Goal: Complete application form

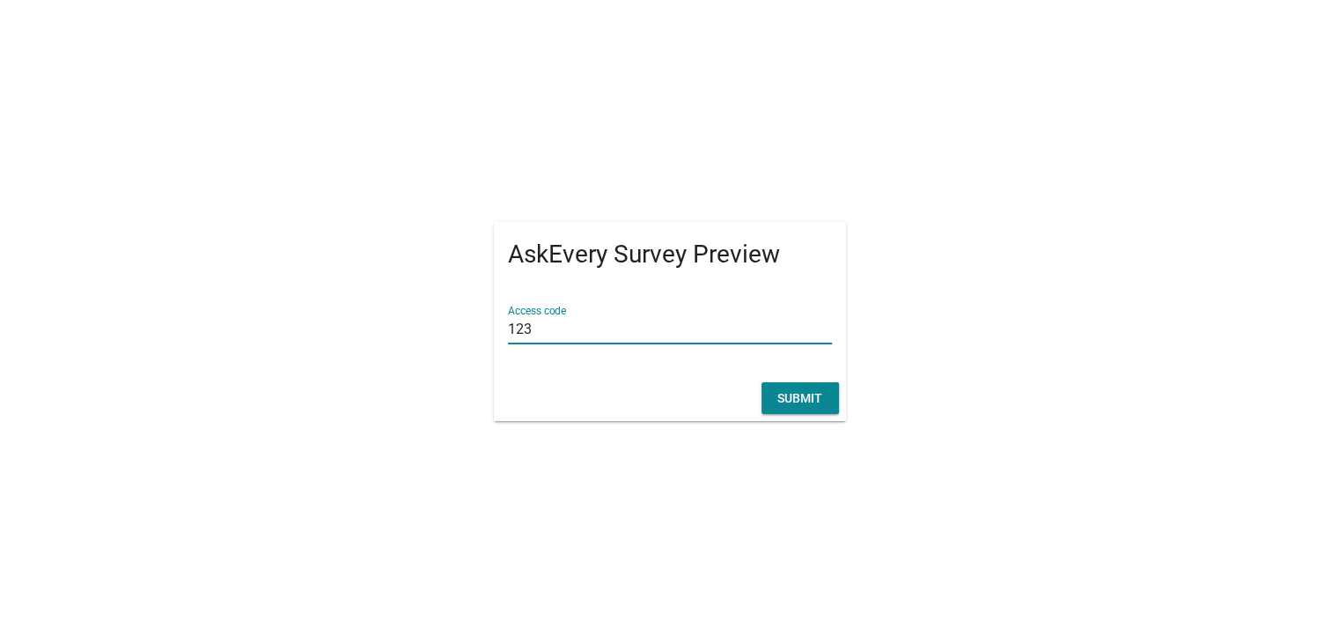
type input "123"
click at [786, 395] on div "Submit" at bounding box center [799, 398] width 49 height 18
click at [796, 389] on div "Submit" at bounding box center [799, 398] width 49 height 18
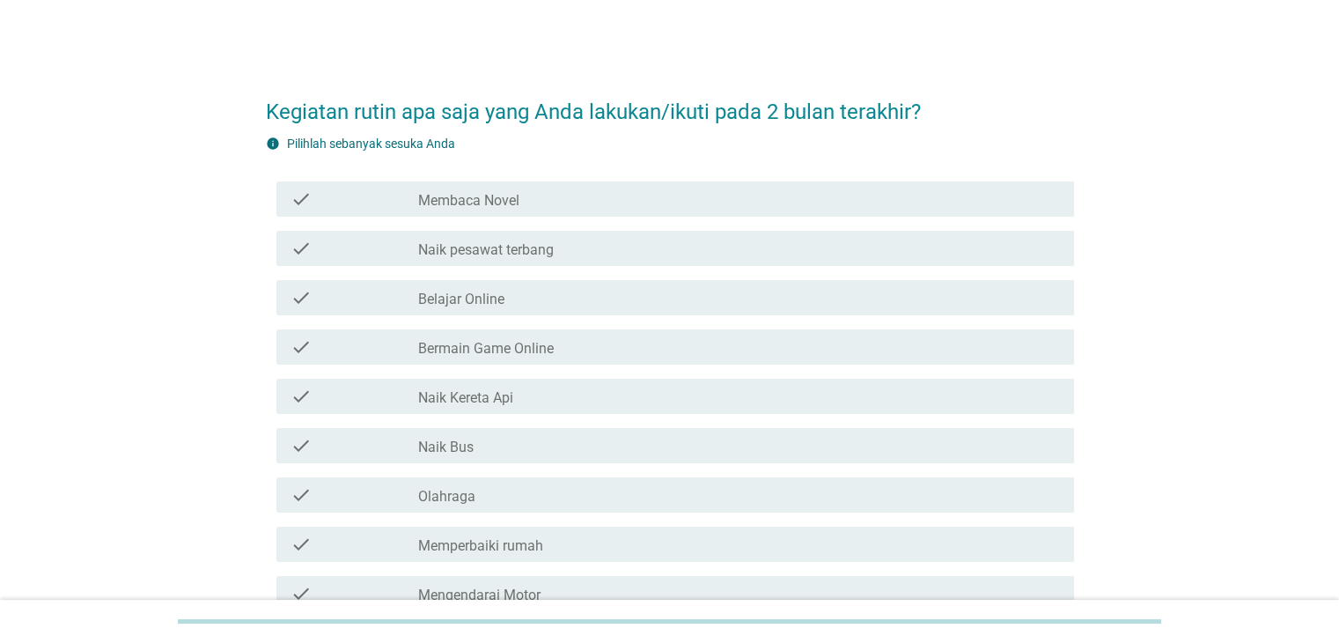
click at [522, 336] on div "check_box_outline_blank Bermain Game Online" at bounding box center [738, 346] width 641 height 21
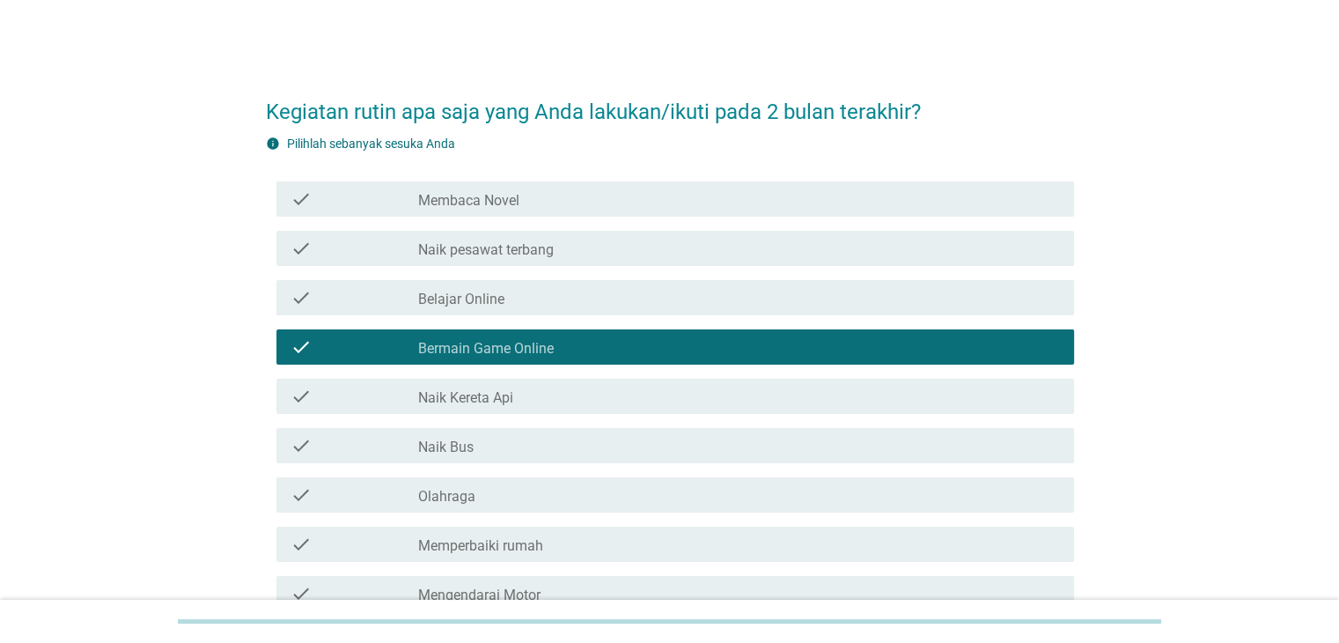
click at [539, 210] on div "check check_box_outline_blank Membaca Novel" at bounding box center [675, 198] width 798 height 35
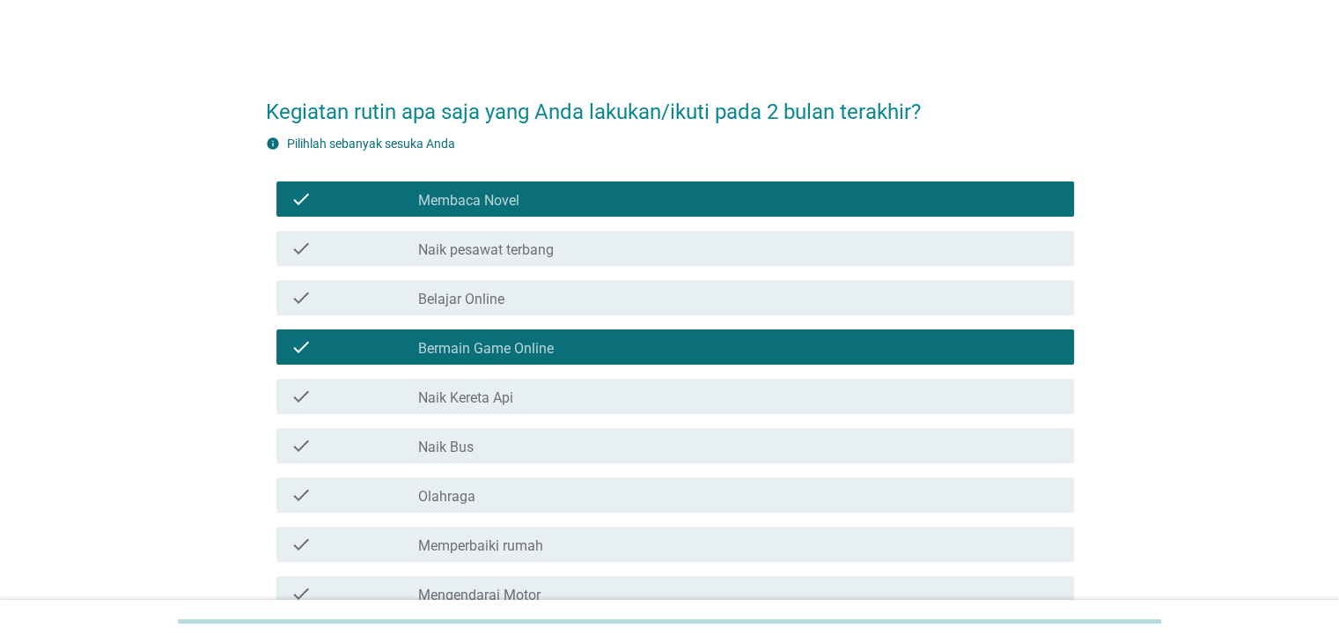
click at [494, 400] on label "Naik Kereta Api" at bounding box center [465, 398] width 95 height 18
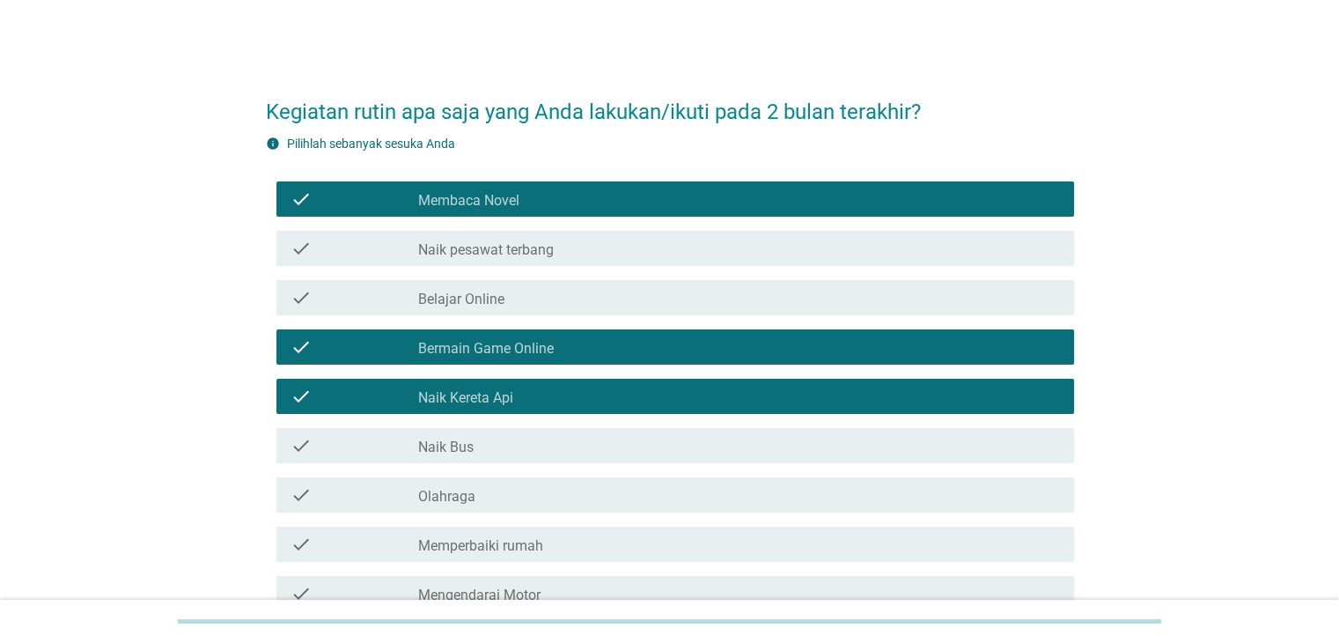
click at [465, 444] on label "Naik Bus" at bounding box center [445, 447] width 55 height 18
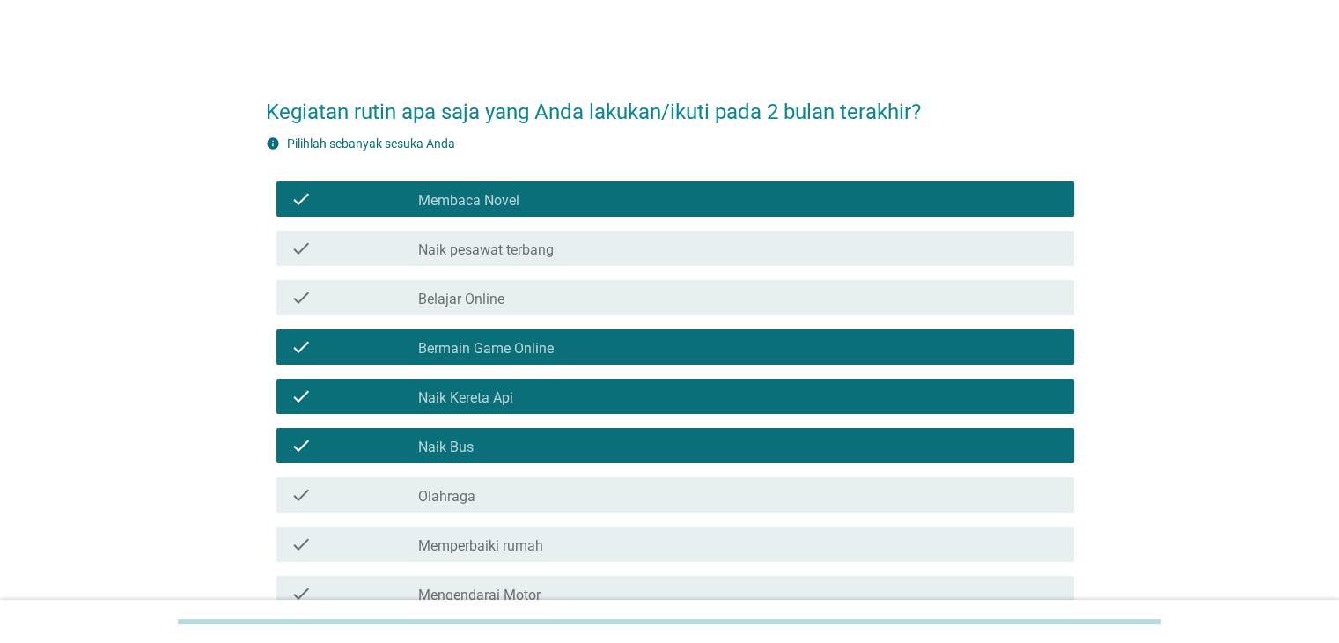
click at [483, 400] on label "Naik Kereta Api" at bounding box center [465, 398] width 95 height 18
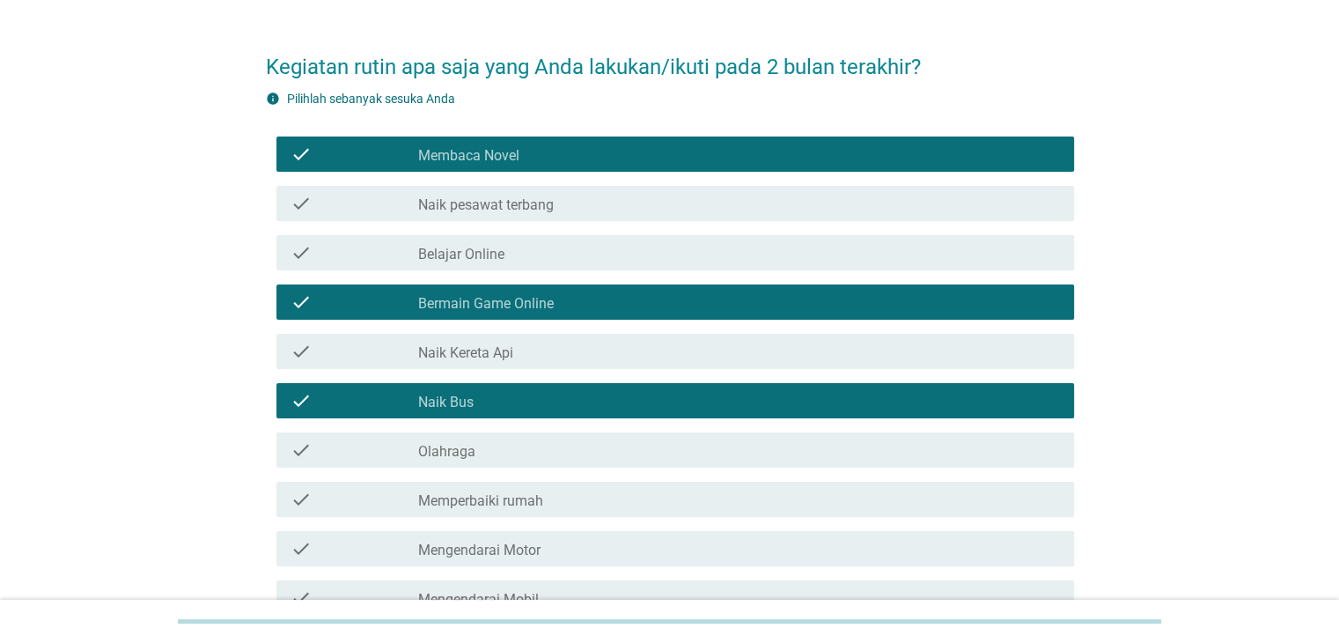
scroll to position [88, 0]
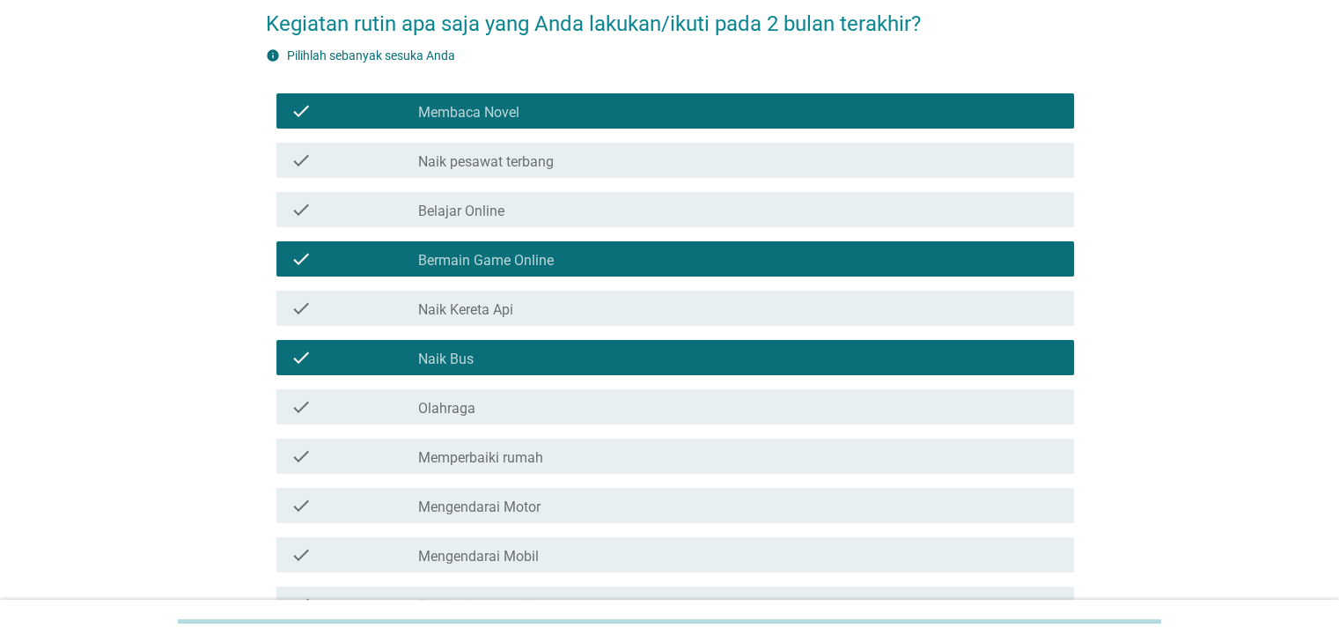
click at [496, 405] on div "check_box_outline_blank Olahraga" at bounding box center [738, 406] width 641 height 21
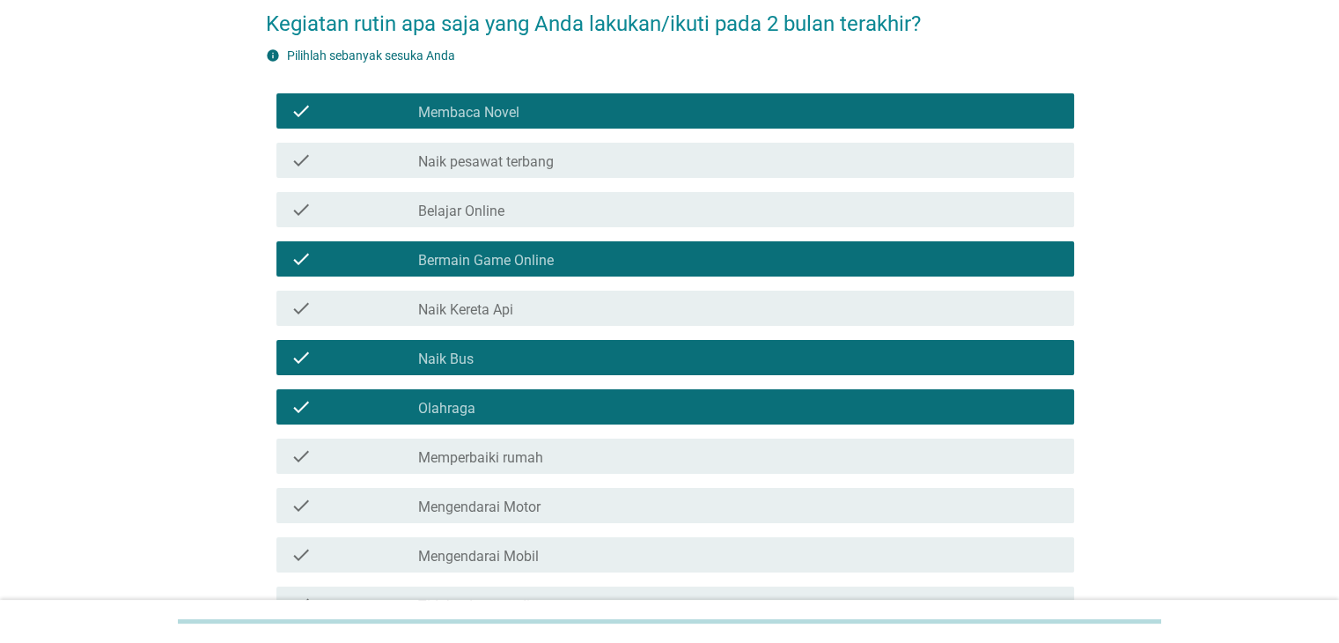
click at [493, 498] on label "Mengendarai Motor" at bounding box center [479, 507] width 122 height 18
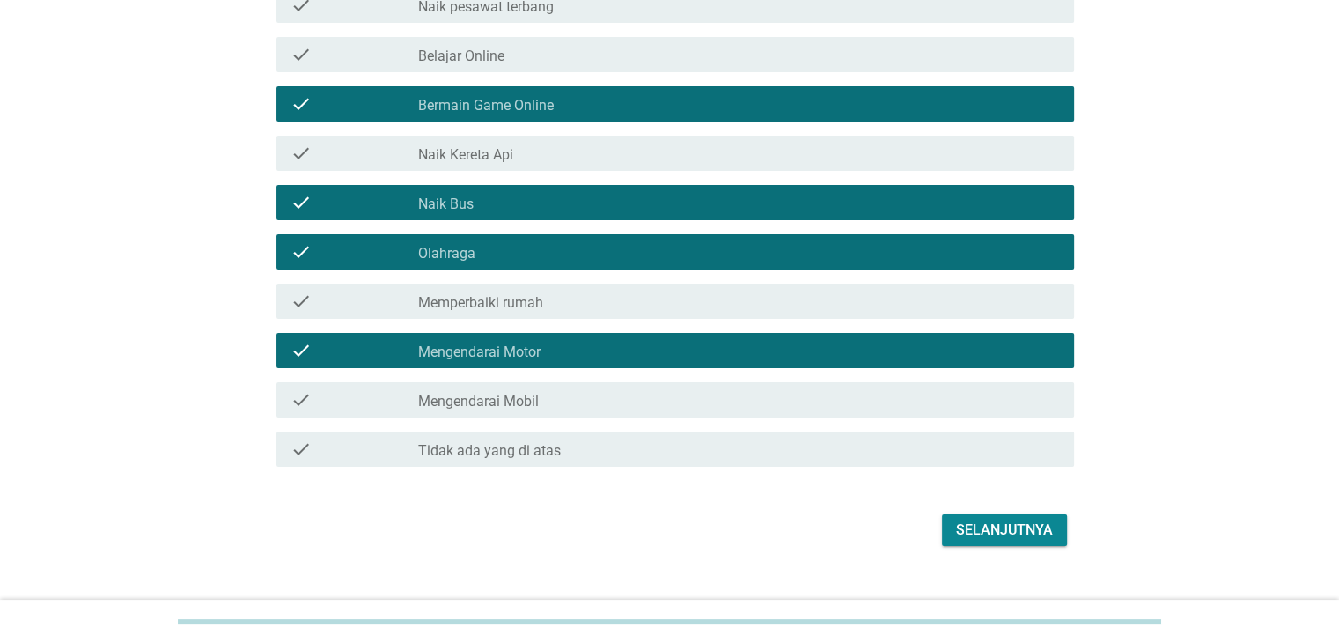
scroll to position [264, 0]
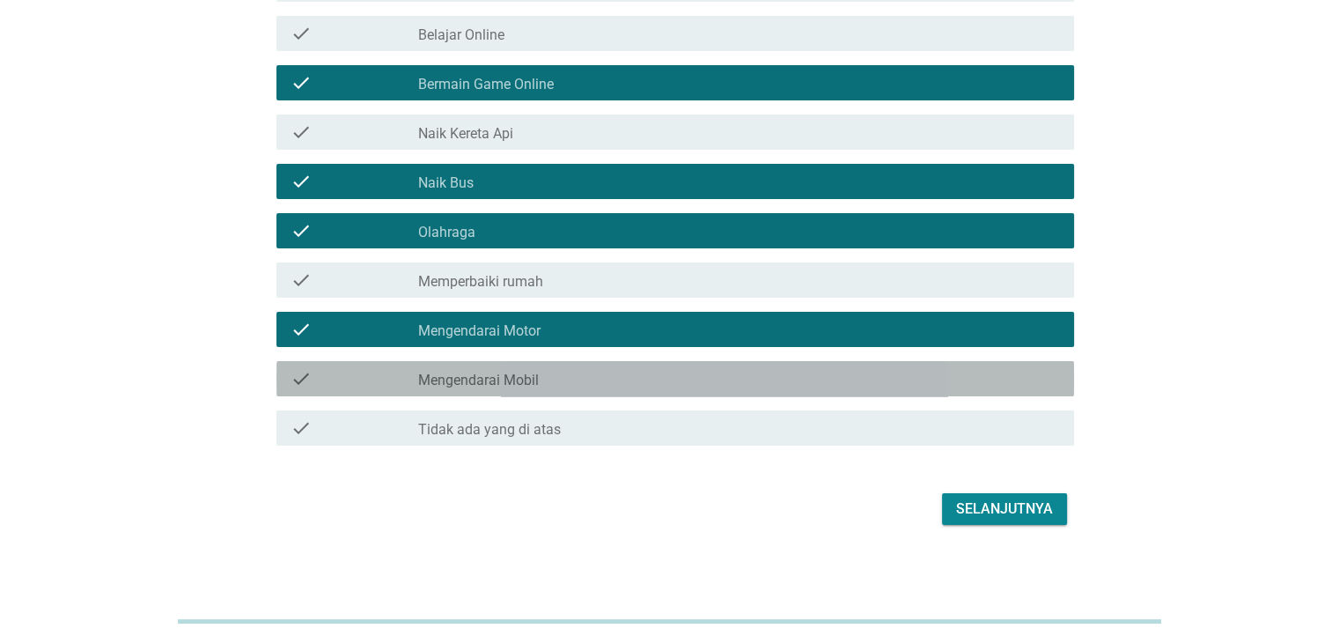
click at [491, 379] on label "Mengendarai Mobil" at bounding box center [478, 380] width 121 height 18
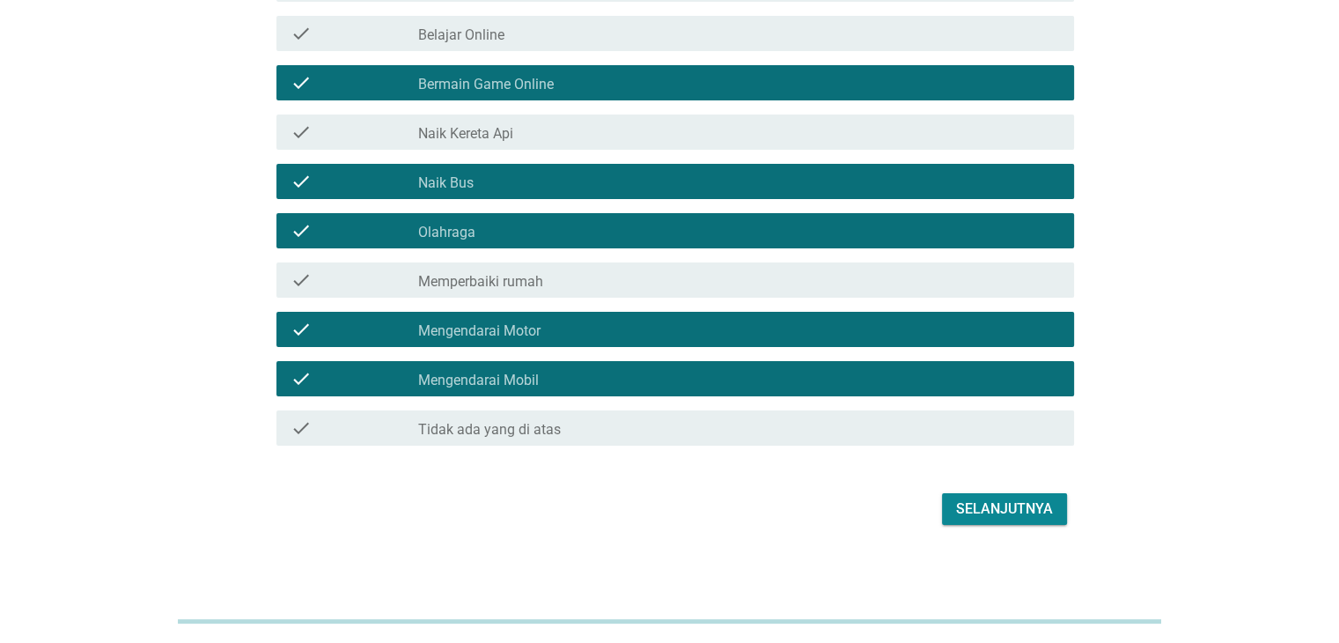
click at [1032, 510] on div "Selanjutnya" at bounding box center [1004, 508] width 97 height 21
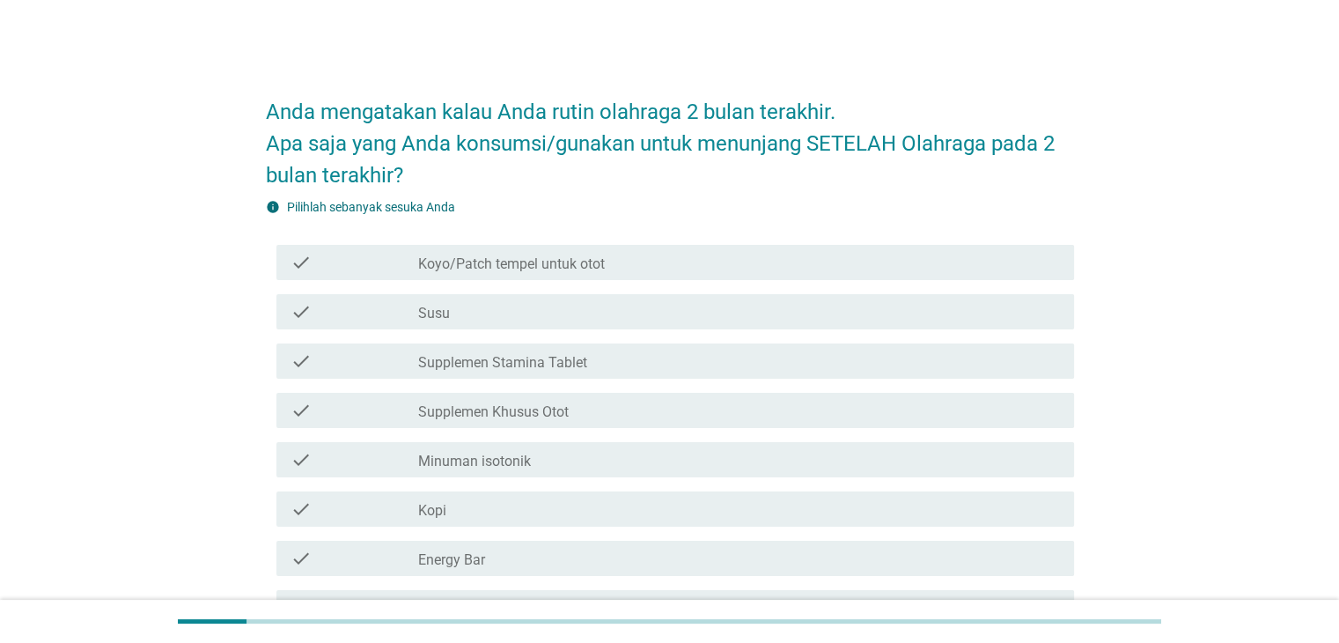
click at [454, 252] on div "check_box_outline_blank Koyo/Patch tempel untuk otot" at bounding box center [738, 262] width 641 height 21
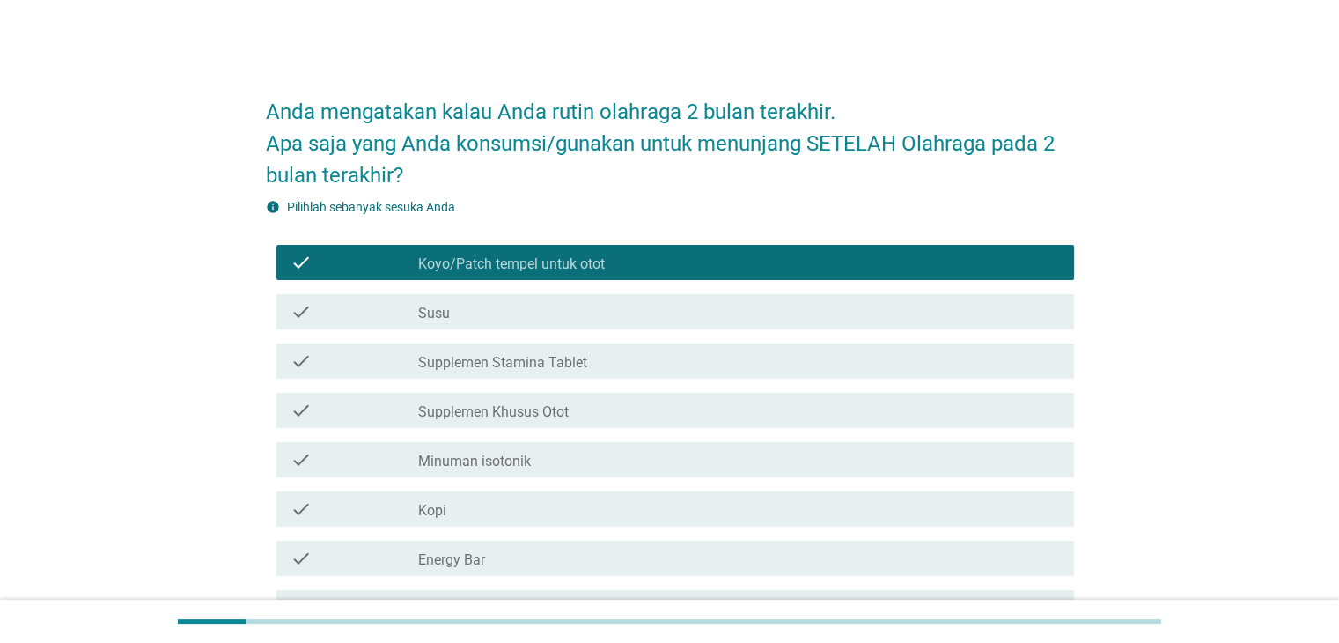
click at [347, 290] on div "check check_box_outline_blank Susu" at bounding box center [670, 311] width 808 height 49
click at [342, 302] on div "check" at bounding box center [354, 311] width 129 height 21
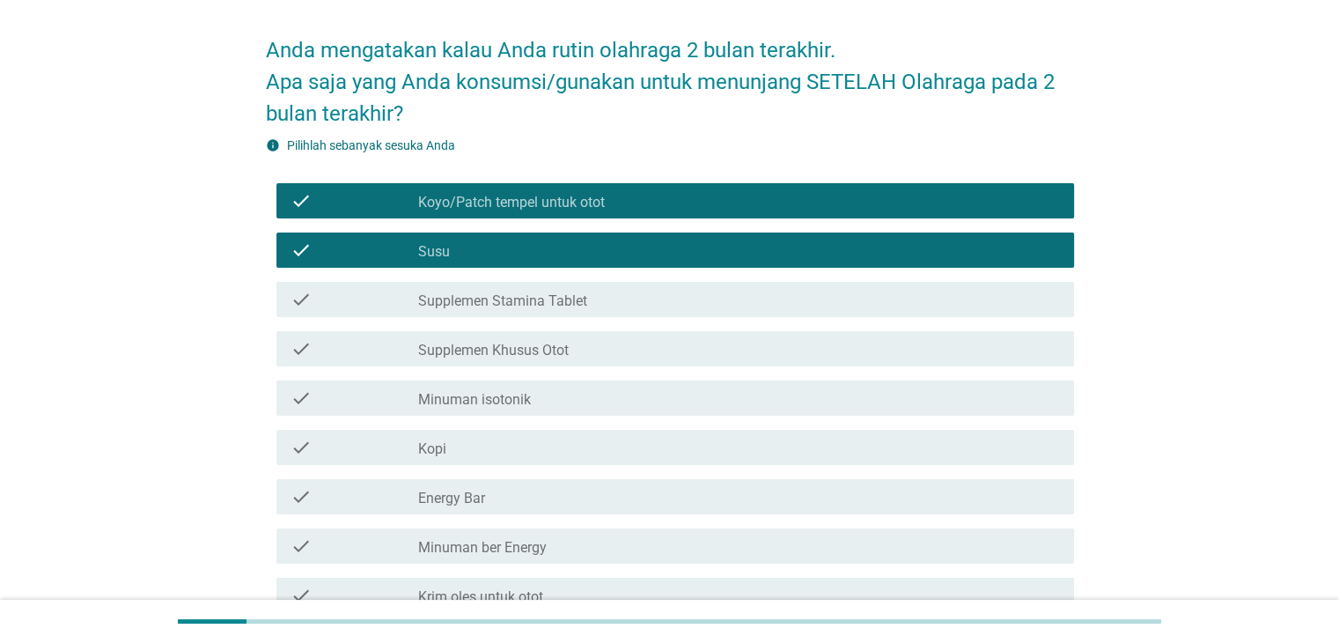
scroll to position [88, 0]
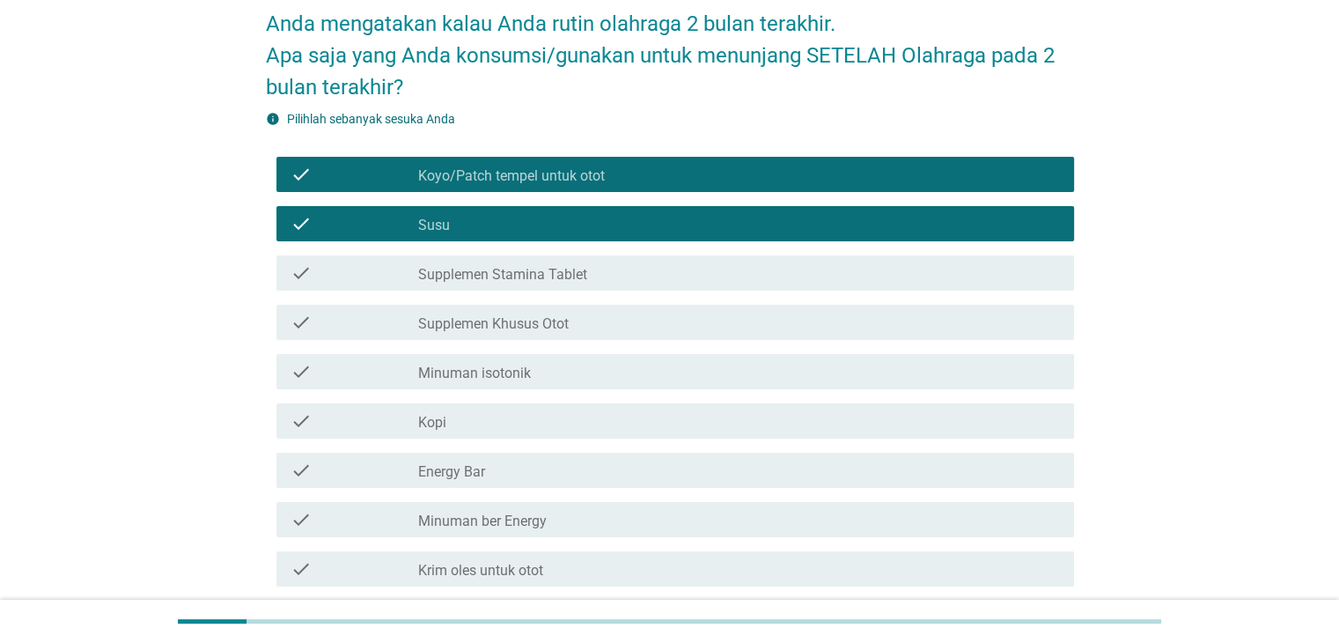
click at [440, 414] on label "Kopi" at bounding box center [432, 423] width 28 height 18
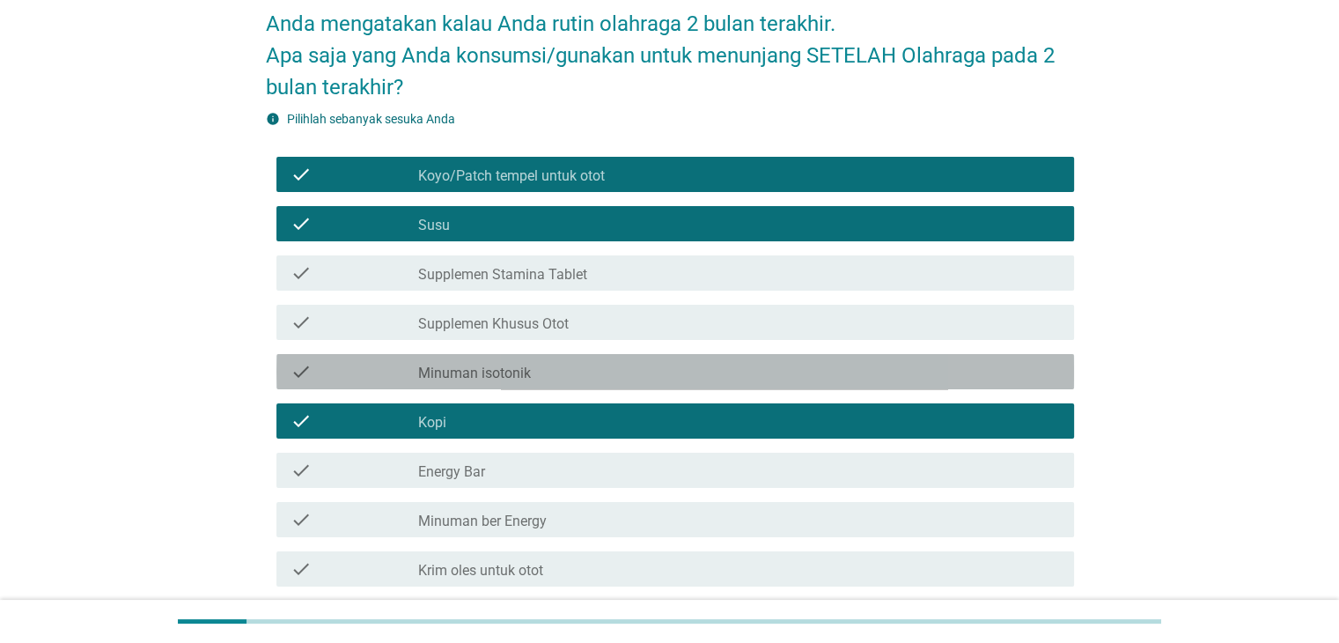
click at [445, 372] on label "Minuman isotonik" at bounding box center [474, 373] width 113 height 18
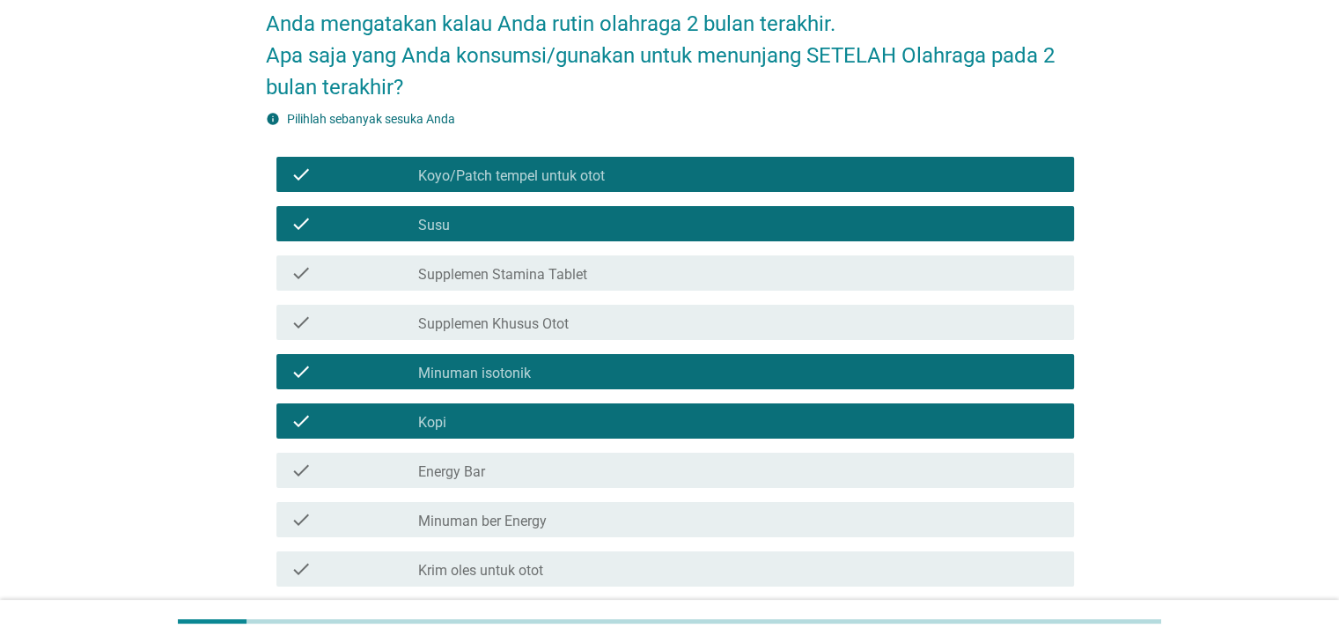
click at [532, 318] on label "Supplemen Khusus Otot" at bounding box center [493, 324] width 151 height 18
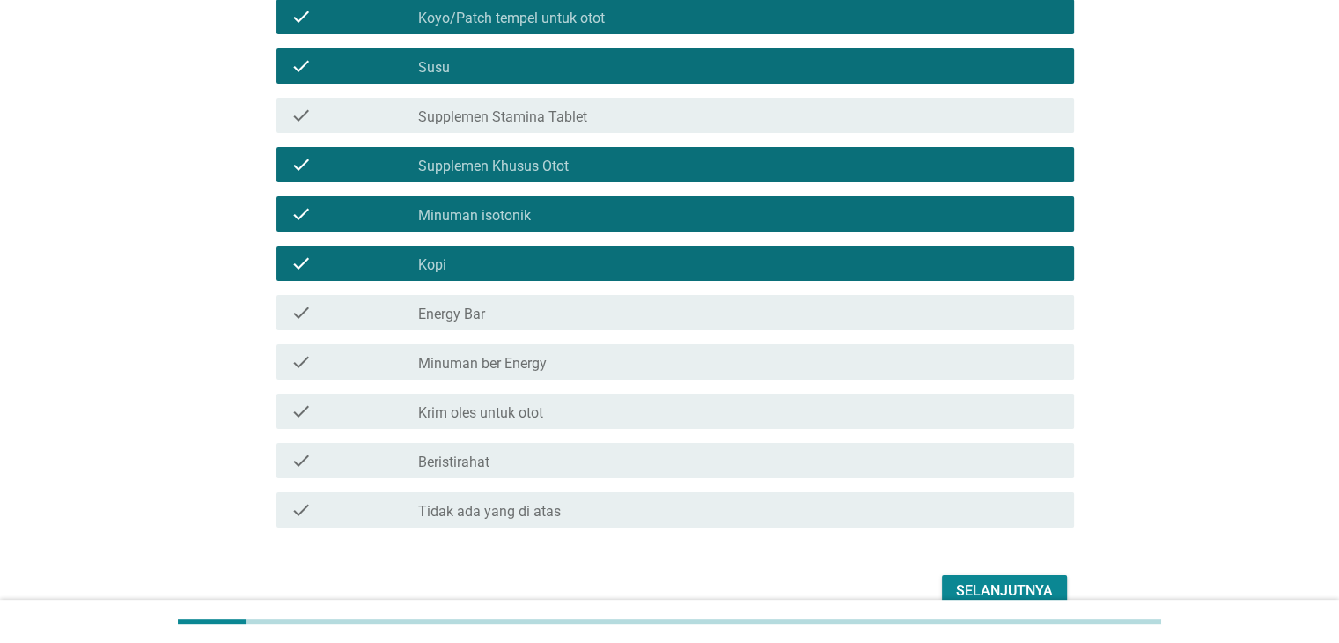
scroll to position [264, 0]
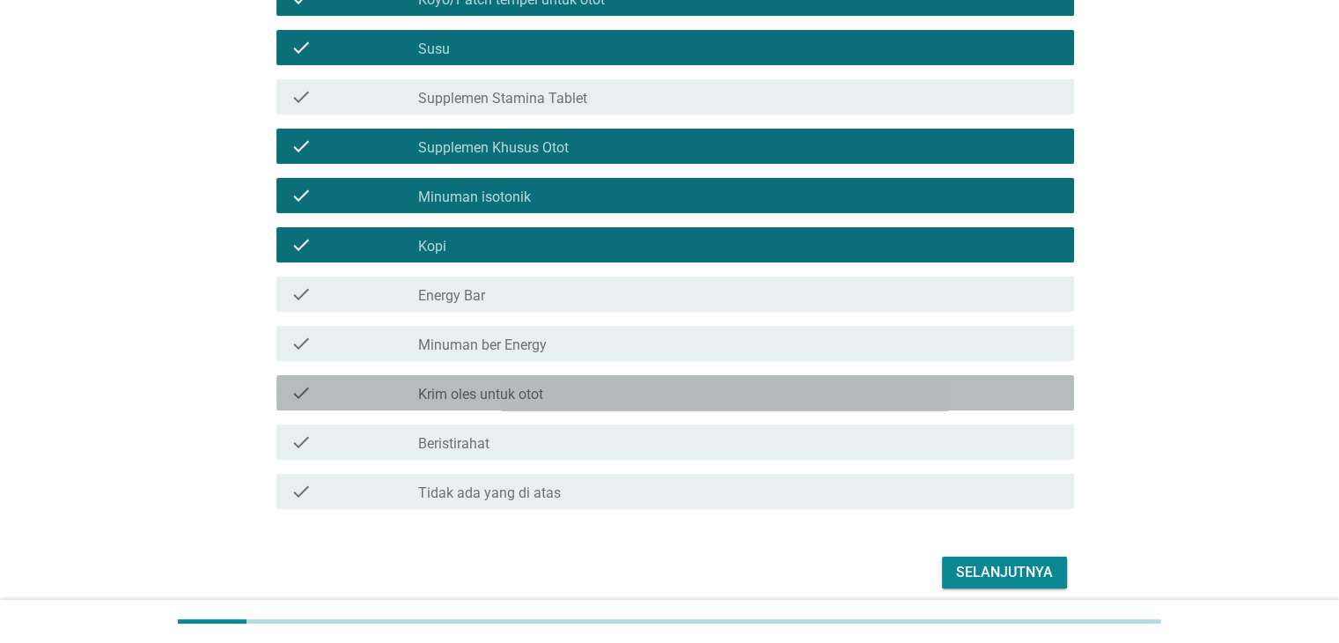
click at [497, 379] on div "check check_box_outline_blank Krim oles untuk otot" at bounding box center [675, 392] width 798 height 35
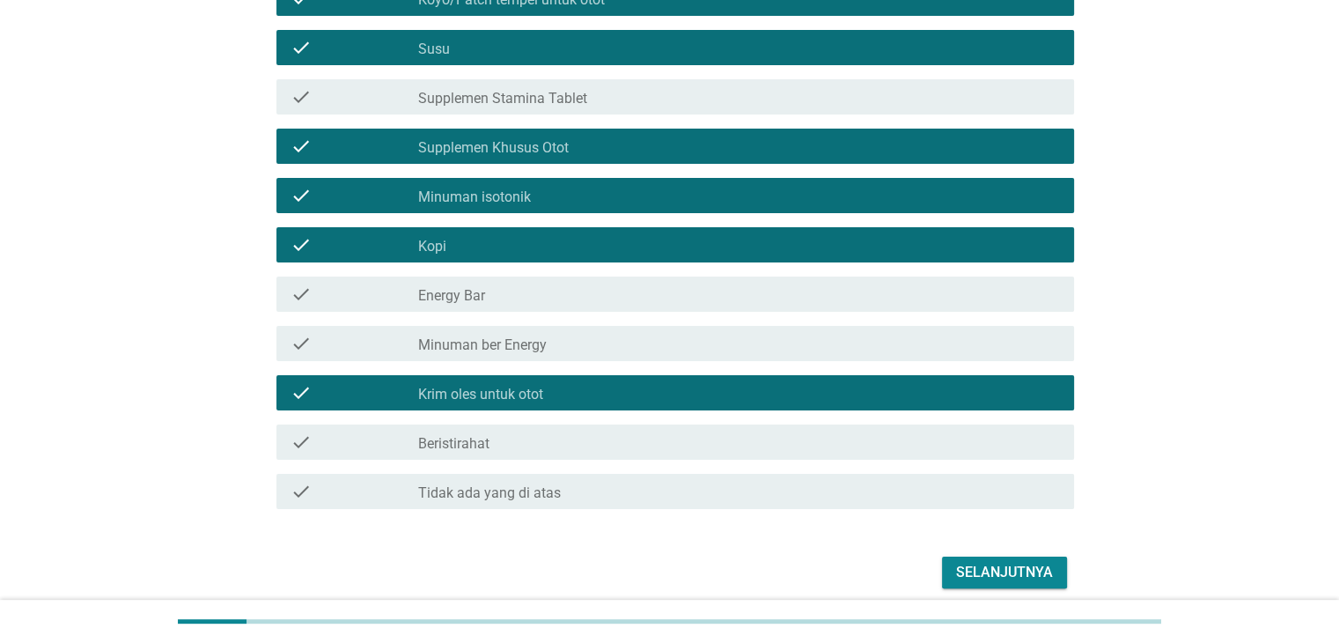
click at [497, 379] on div "check check_box_outline_blank Krim oles untuk otot" at bounding box center [675, 392] width 798 height 35
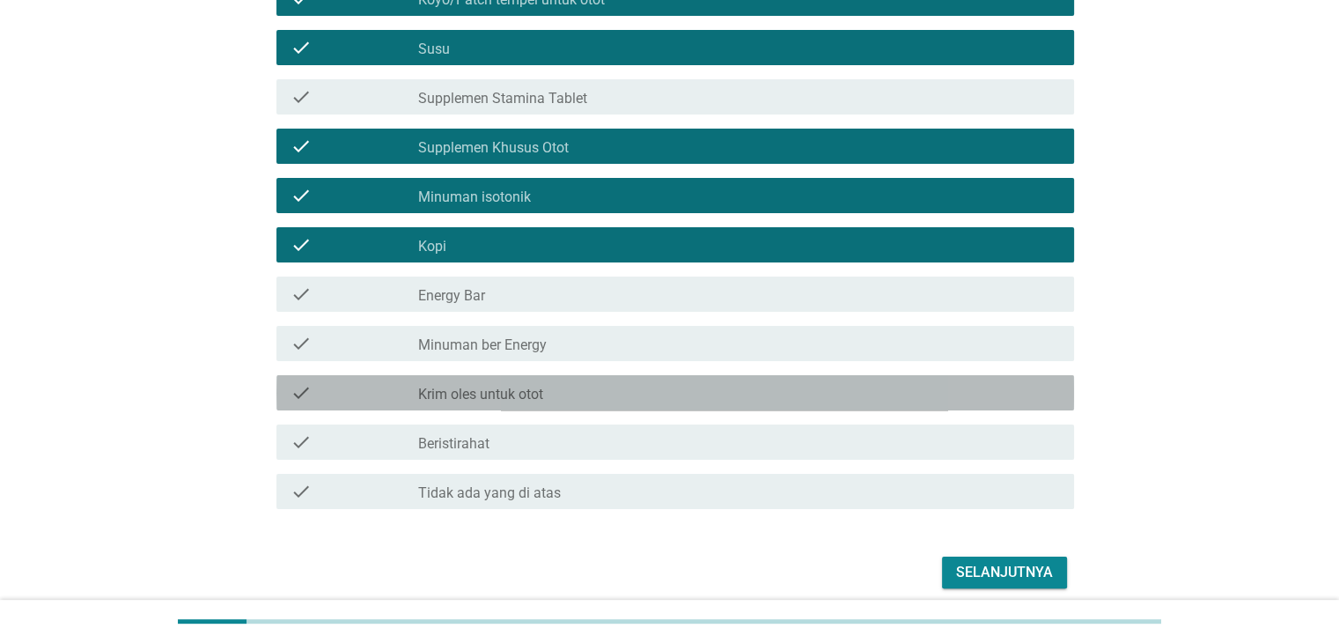
click at [496, 378] on div "check check_box_outline_blank Krim oles untuk otot" at bounding box center [675, 392] width 798 height 35
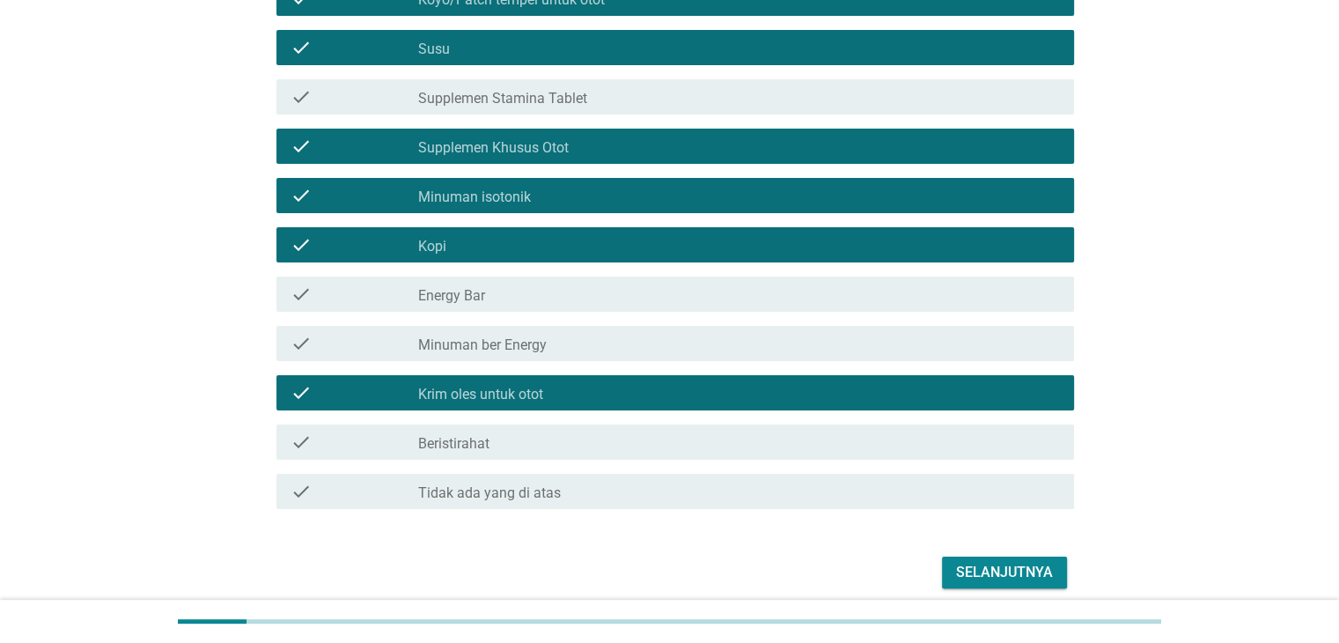
click at [756, 439] on div "check_box_outline_blank Beristirahat" at bounding box center [738, 441] width 641 height 21
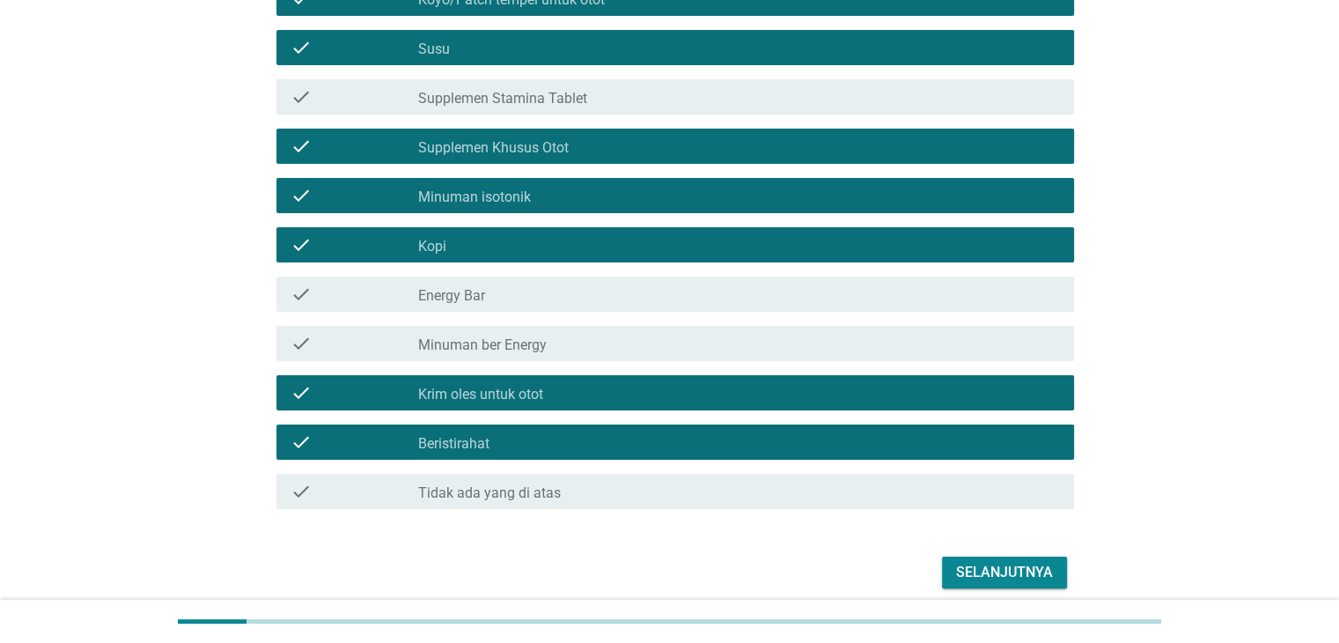
click at [952, 570] on button "Selanjutnya" at bounding box center [1004, 572] width 125 height 32
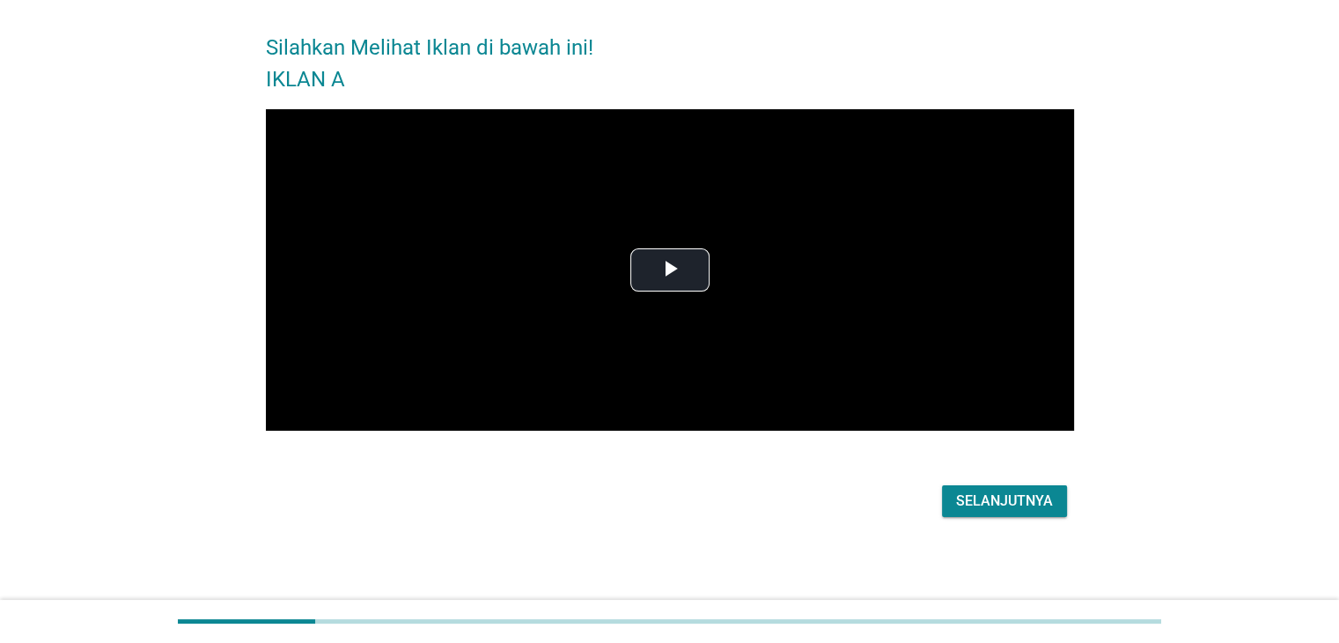
scroll to position [0, 0]
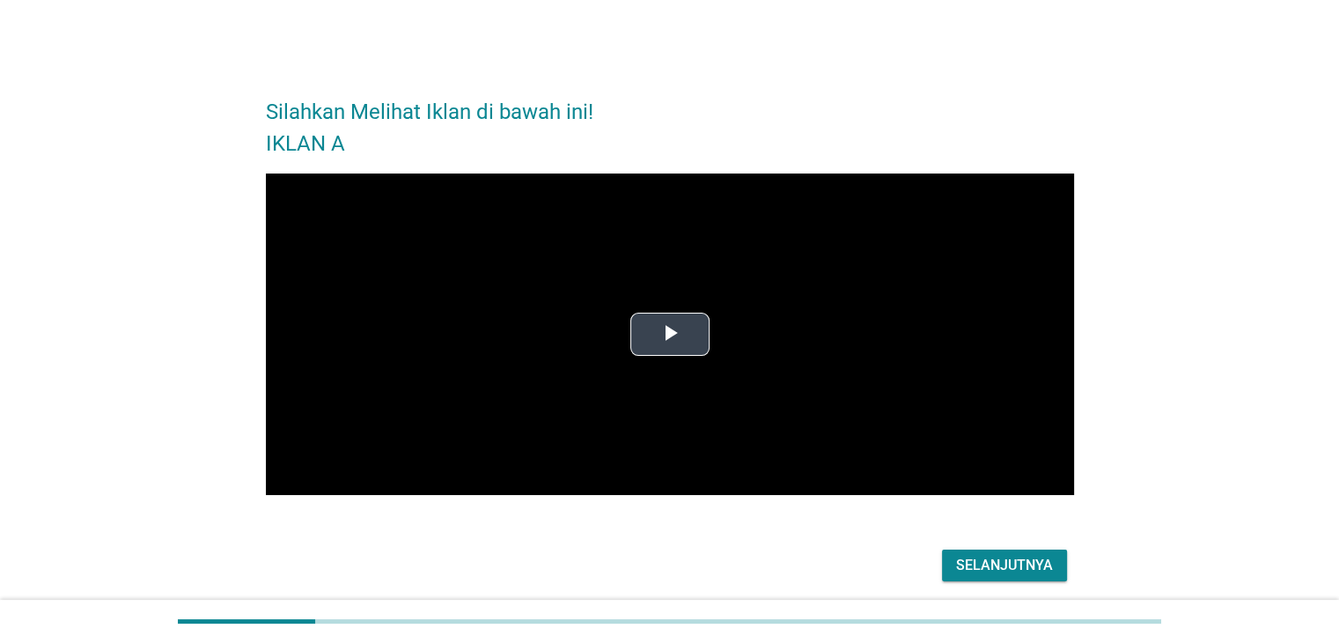
click at [670, 334] on span "Video Player" at bounding box center [670, 334] width 0 height 0
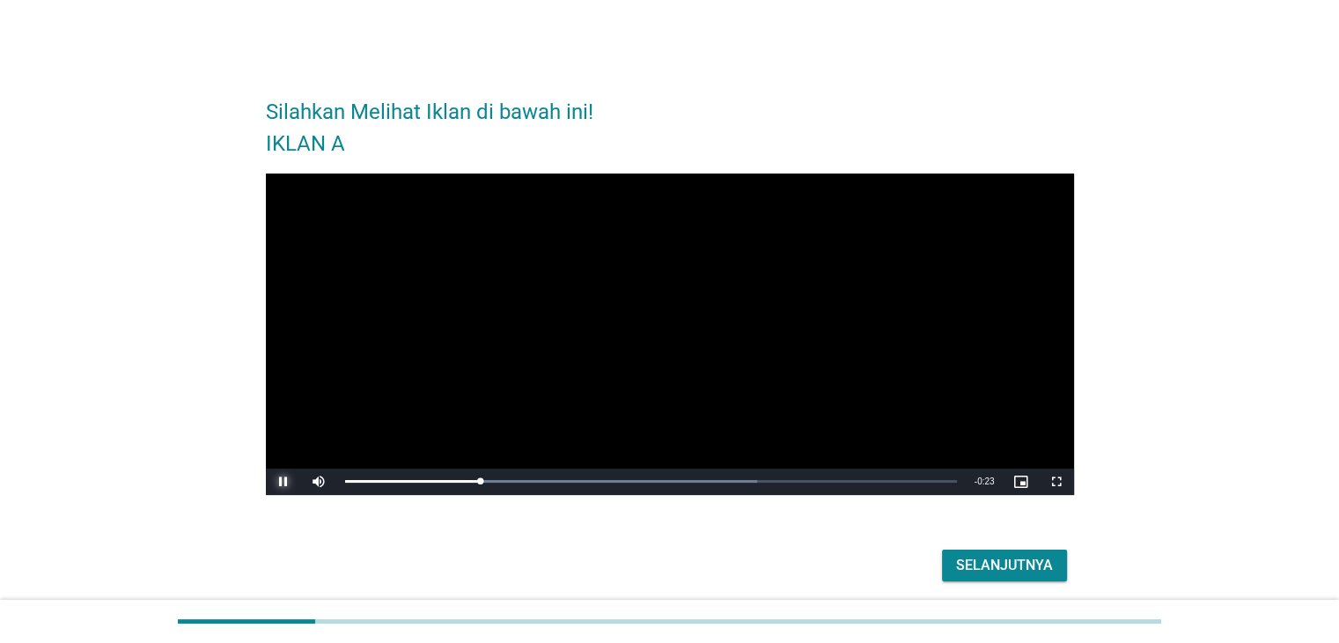
click at [285, 481] on span "Video Player" at bounding box center [283, 481] width 35 height 0
click at [279, 481] on span "Video Player" at bounding box center [283, 481] width 35 height 0
click at [1006, 571] on div "Selanjutnya" at bounding box center [1004, 565] width 97 height 21
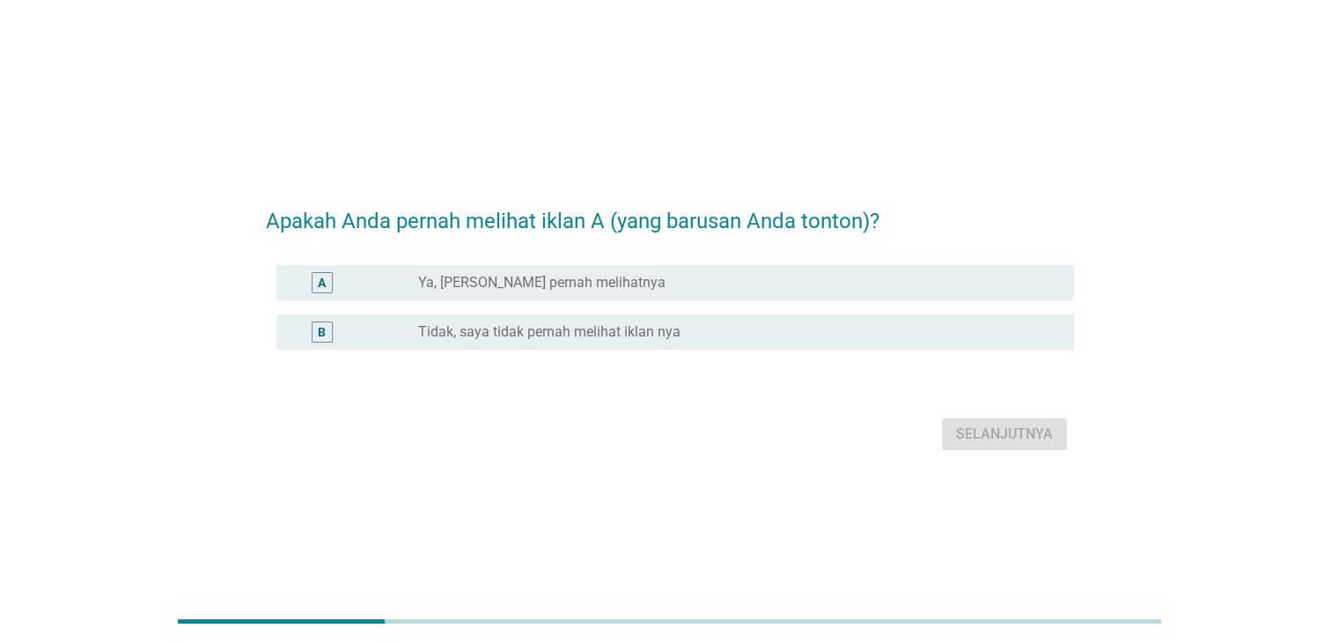
drag, startPoint x: 463, startPoint y: 290, endPoint x: 496, endPoint y: 300, distance: 34.8
click at [463, 290] on label "Ya, Saya Yakin pernah melihatnya" at bounding box center [541, 283] width 247 height 18
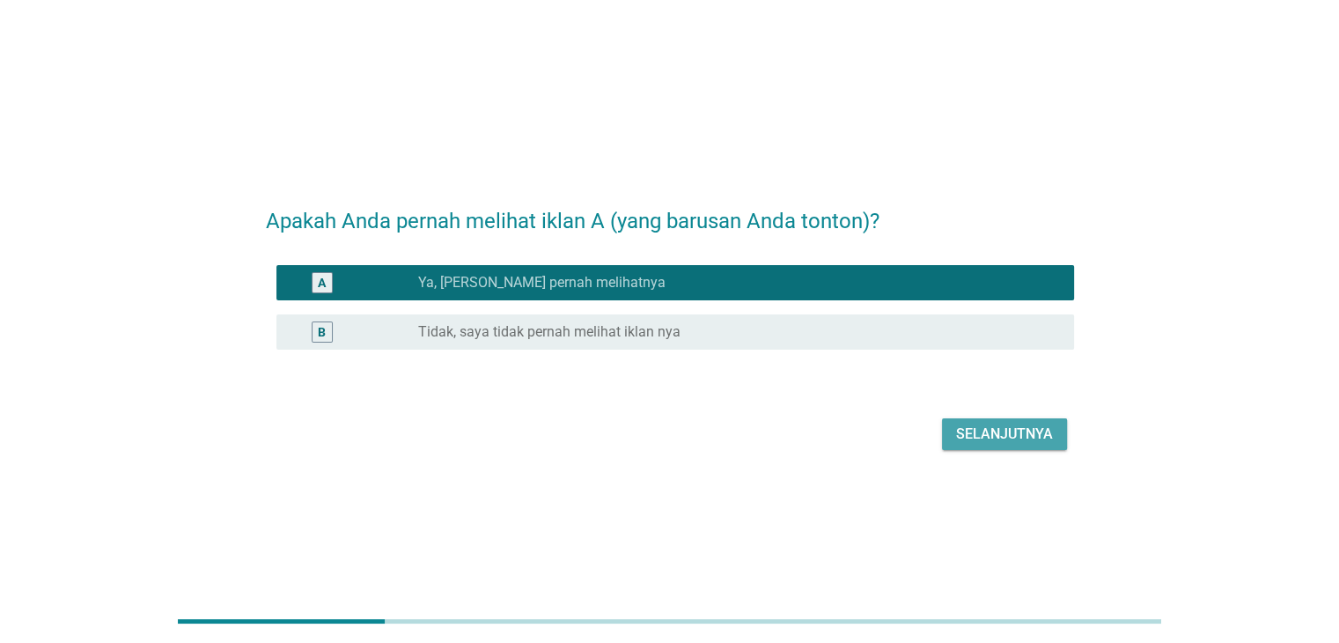
click at [1023, 430] on div "Selanjutnya" at bounding box center [1004, 433] width 97 height 21
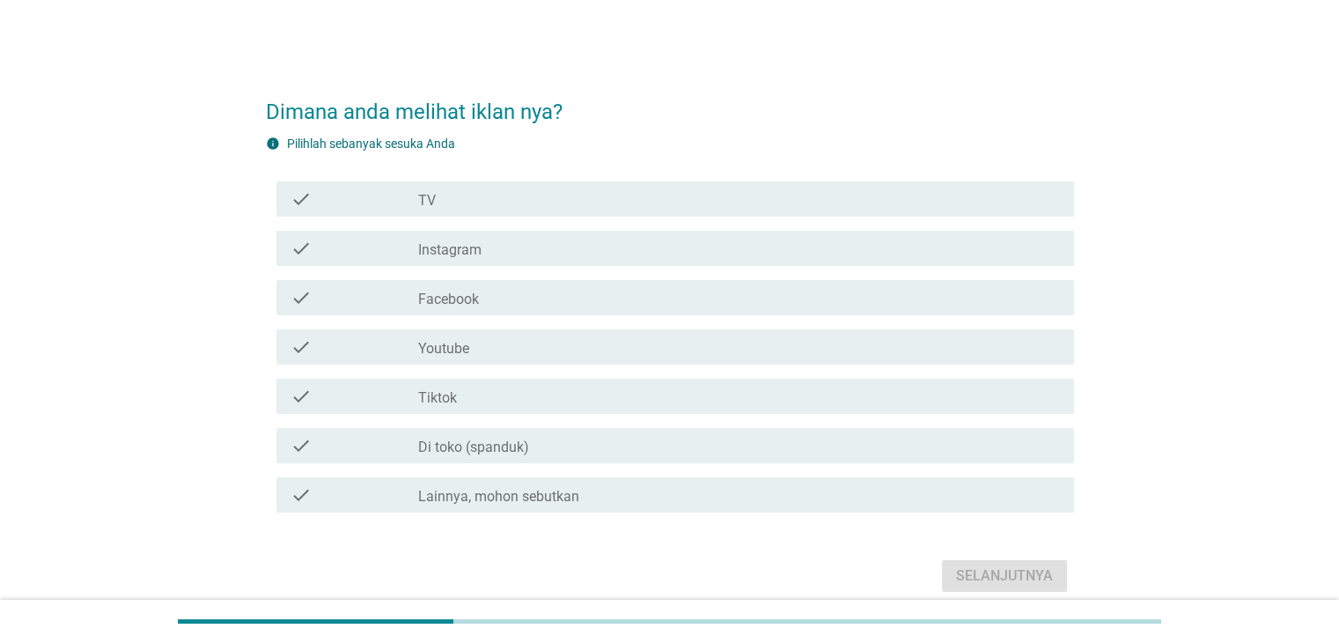
click at [511, 209] on div "check check_box_outline_blank TV" at bounding box center [675, 198] width 798 height 35
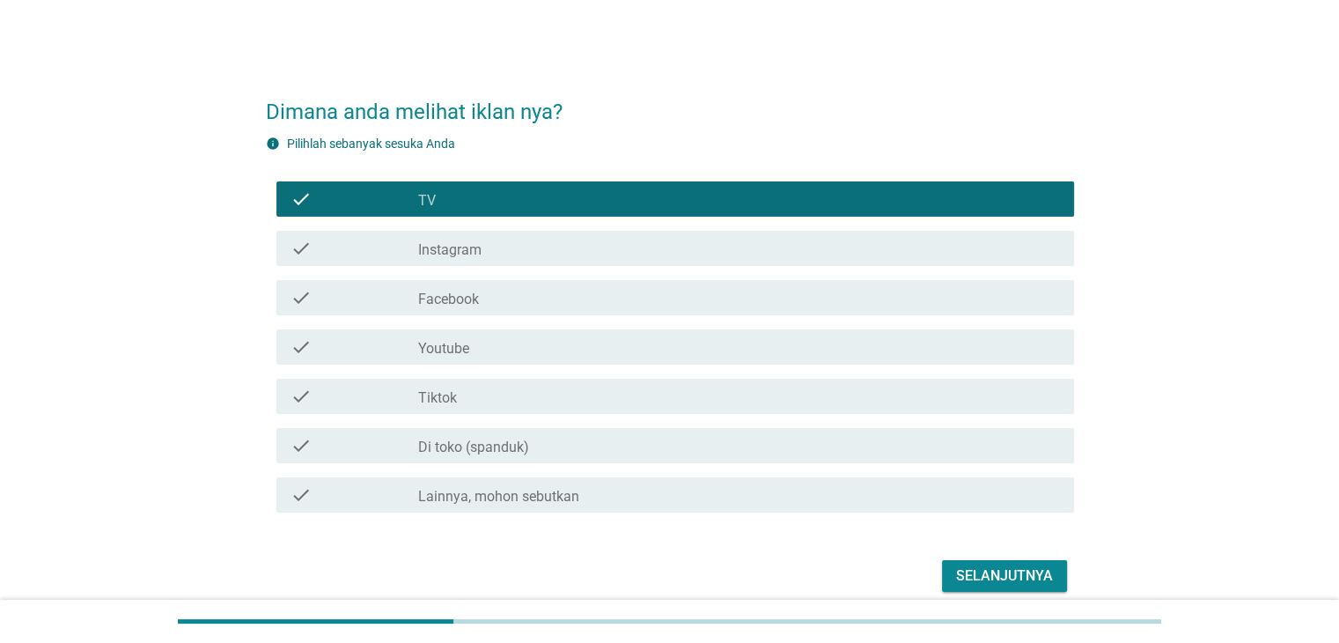
click at [498, 254] on div "check_box_outline_blank Instagram" at bounding box center [738, 248] width 641 height 21
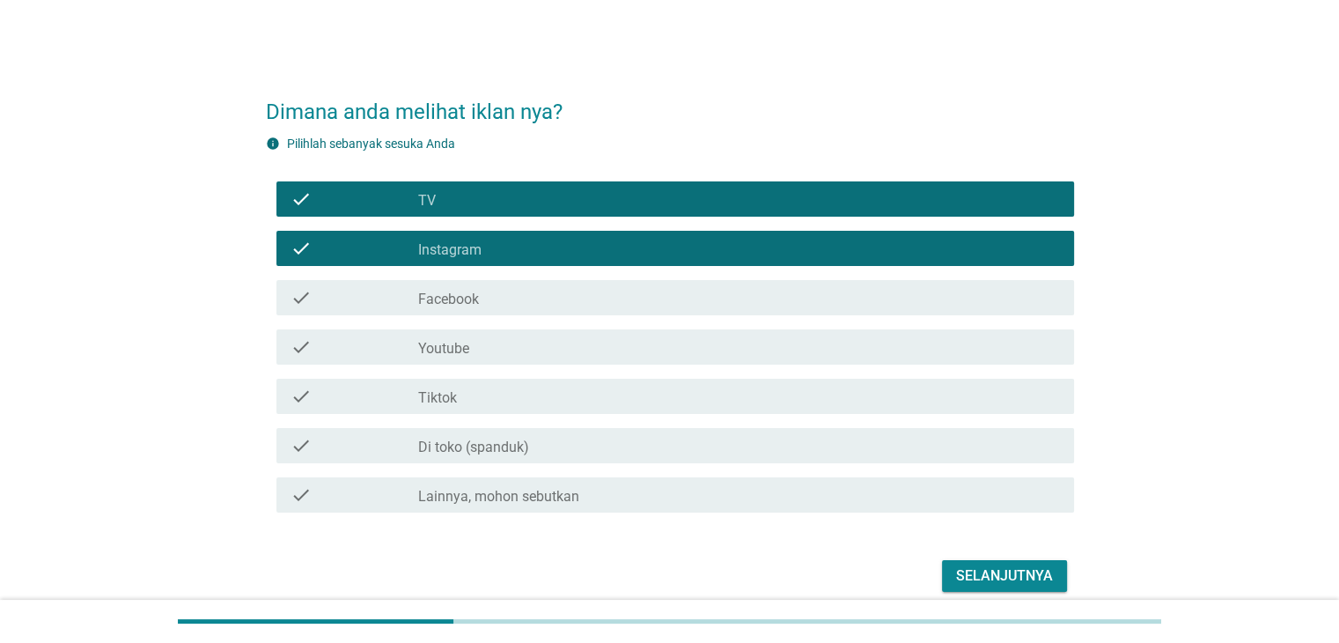
click at [489, 345] on div "check_box_outline_blank Youtube" at bounding box center [738, 346] width 641 height 21
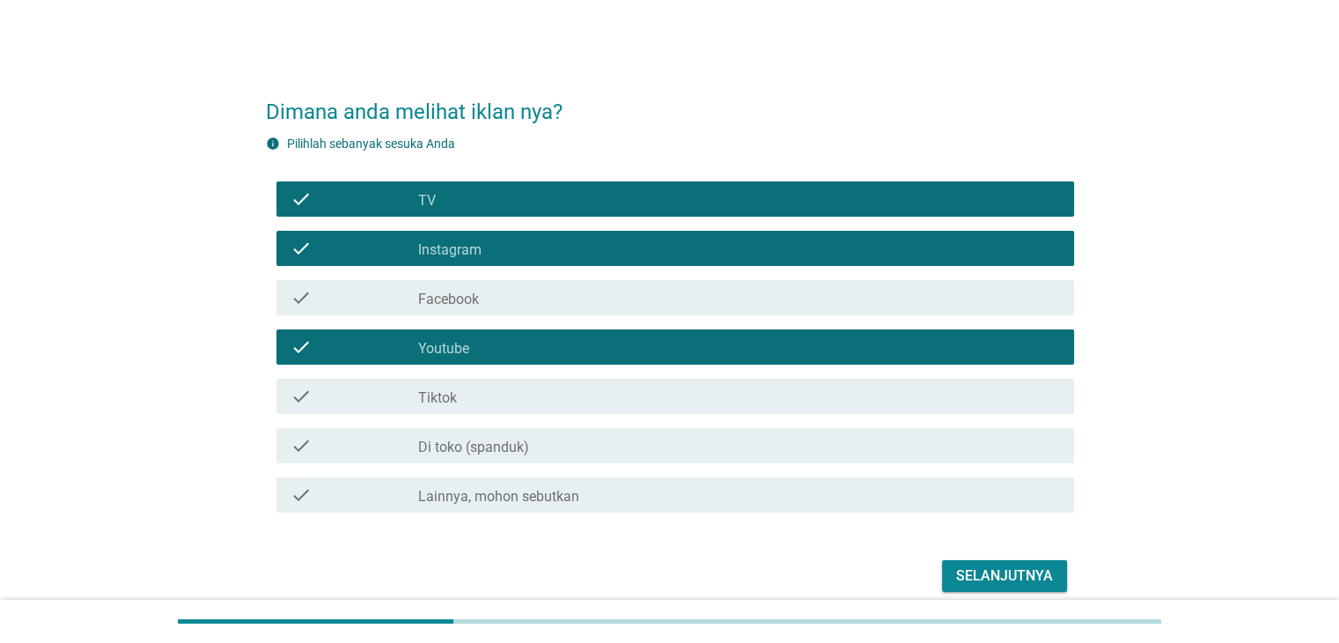
click at [996, 566] on div "Selanjutnya" at bounding box center [1004, 575] width 97 height 21
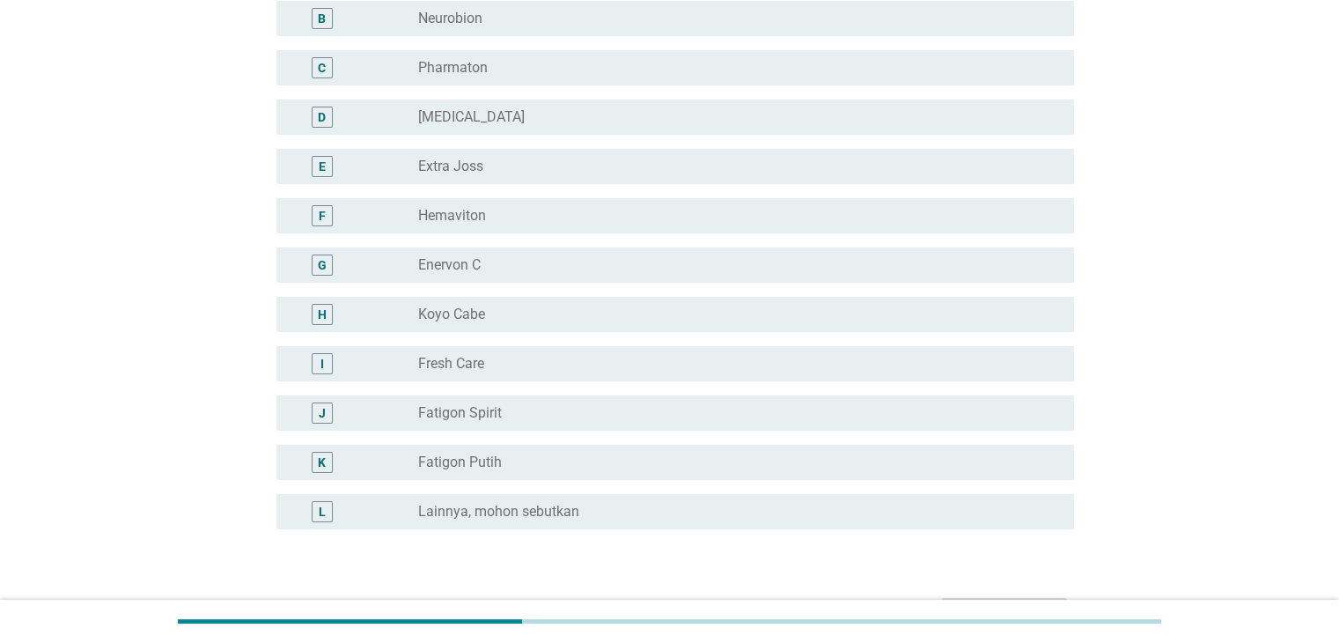
scroll to position [349, 0]
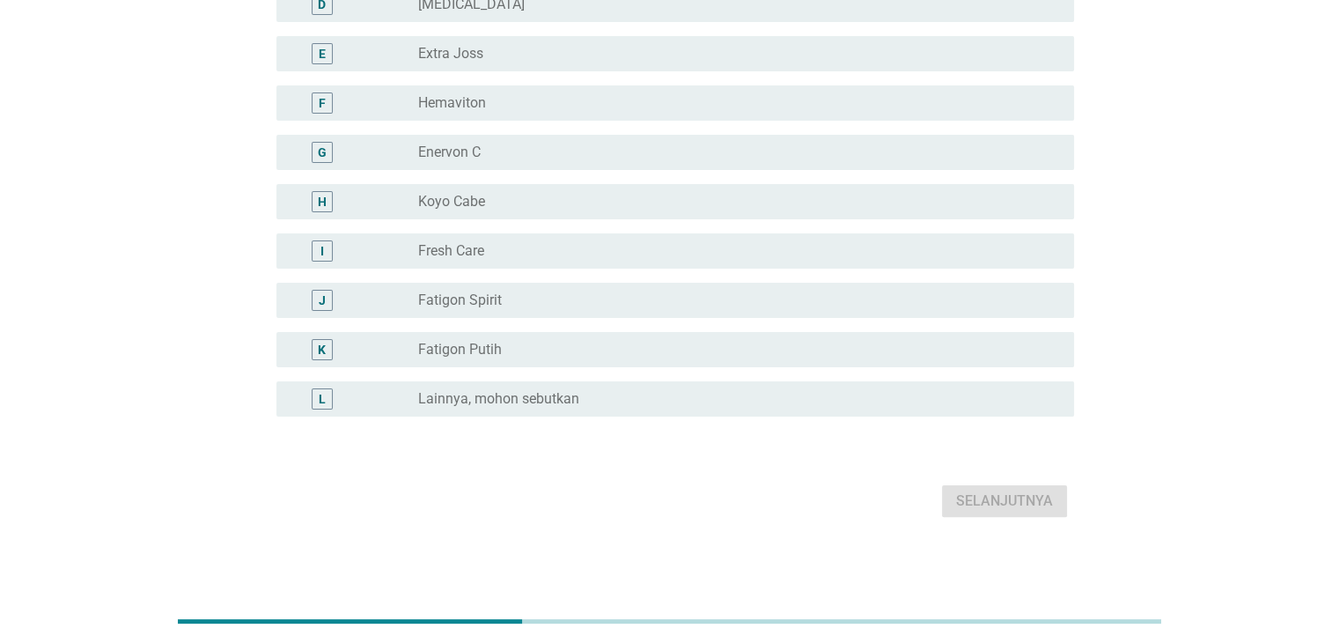
click at [523, 339] on div "radio_button_unchecked Fatigon Putih" at bounding box center [738, 349] width 641 height 21
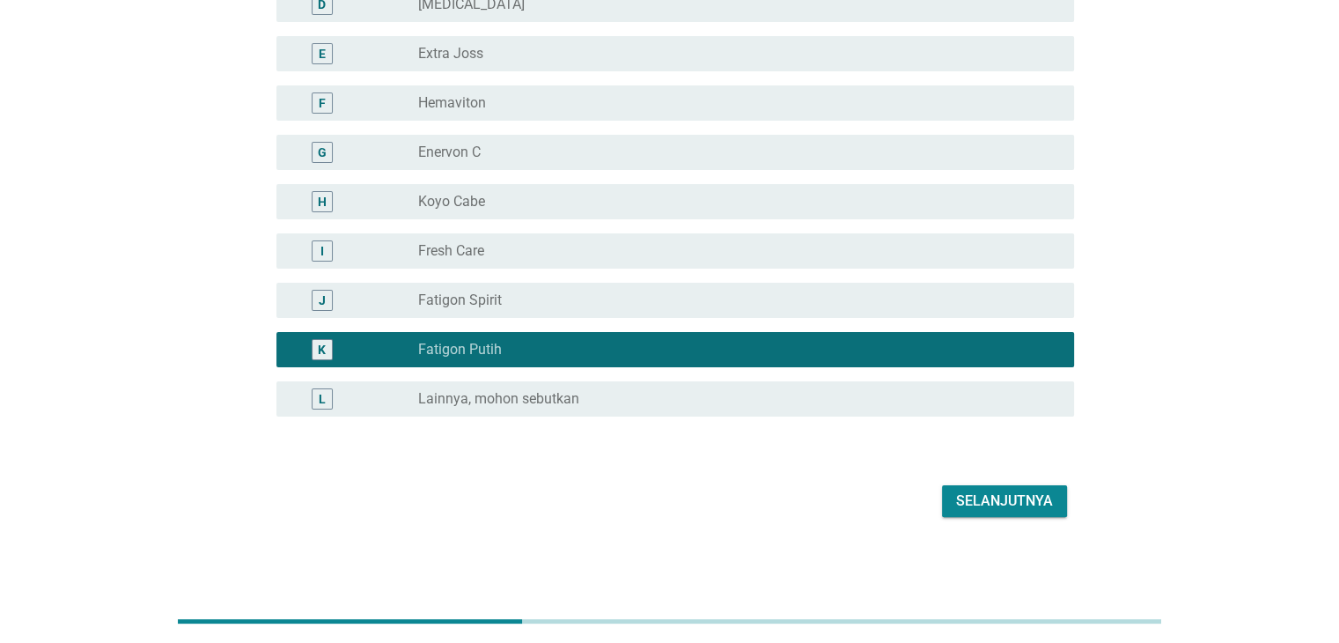
click at [972, 493] on div "Selanjutnya" at bounding box center [1004, 500] width 97 height 21
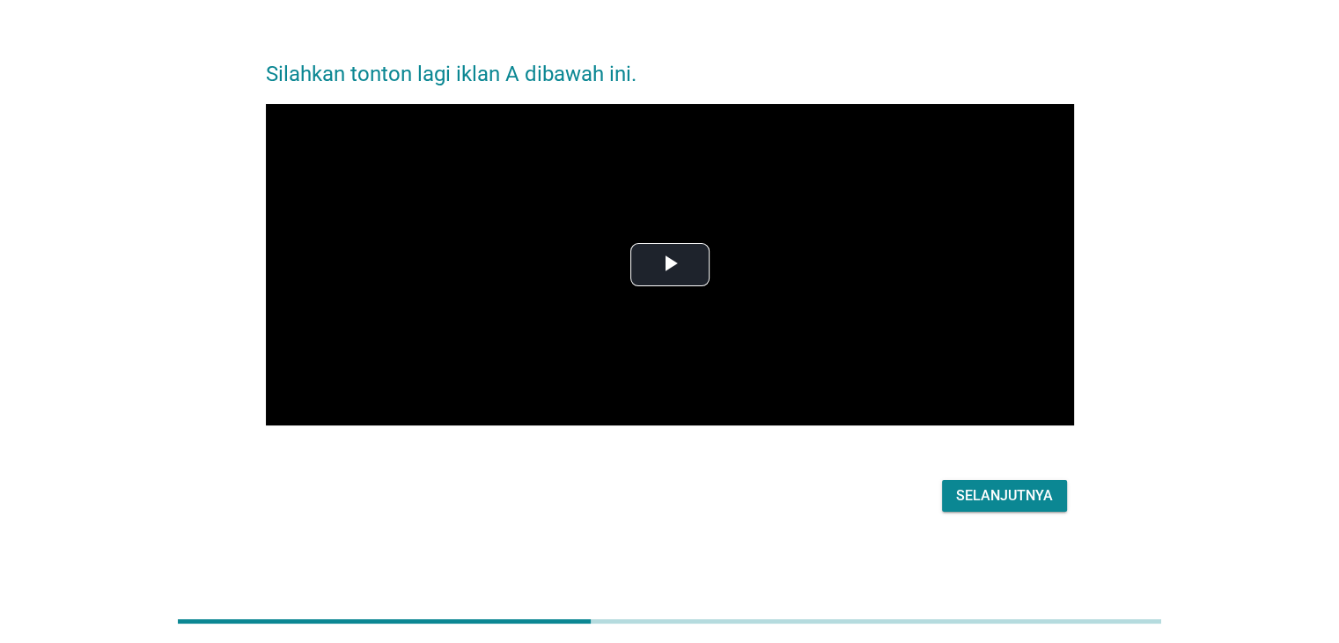
scroll to position [0, 0]
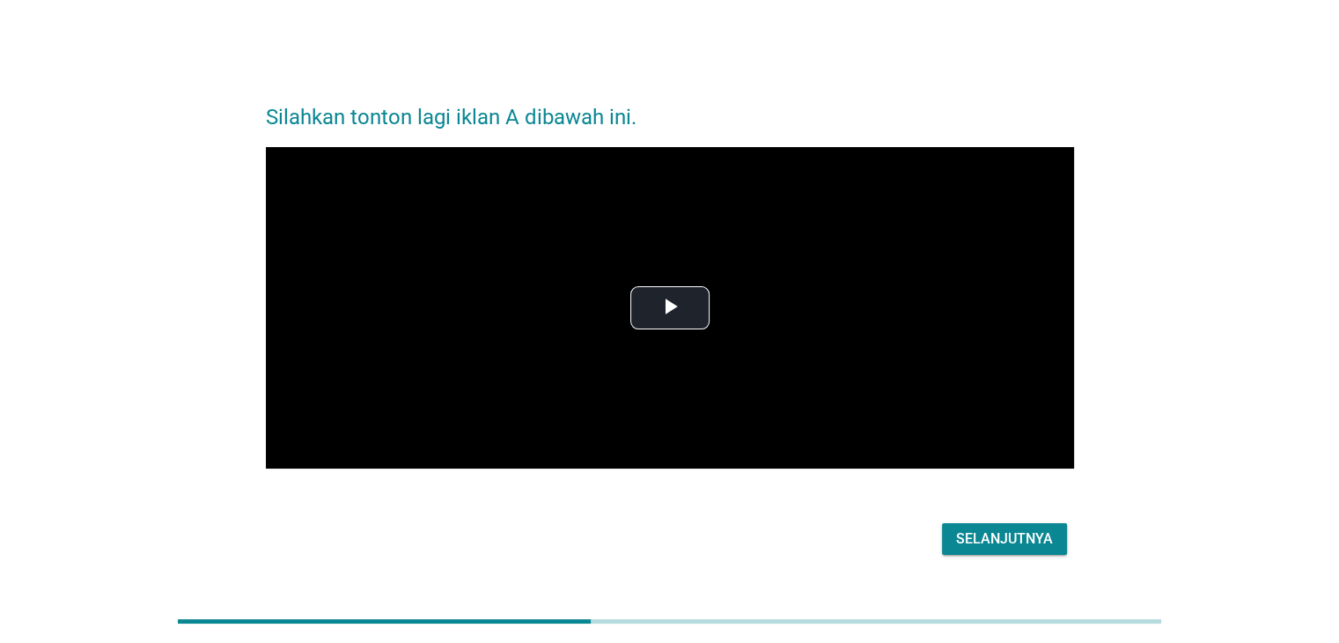
click at [964, 532] on div "Selanjutnya" at bounding box center [1004, 538] width 97 height 21
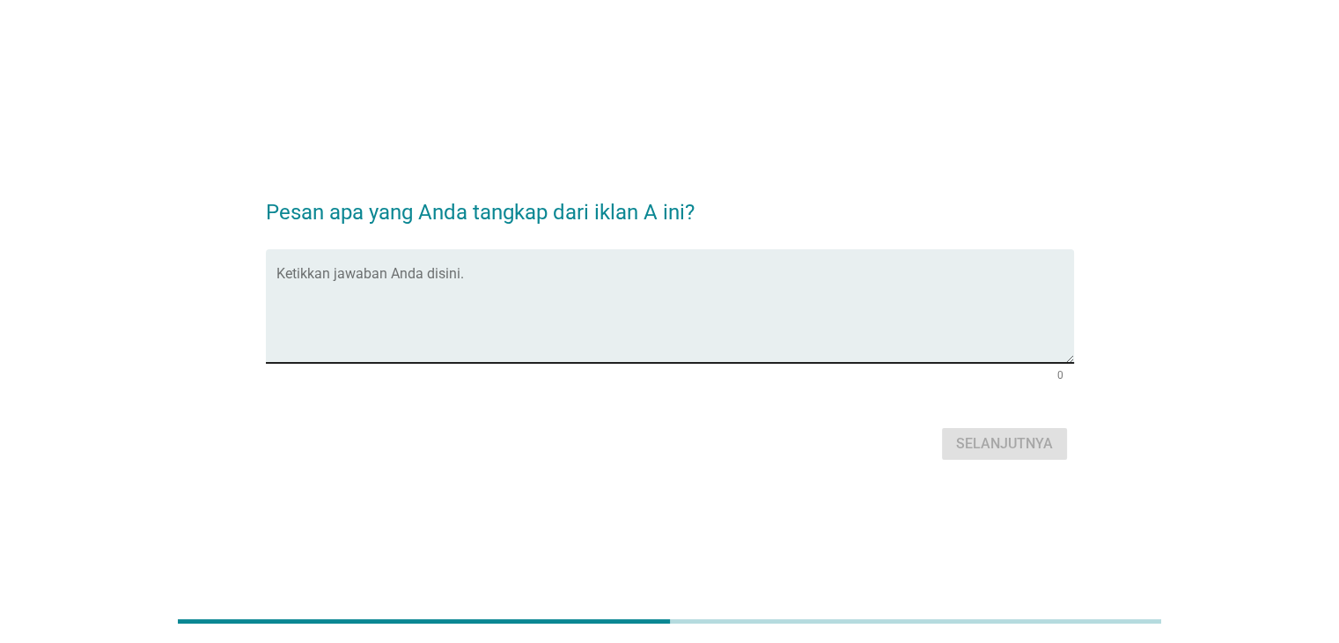
click at [452, 276] on textarea "Ketikkan jawaban Anda disini." at bounding box center [675, 316] width 798 height 92
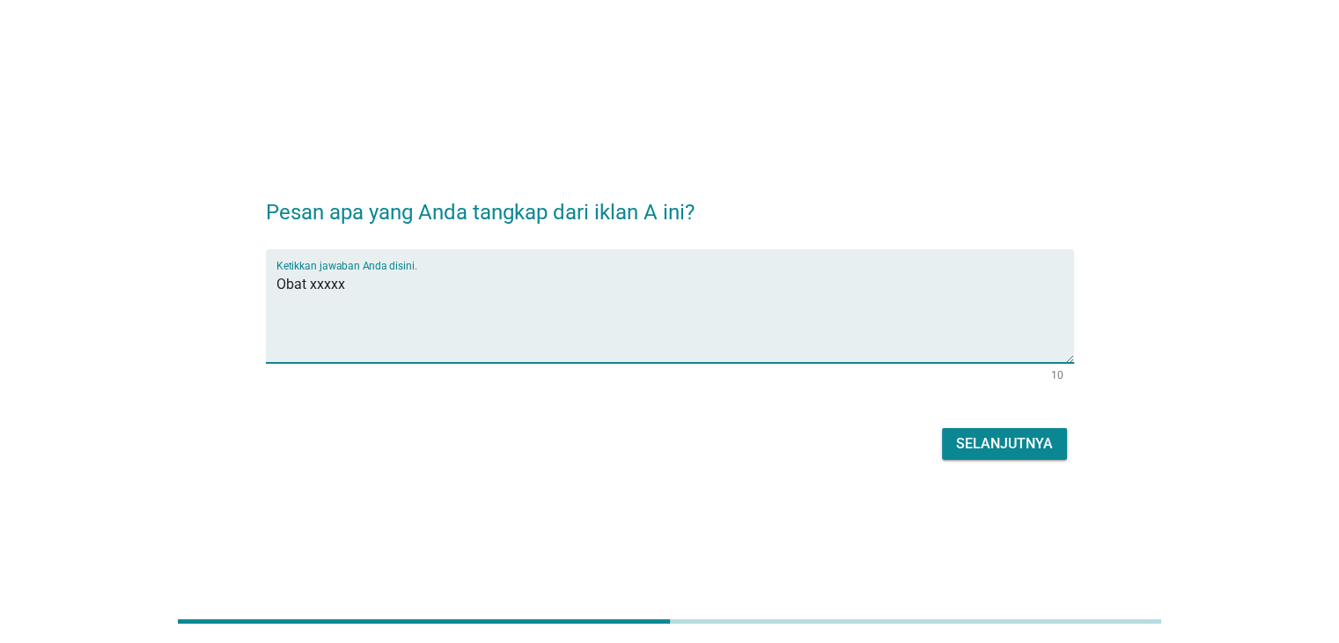
type textarea "Obat xxxxx"
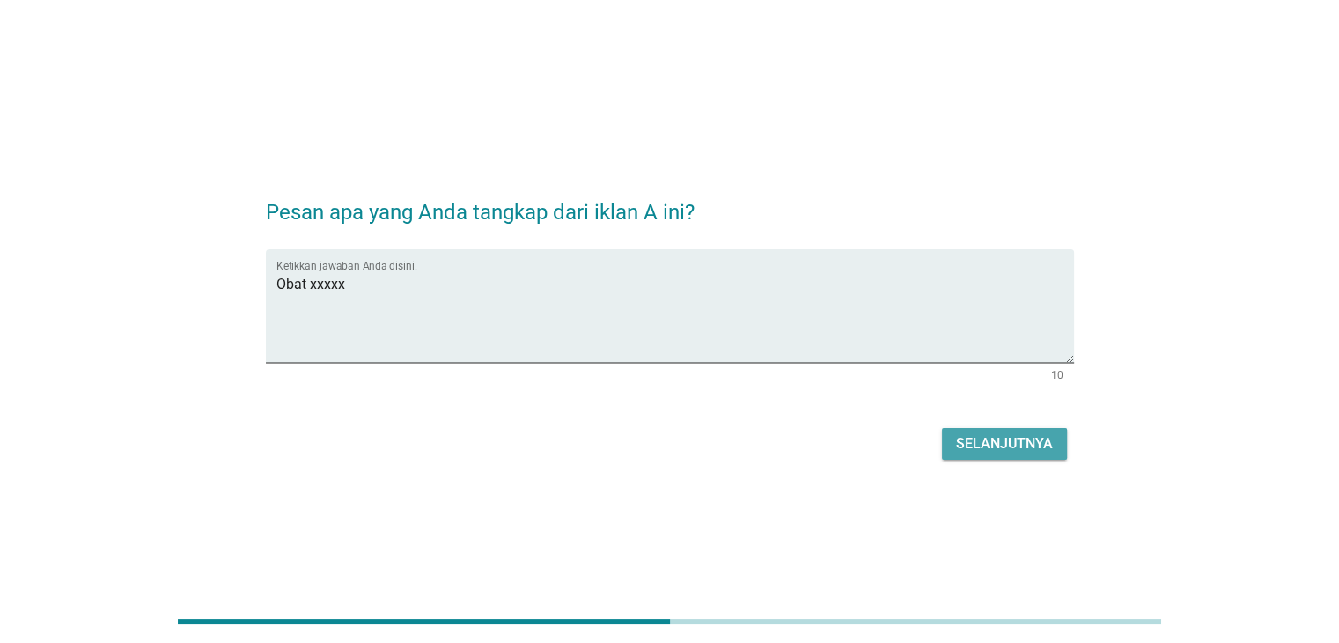
click at [1018, 430] on button "Selanjutnya" at bounding box center [1004, 444] width 125 height 32
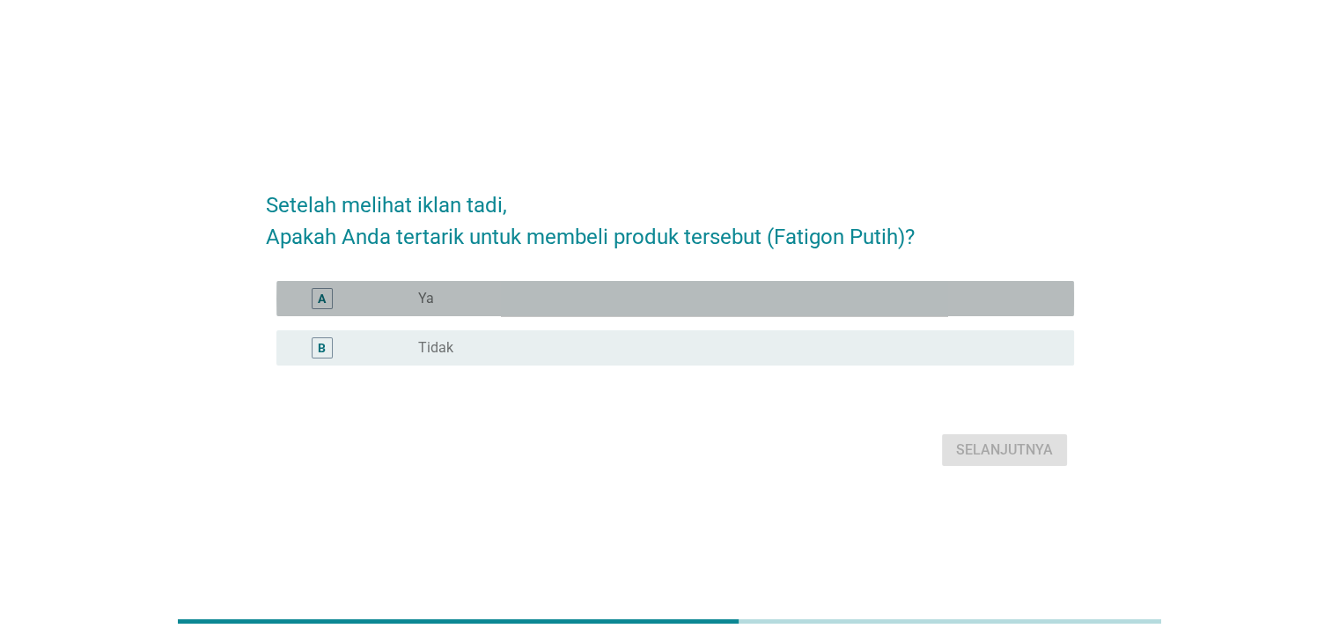
click at [441, 290] on div "radio_button_unchecked Ya" at bounding box center [731, 299] width 627 height 18
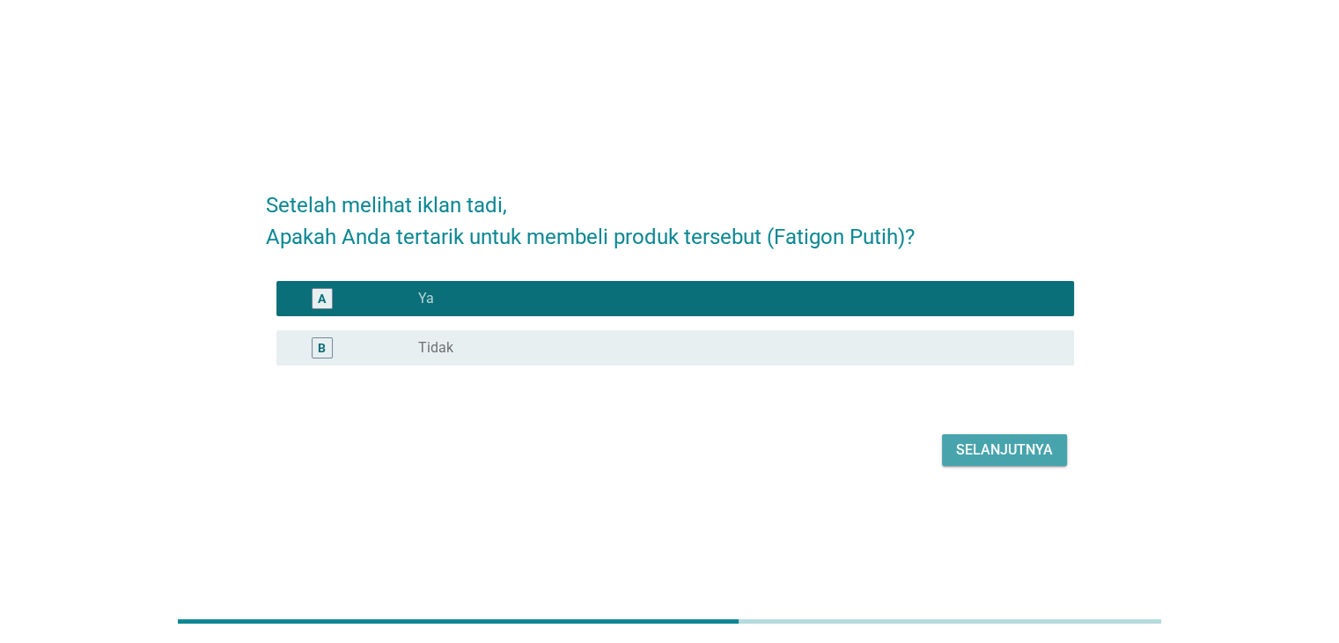
click at [974, 452] on div "Selanjutnya" at bounding box center [1004, 449] width 97 height 21
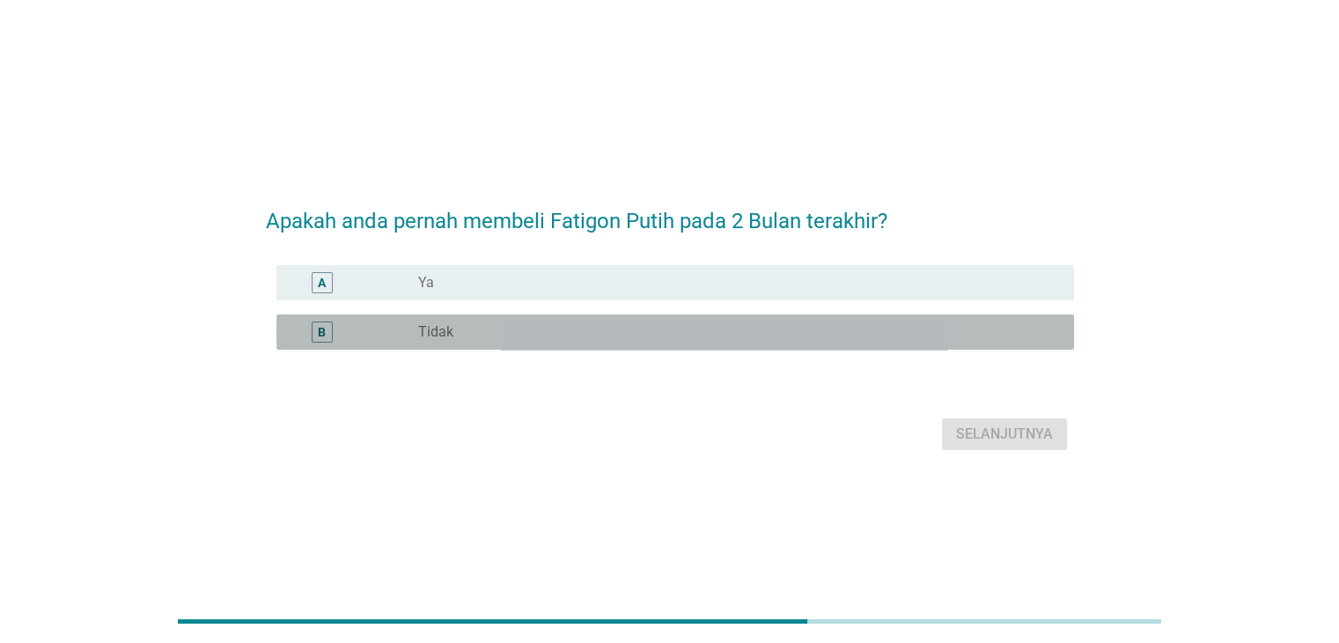
click at [477, 336] on div "radio_button_unchecked Tidak" at bounding box center [731, 332] width 627 height 18
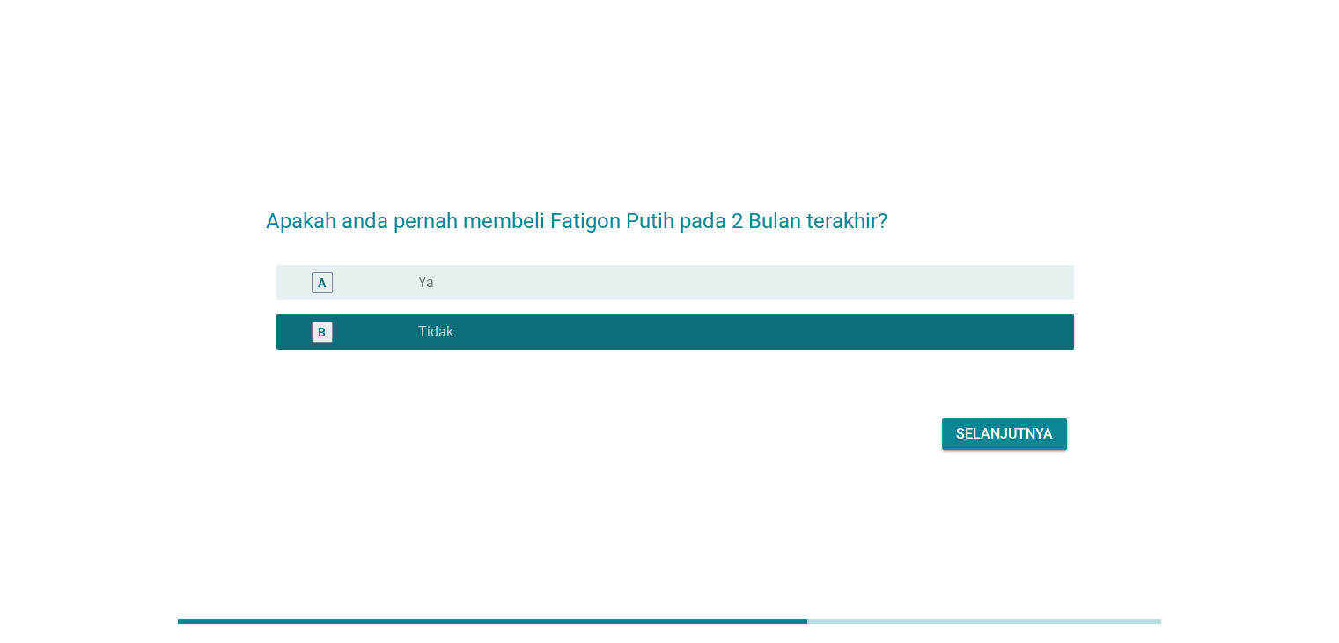
click at [995, 440] on div "Selanjutnya" at bounding box center [1004, 433] width 97 height 21
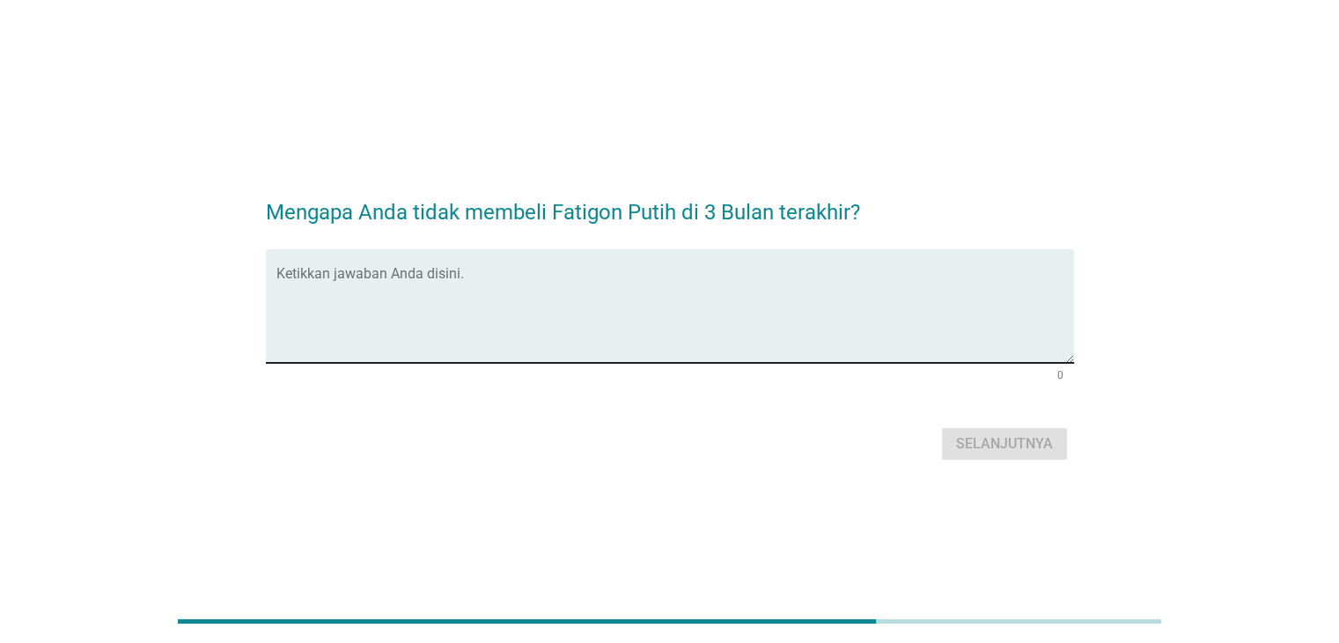
click at [574, 286] on textarea "Ketikkan jawaban Anda disini." at bounding box center [675, 316] width 798 height 92
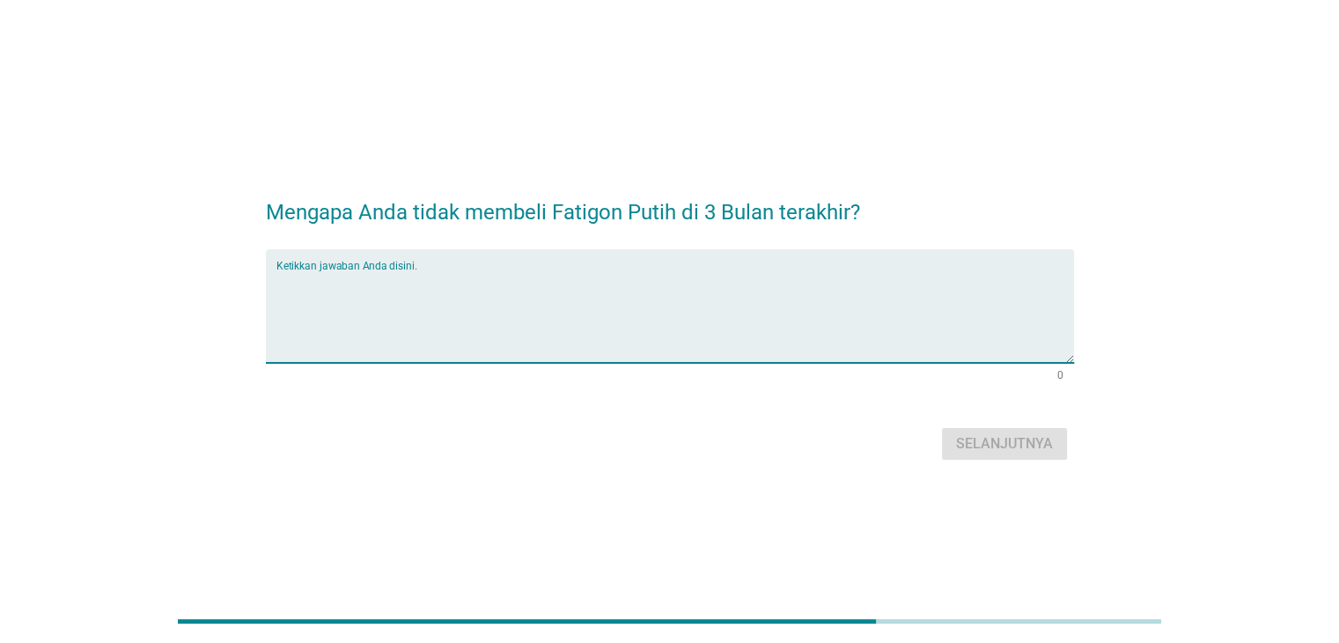
type textarea "b"
type textarea "Baru tau brandnya"
click at [951, 449] on button "Selanjutnya" at bounding box center [1004, 444] width 125 height 32
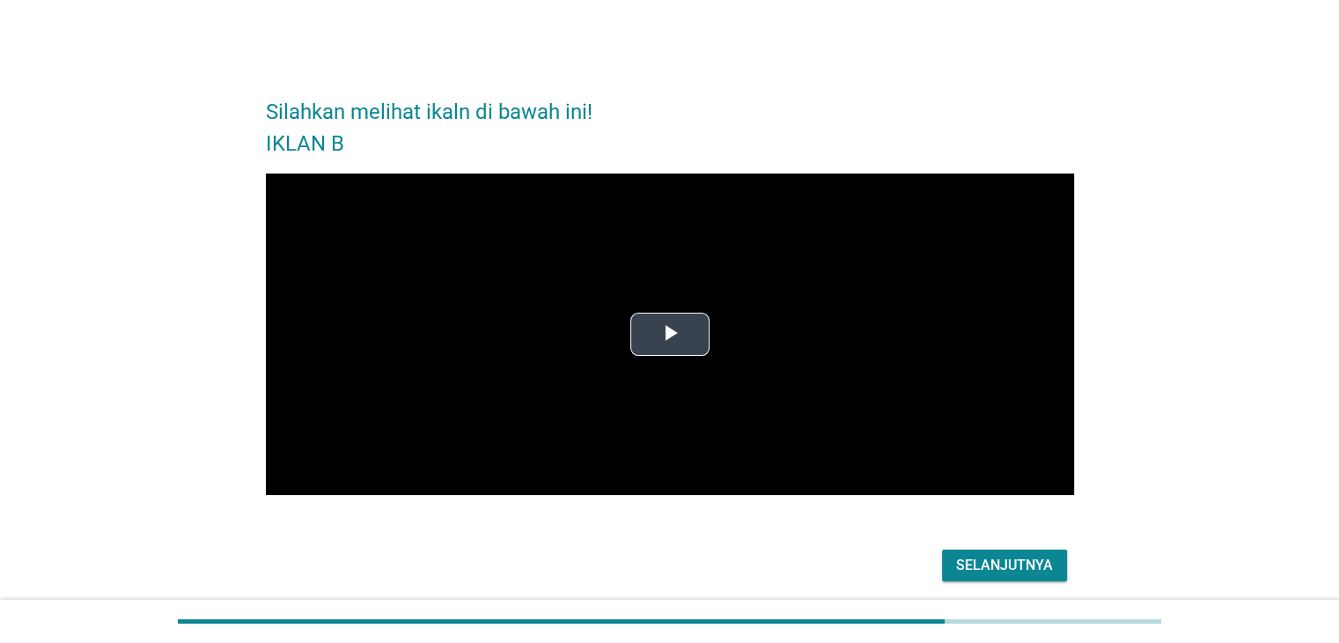
click at [670, 334] on span "Video Player" at bounding box center [670, 334] width 0 height 0
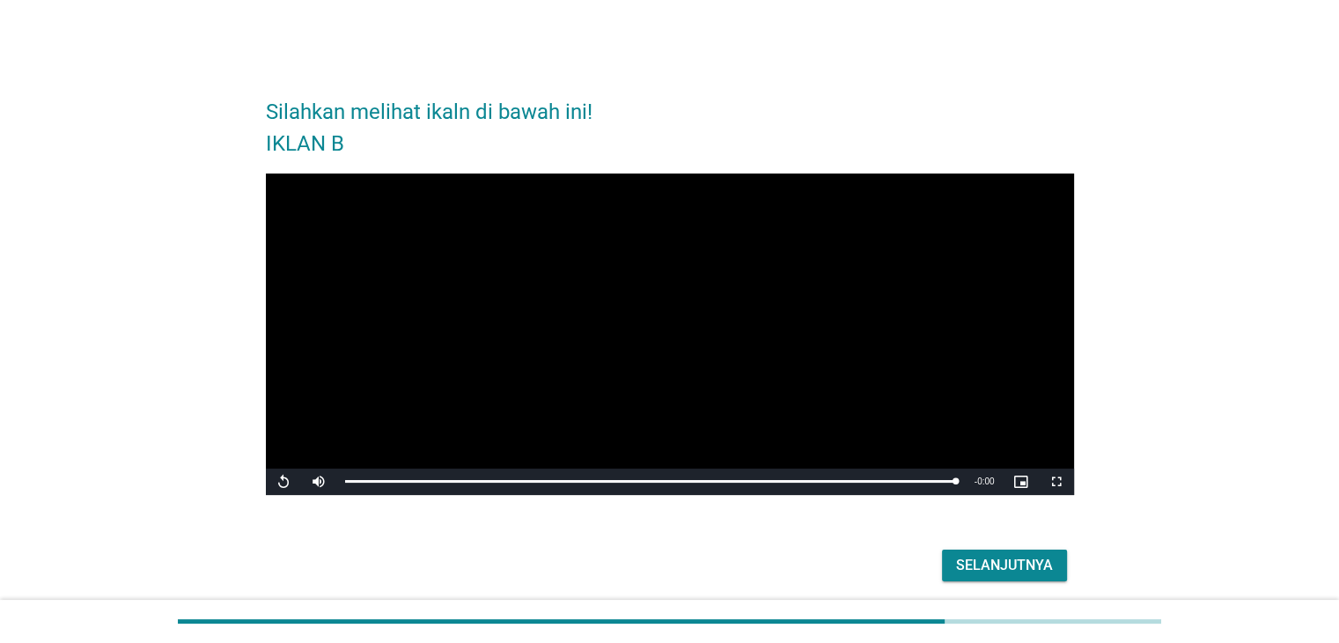
click at [1024, 560] on div "Selanjutnya" at bounding box center [1004, 565] width 97 height 21
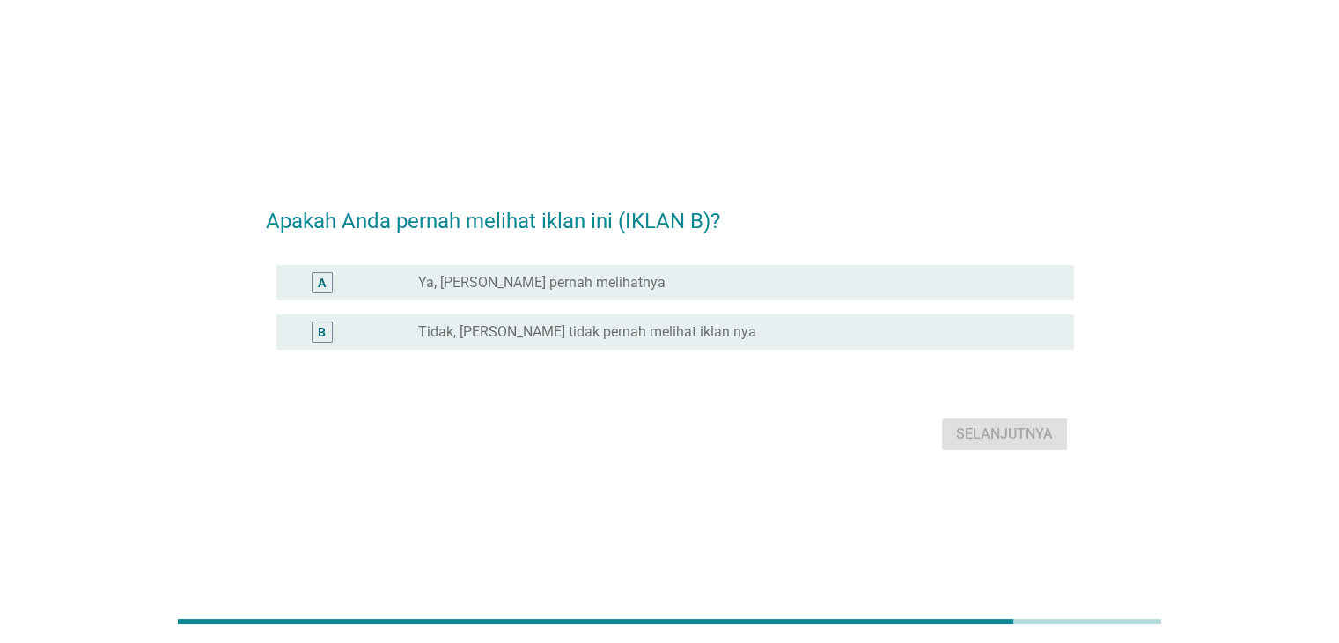
click at [696, 281] on div "radio_button_unchecked Ya, Saya yakin pernah melihatnya" at bounding box center [731, 283] width 627 height 18
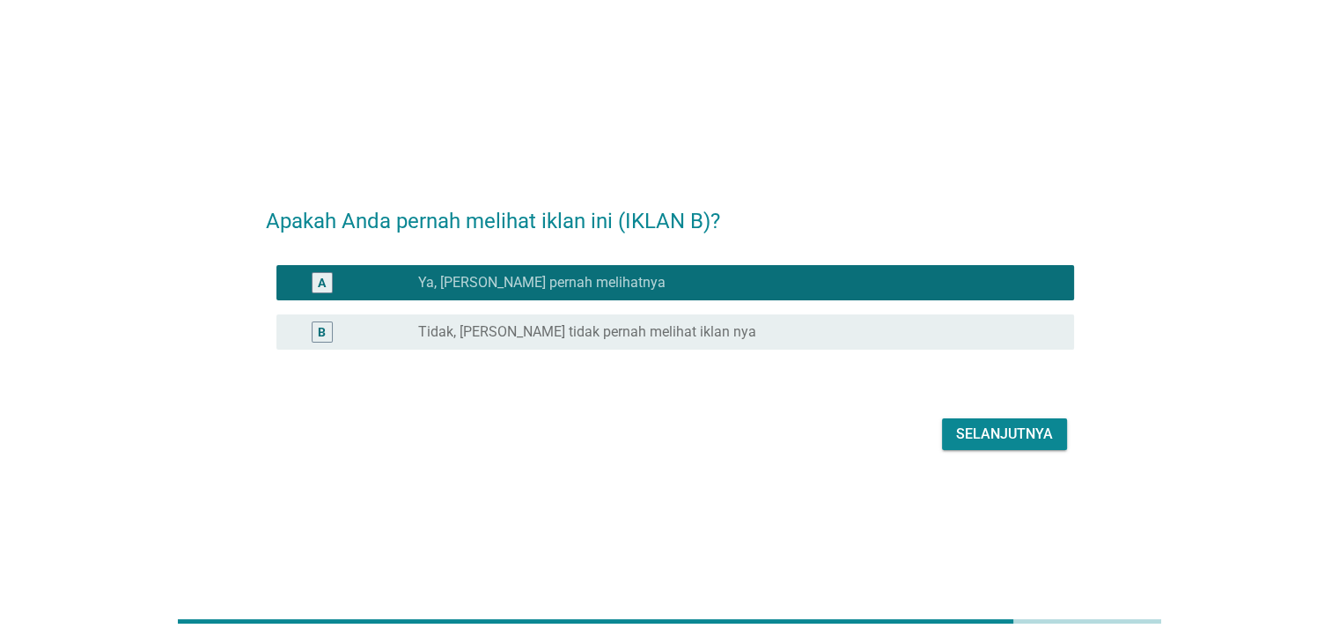
click at [957, 423] on button "Selanjutnya" at bounding box center [1004, 434] width 125 height 32
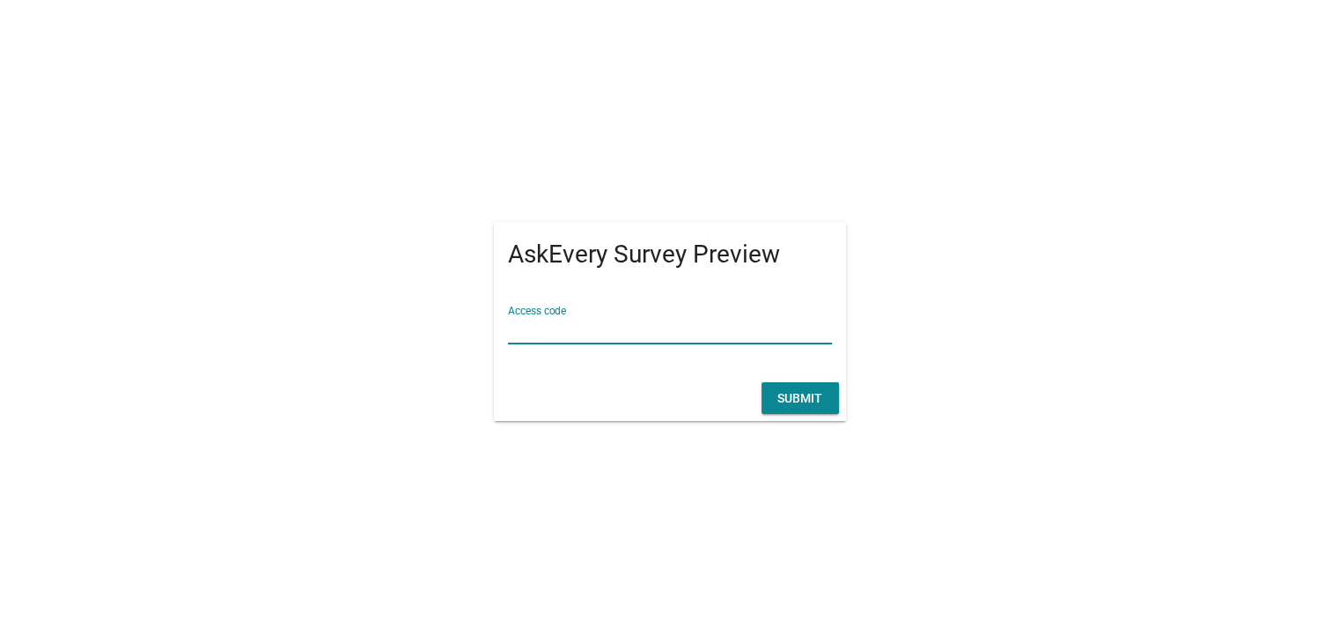
click at [653, 332] on input "Access code" at bounding box center [670, 329] width 324 height 28
type input "123"
click at [779, 387] on button "Submit" at bounding box center [799, 398] width 77 height 32
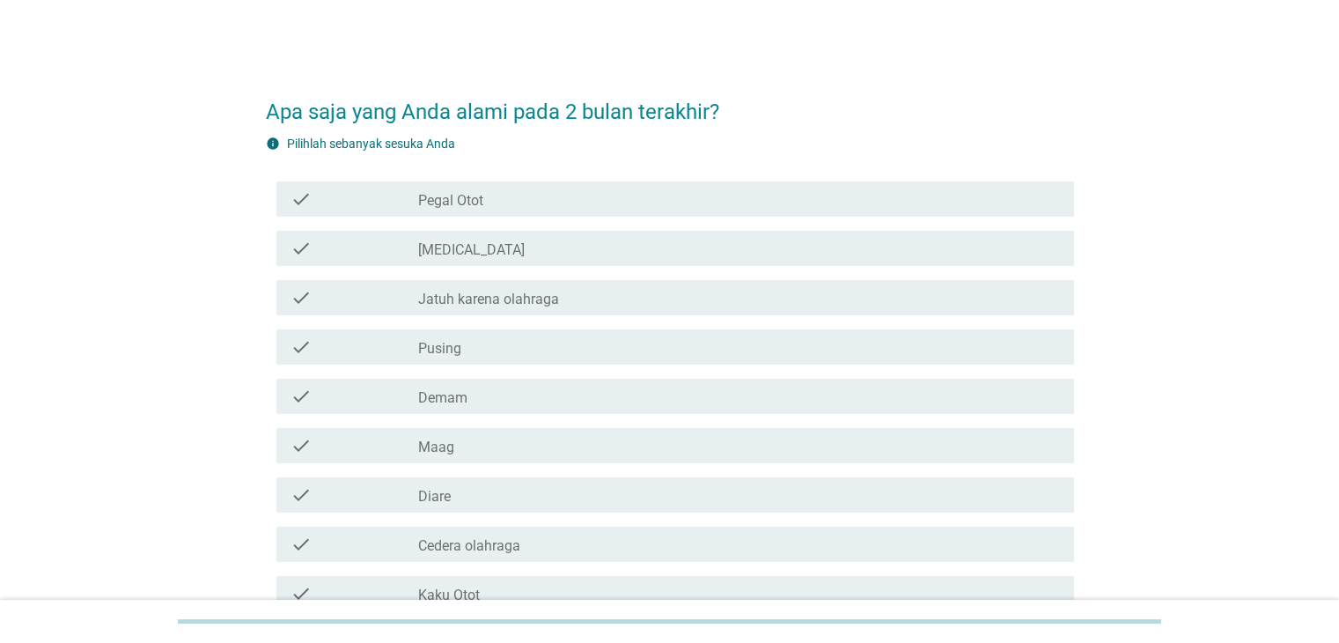
click at [504, 213] on div "check check_box_outline_blank Pegal Otot" at bounding box center [675, 198] width 798 height 35
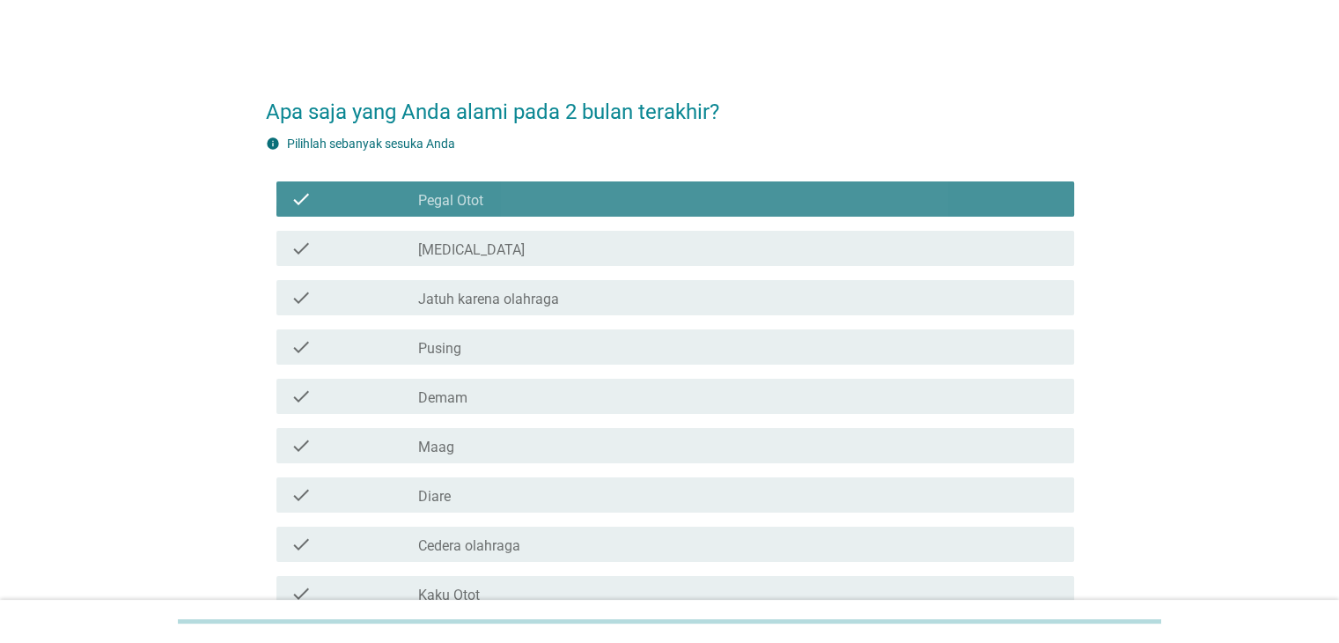
click at [494, 236] on div "check check_box_outline_blank Masuk Angin" at bounding box center [675, 248] width 798 height 35
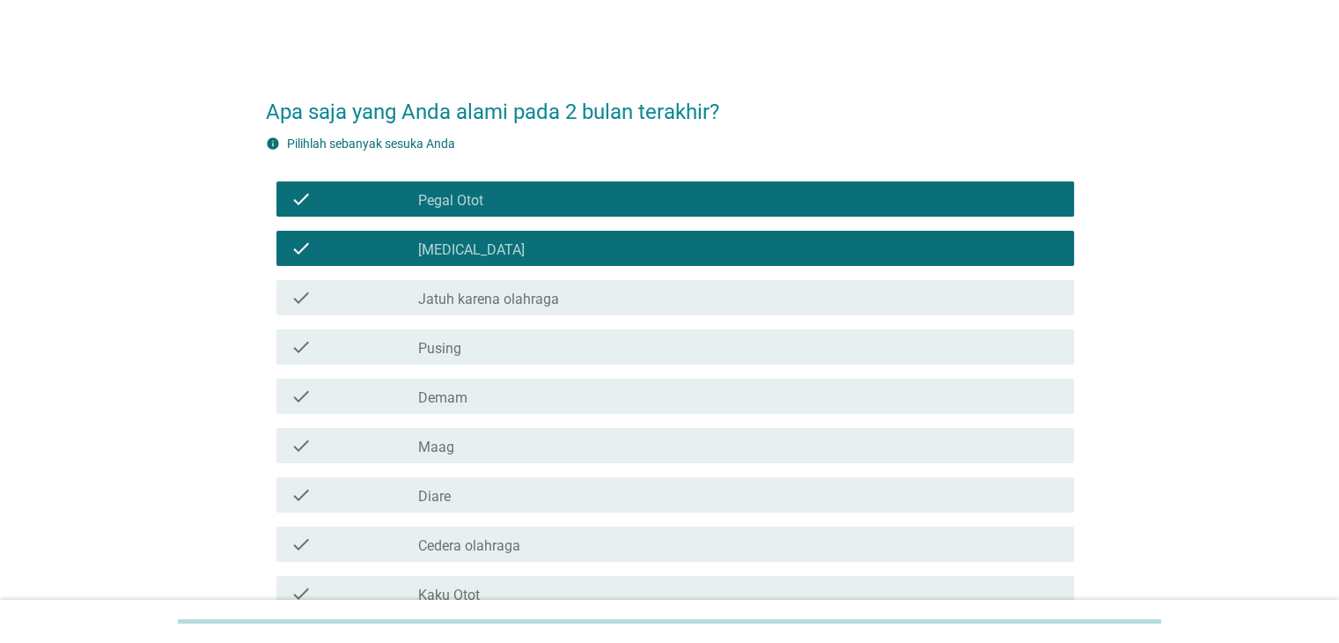
click at [489, 287] on div "check_box_outline_blank Jatuh karena olahraga" at bounding box center [738, 297] width 641 height 21
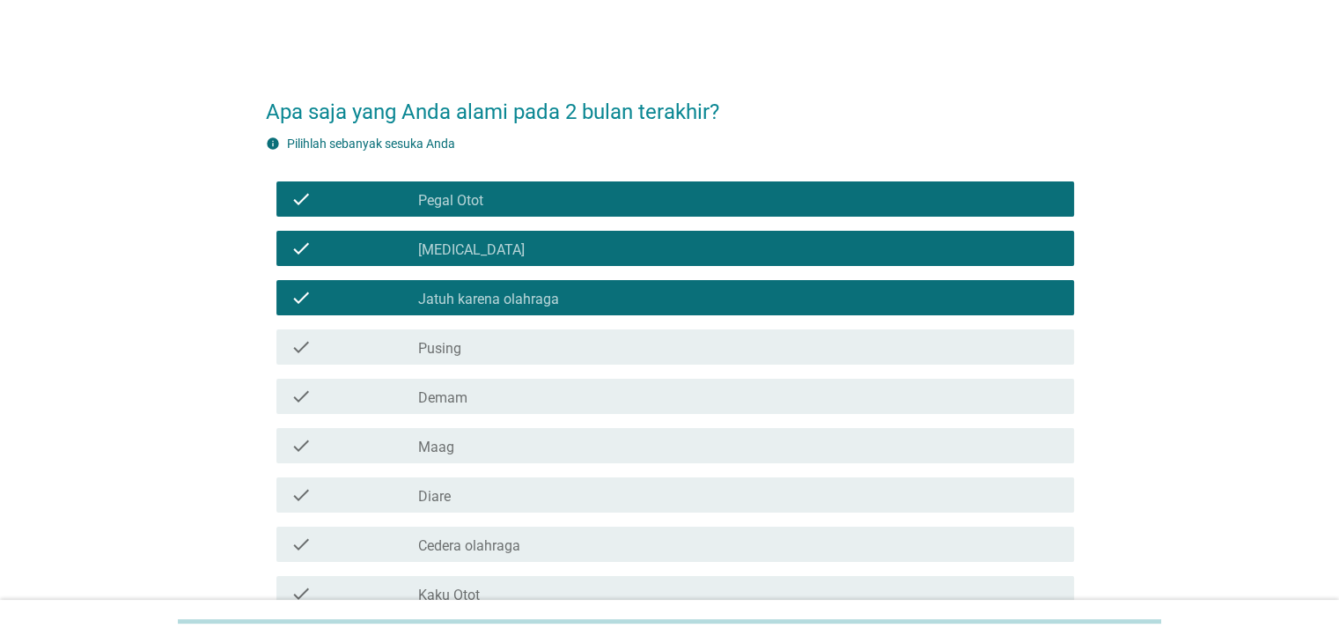
click at [470, 338] on div "check_box_outline_blank Pusing" at bounding box center [738, 346] width 641 height 21
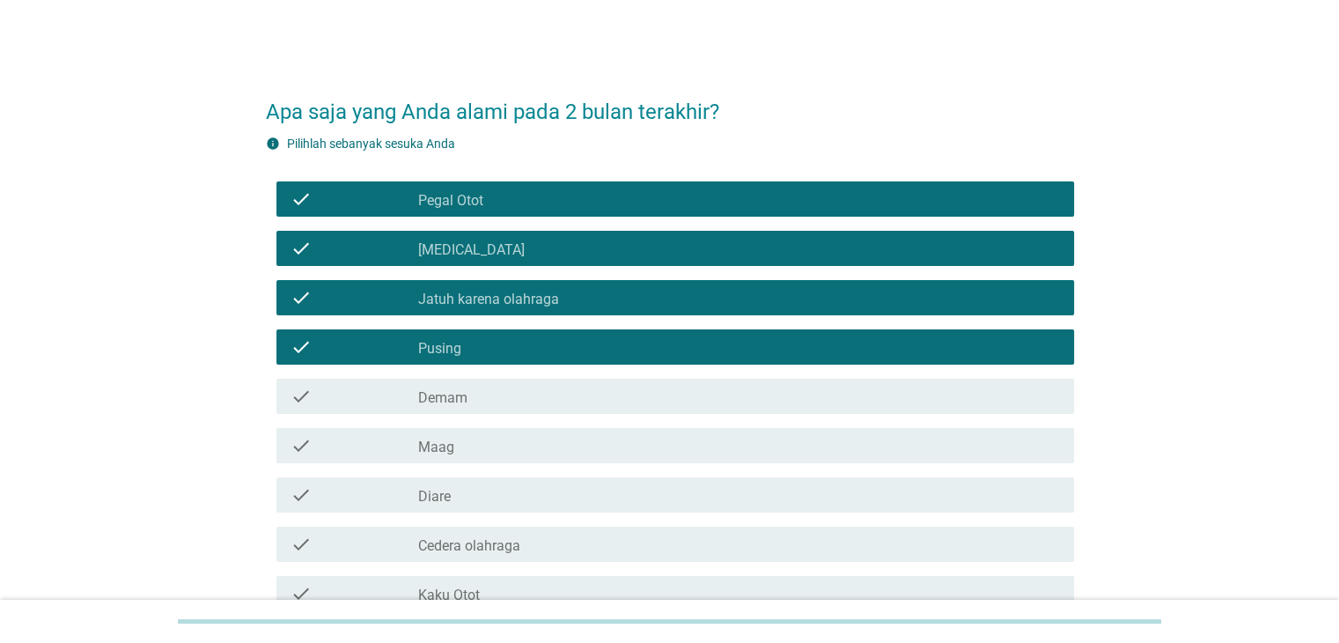
scroll to position [88, 0]
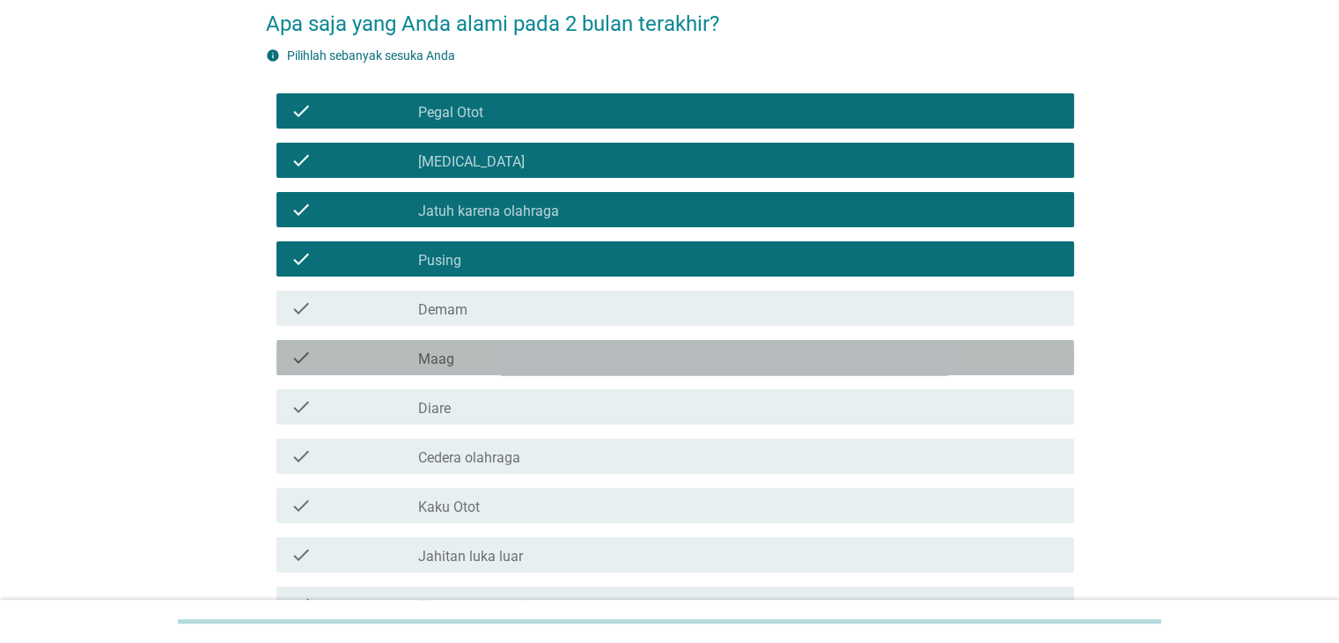
click at [477, 364] on div "check_box_outline_blank Maag" at bounding box center [738, 357] width 641 height 21
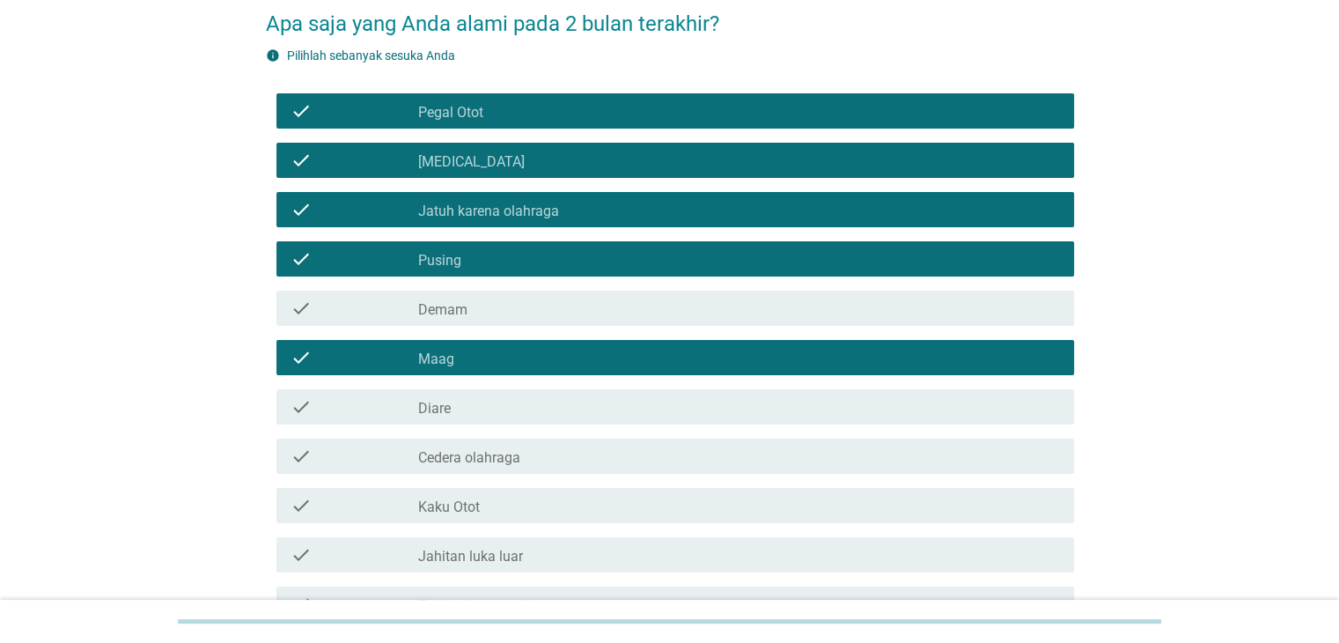
click at [472, 391] on div "check check_box_outline_blank Diare" at bounding box center [675, 406] width 798 height 35
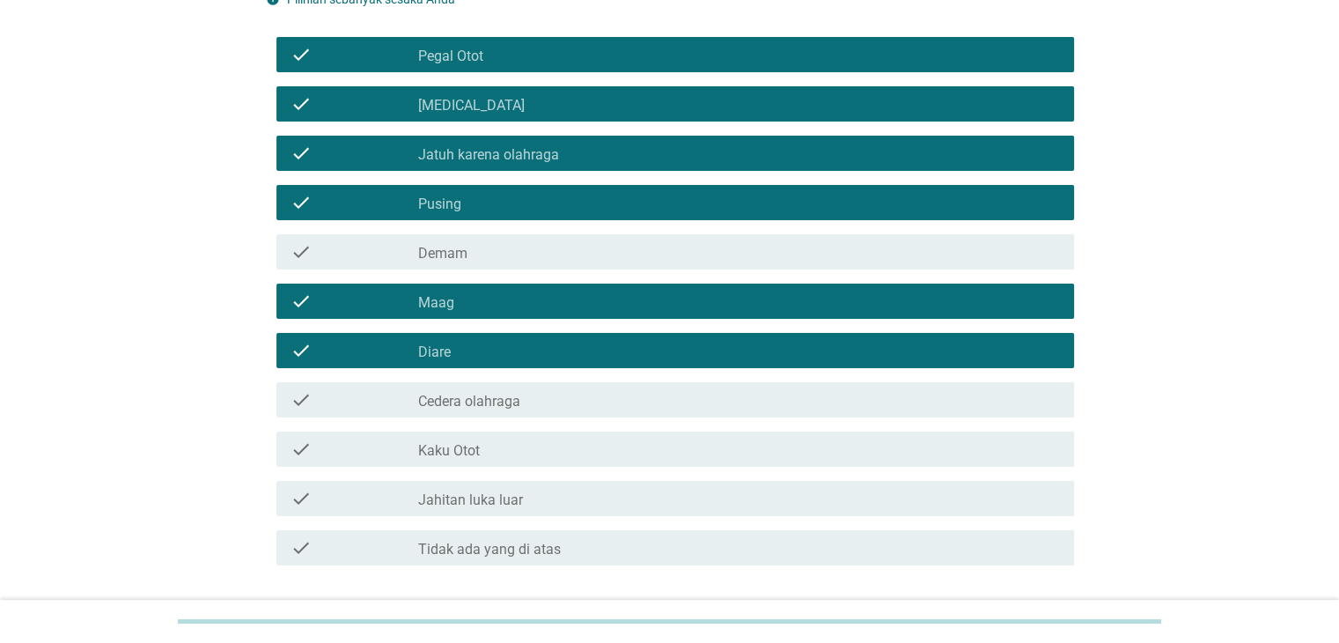
scroll to position [176, 0]
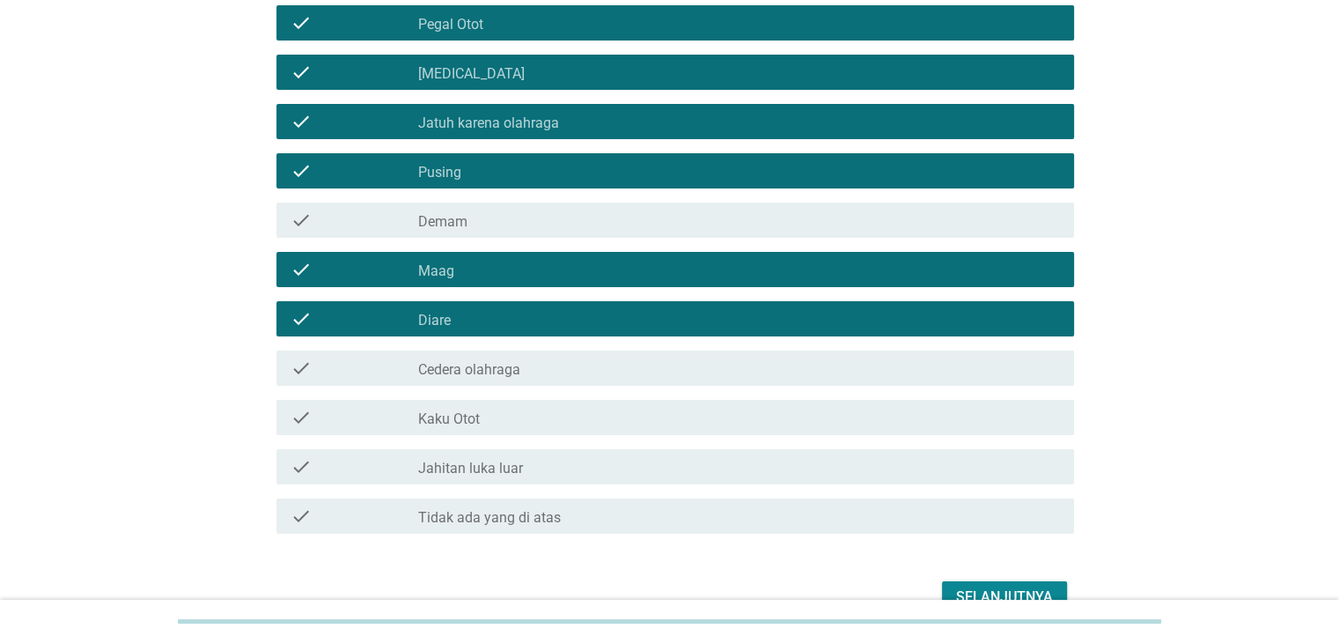
click at [497, 361] on label "Cedera olahraga" at bounding box center [469, 370] width 102 height 18
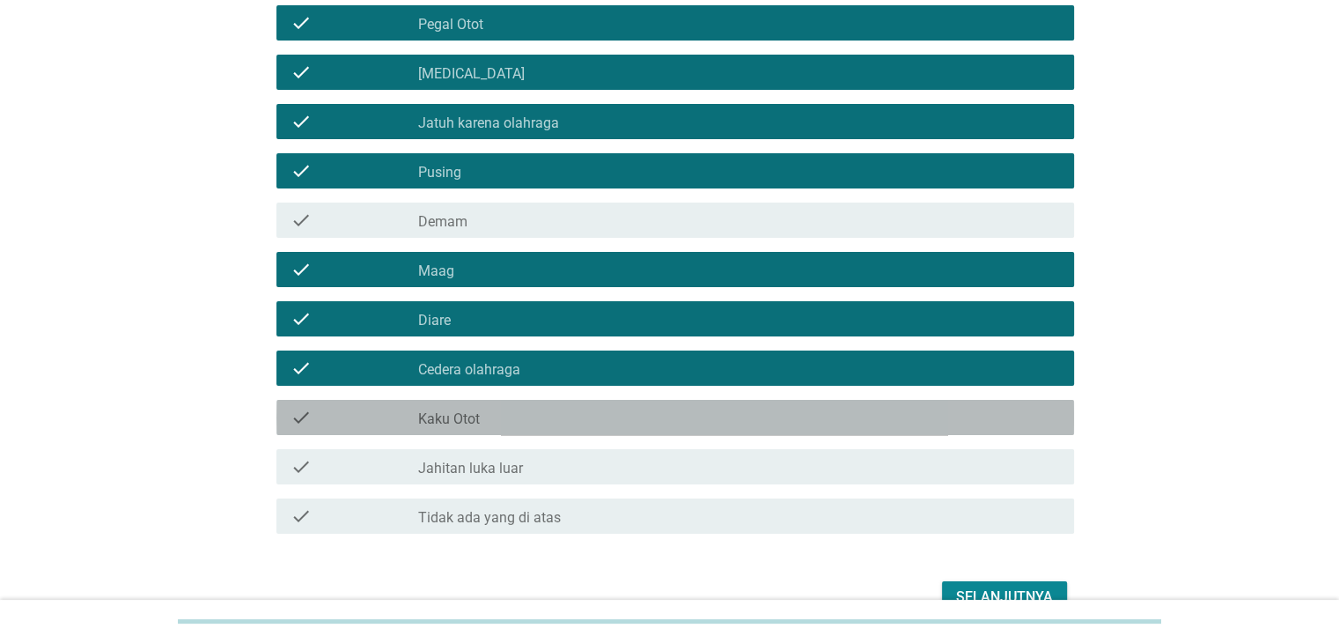
click at [445, 426] on label "Kaku Otot" at bounding box center [449, 419] width 62 height 18
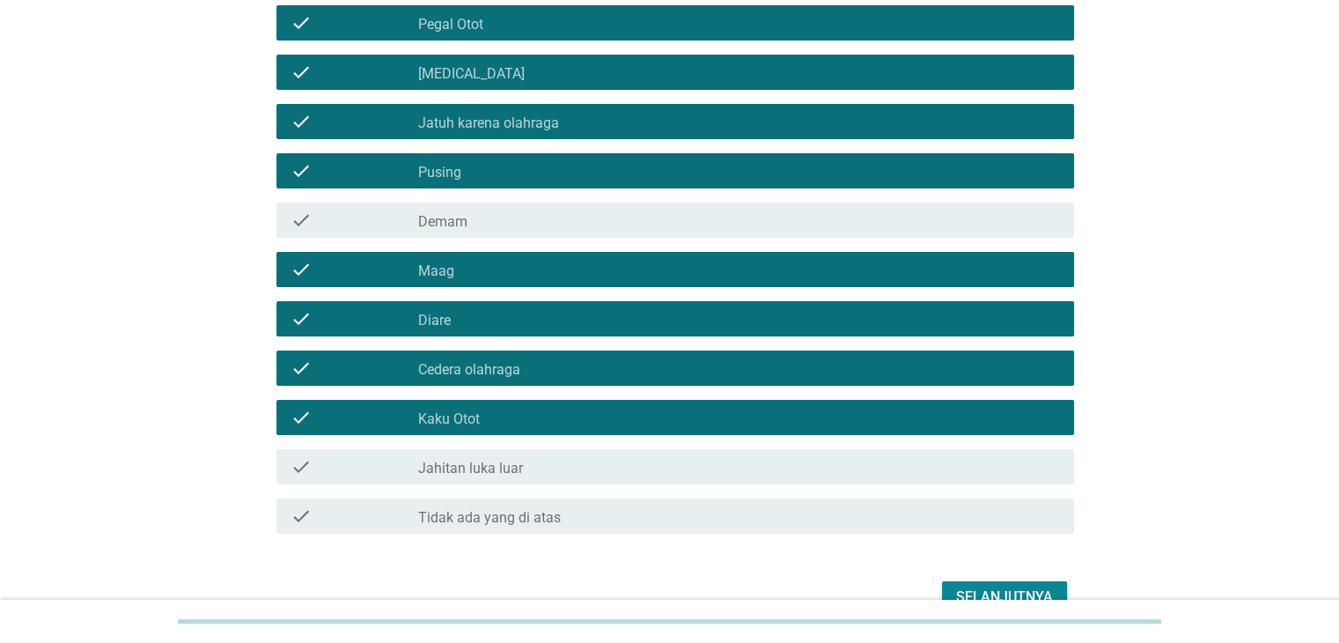
click at [980, 592] on div "Selanjutnya" at bounding box center [1004, 596] width 97 height 21
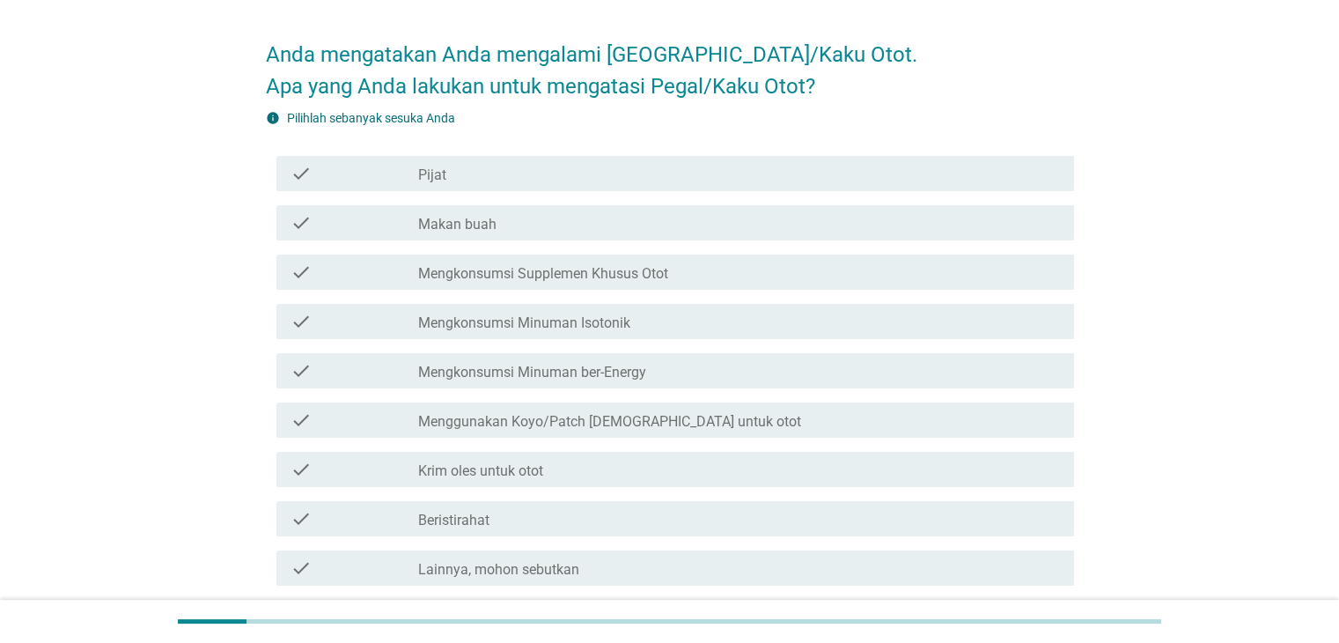
scroll to position [88, 0]
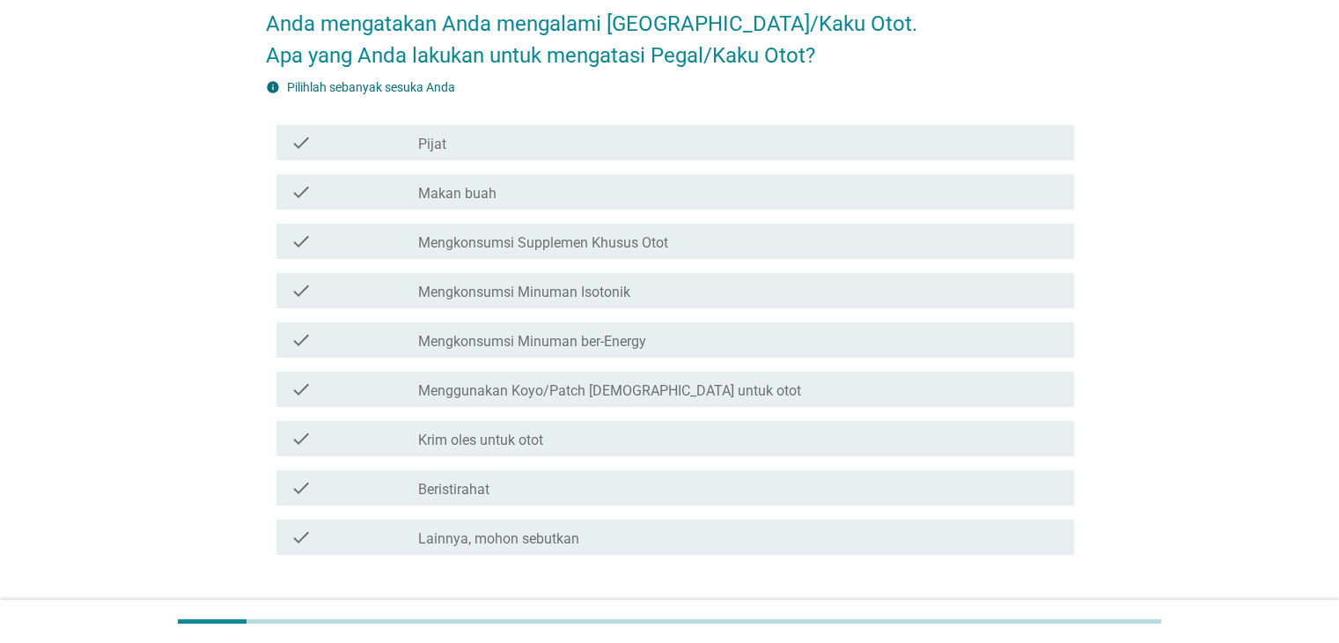
click at [551, 151] on div "check_box_outline_blank Pijat" at bounding box center [738, 142] width 641 height 21
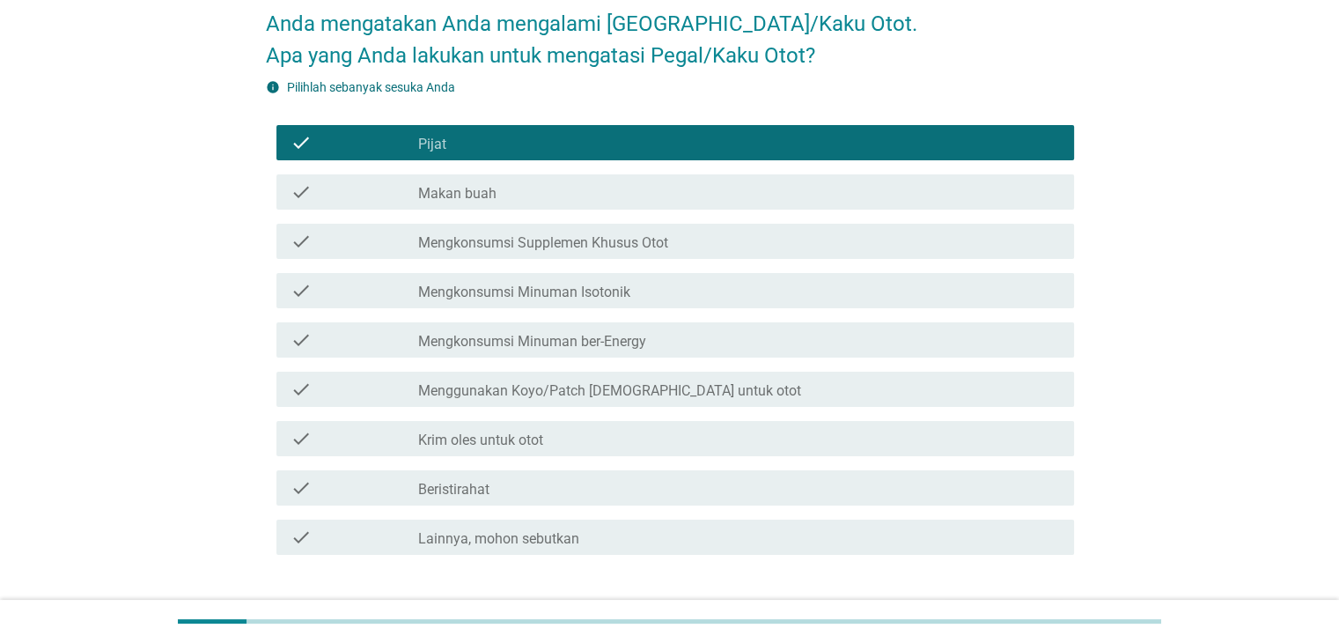
click at [525, 237] on label "Mengkonsumsi Supplemen Khusus Otot" at bounding box center [543, 243] width 250 height 18
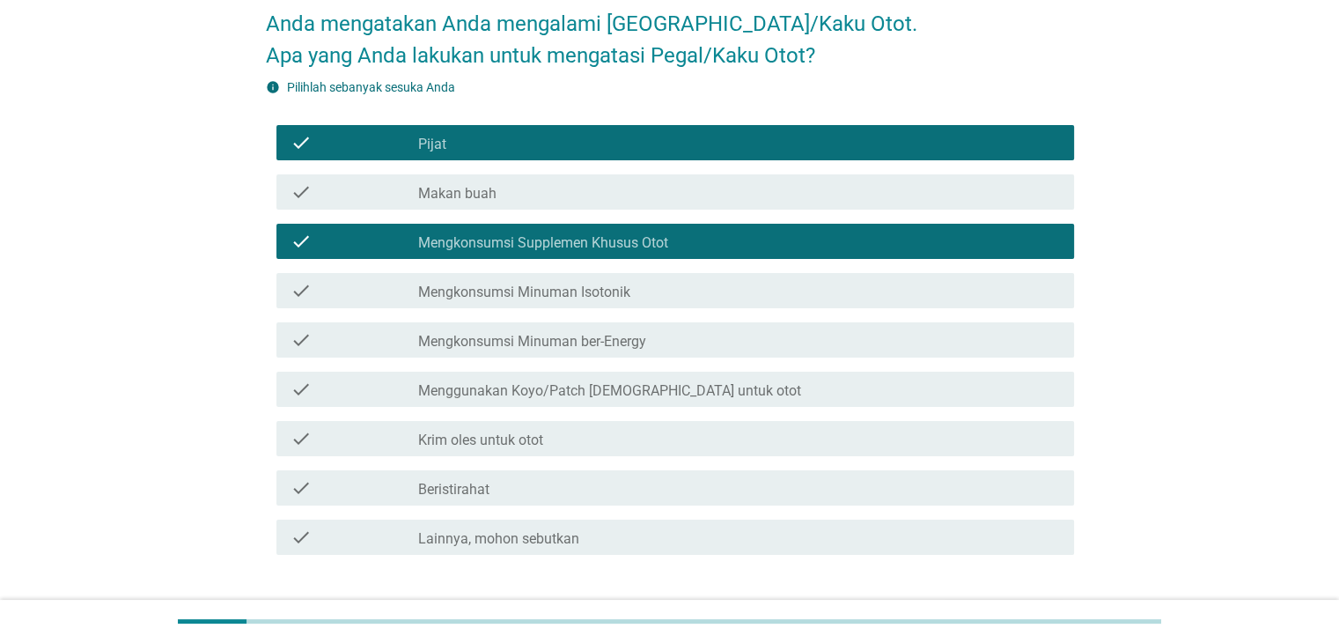
click at [525, 305] on div "check check_box_outline_blank Mengkonsumsi Minuman Isotonik" at bounding box center [675, 290] width 798 height 35
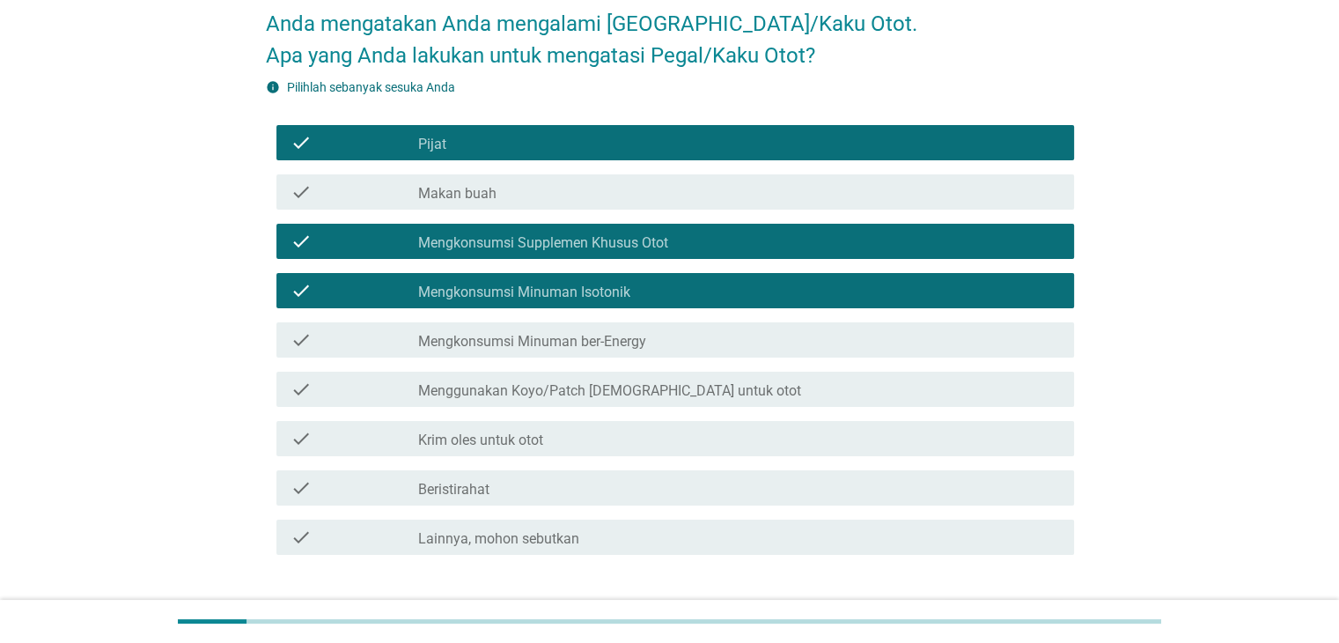
click at [508, 402] on div "check check_box_outline_blank Menggunakan Koyo/Patch tempel untuk otot" at bounding box center [675, 388] width 798 height 35
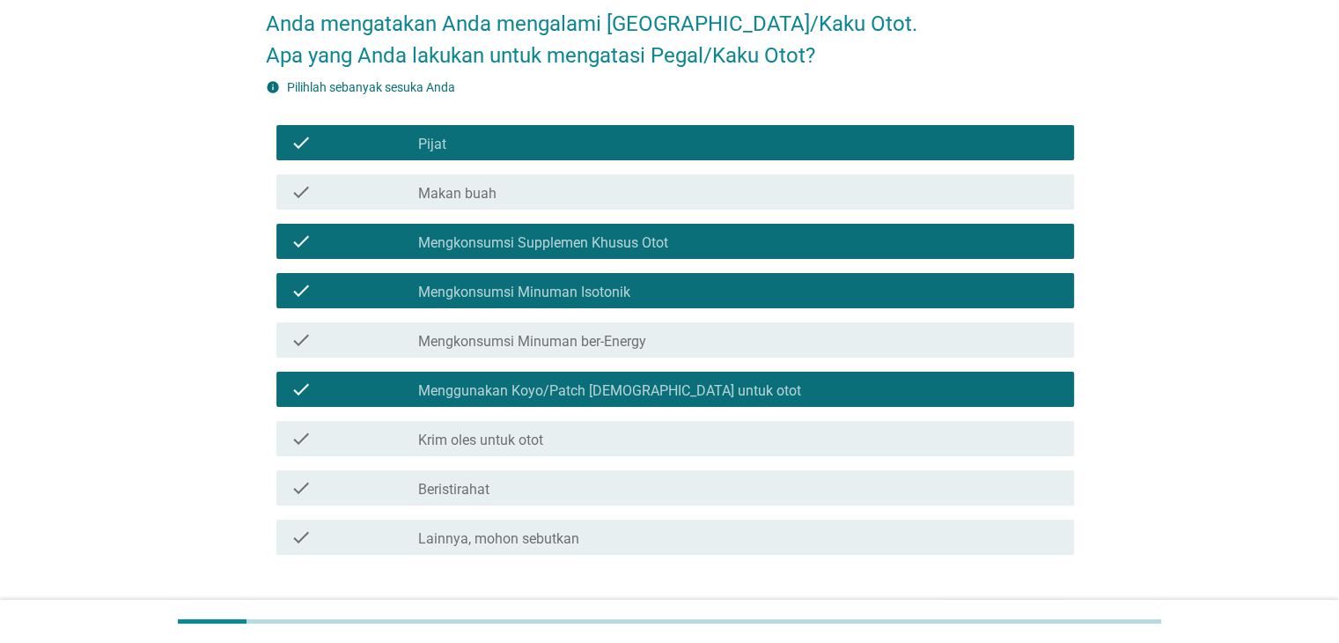
click at [506, 424] on div "check check_box_outline_blank Krim oles untuk otot" at bounding box center [675, 438] width 798 height 35
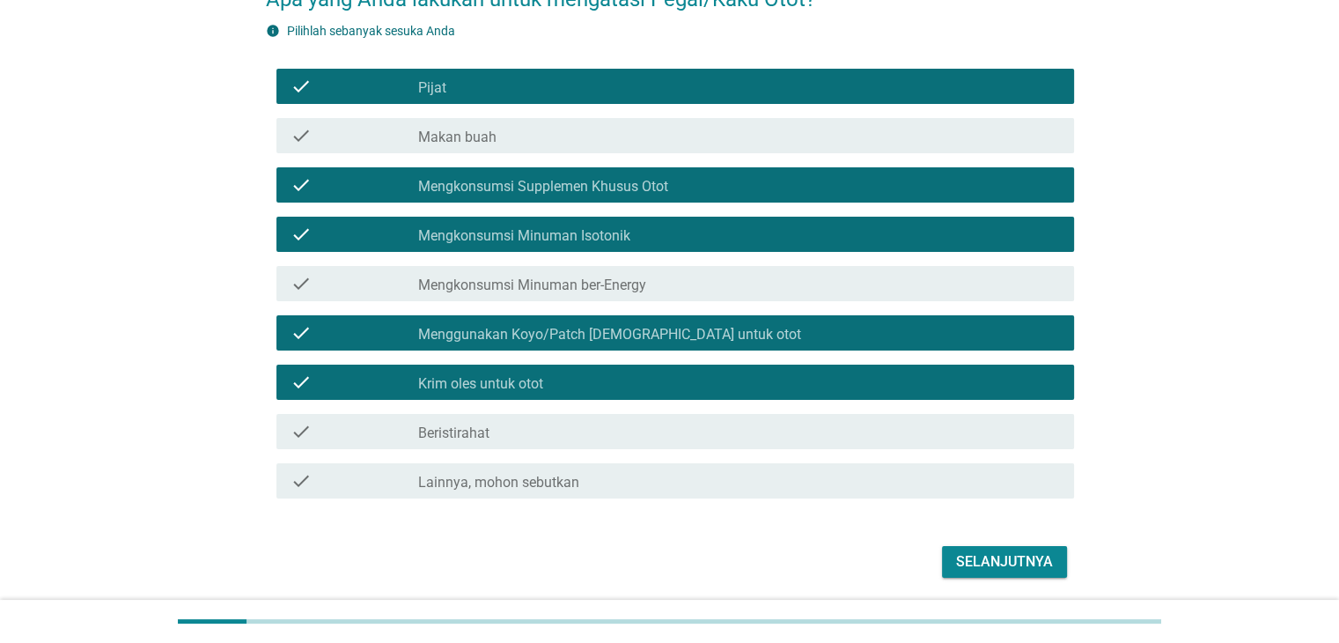
scroll to position [205, 0]
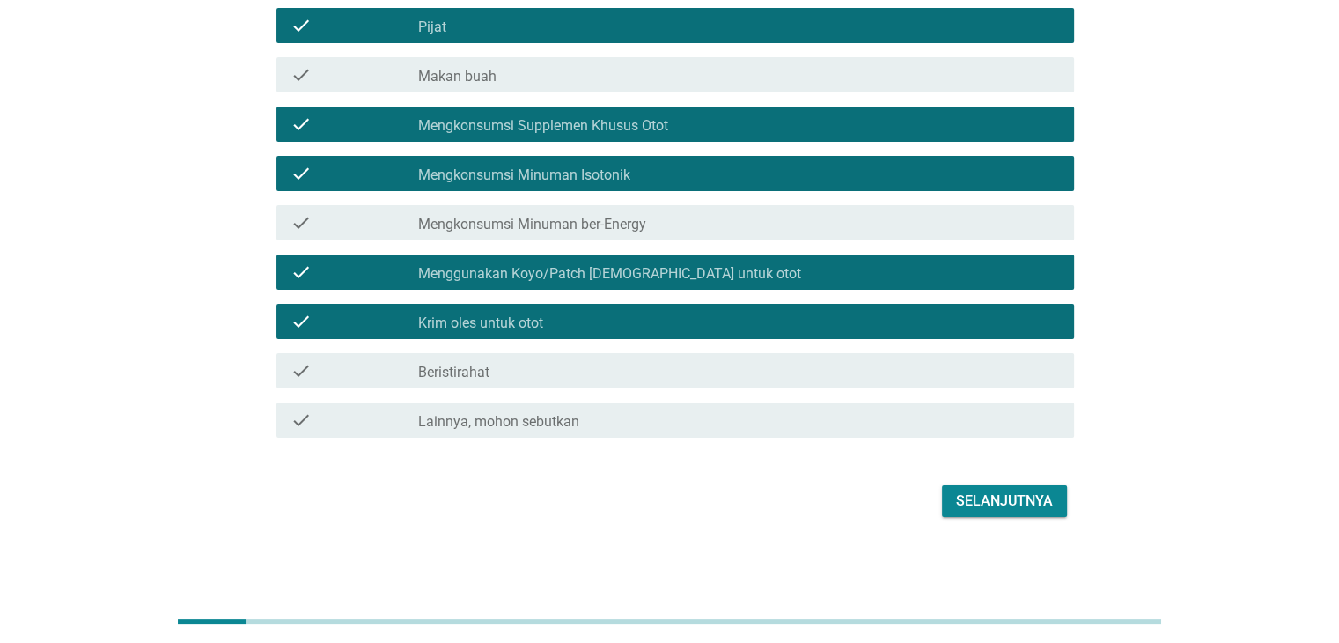
click at [732, 392] on div "check check_box_outline_blank Beristirahat" at bounding box center [670, 370] width 808 height 49
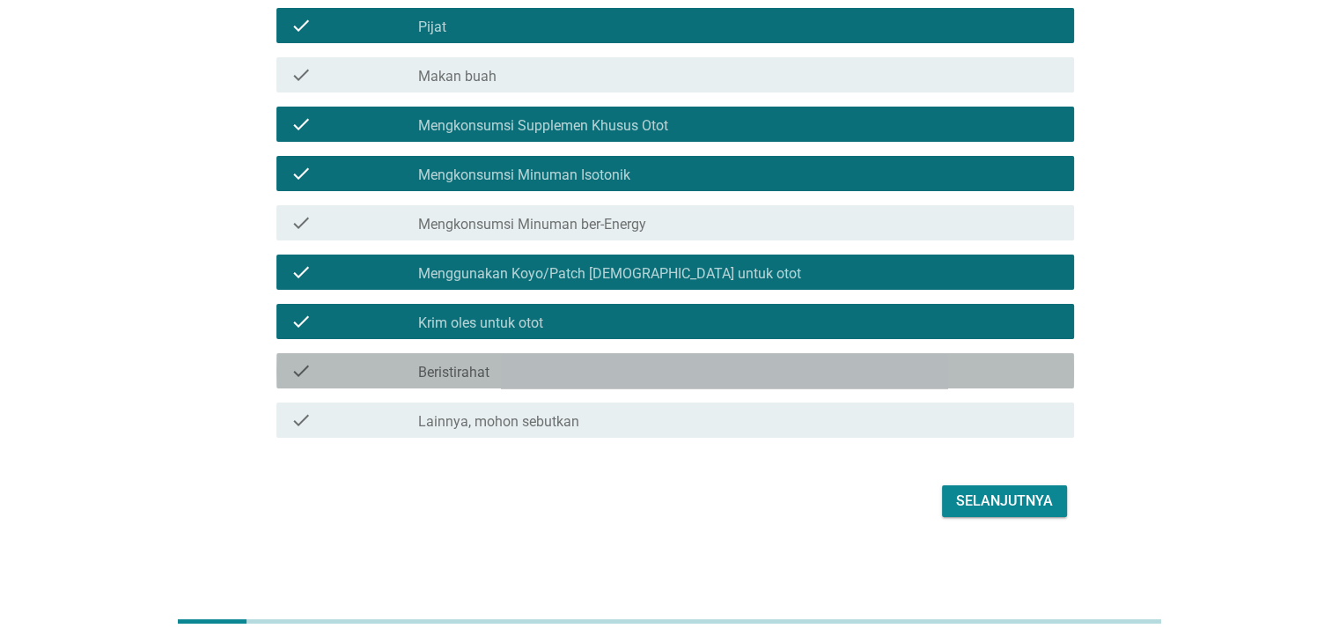
drag, startPoint x: 740, startPoint y: 375, endPoint x: 794, endPoint y: 401, distance: 59.5
click at [741, 375] on div "check_box_outline_blank Beristirahat" at bounding box center [738, 370] width 641 height 21
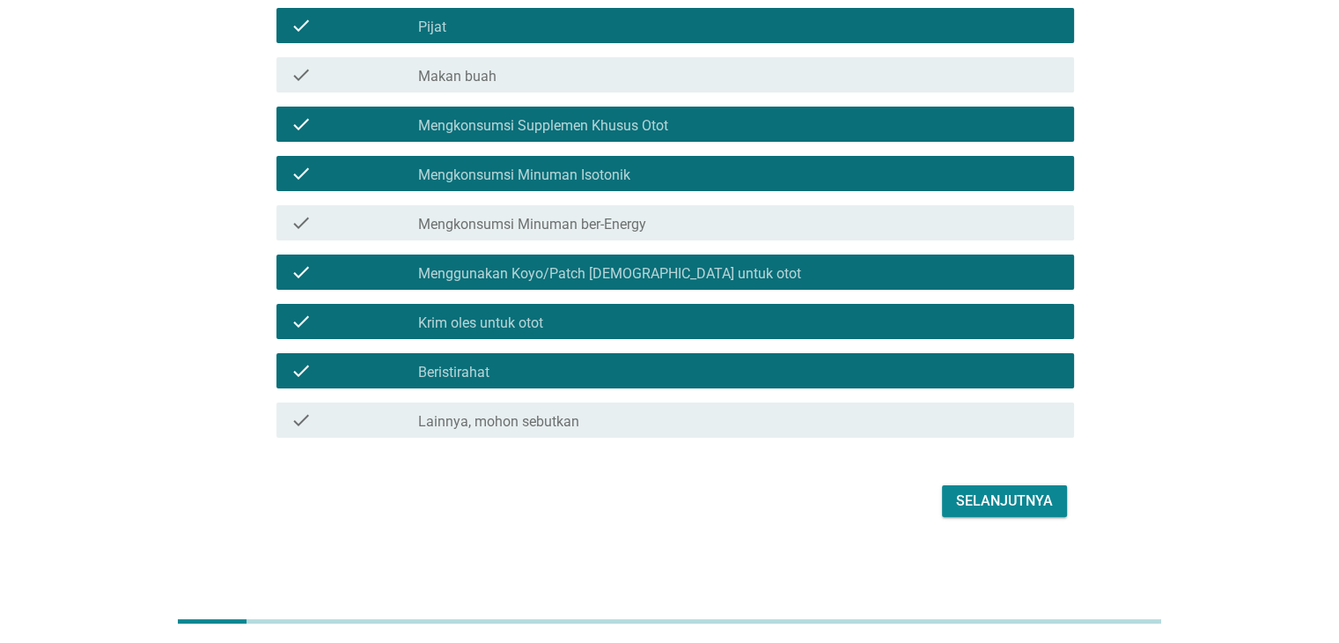
click at [975, 508] on div "Selanjutnya" at bounding box center [1004, 500] width 97 height 21
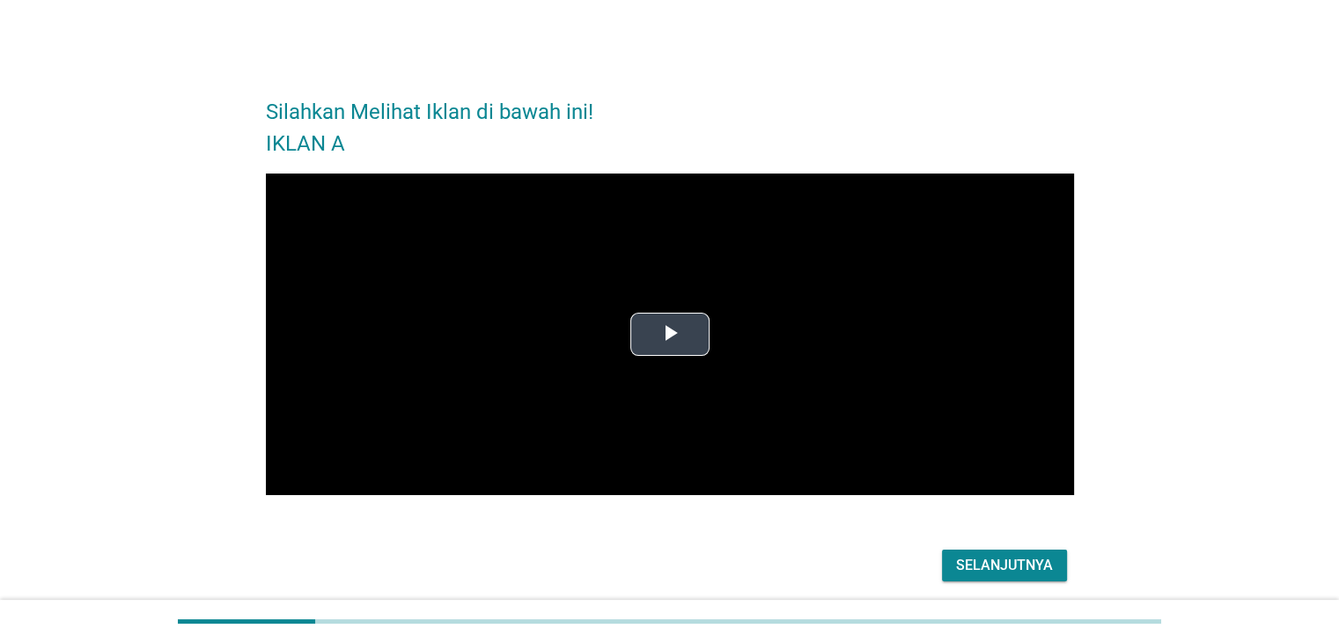
click at [636, 312] on button "Play Video" at bounding box center [669, 333] width 79 height 43
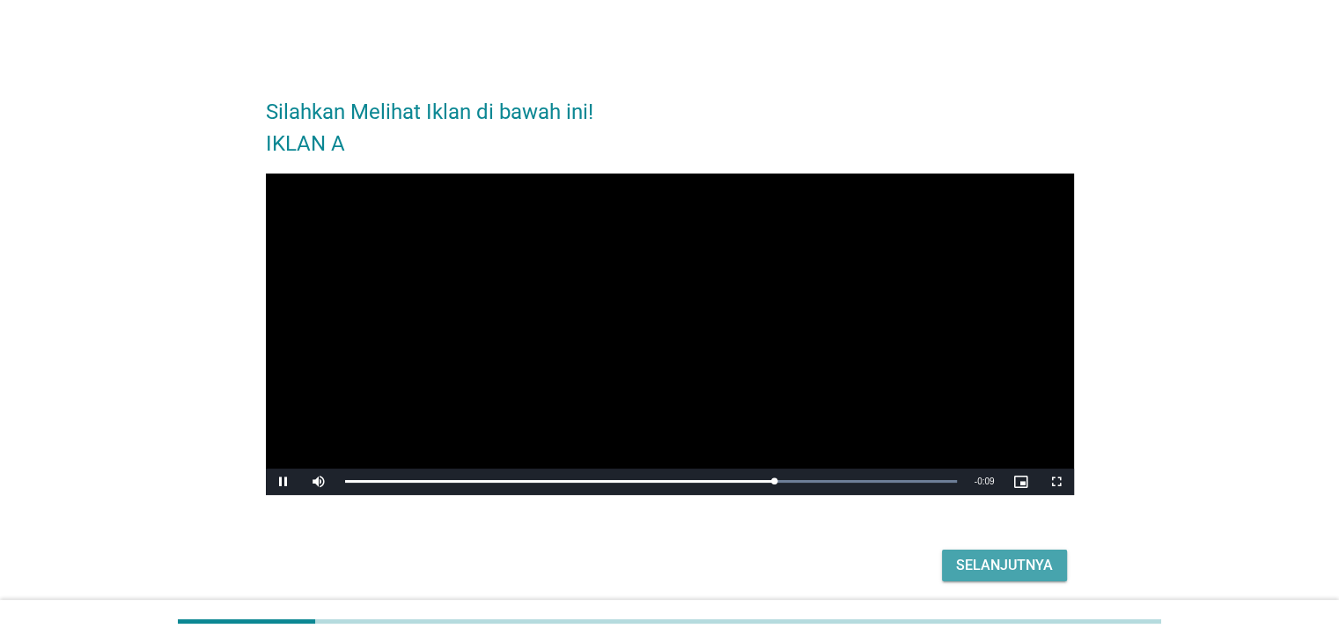
click at [981, 572] on div "Selanjutnya" at bounding box center [1004, 565] width 97 height 21
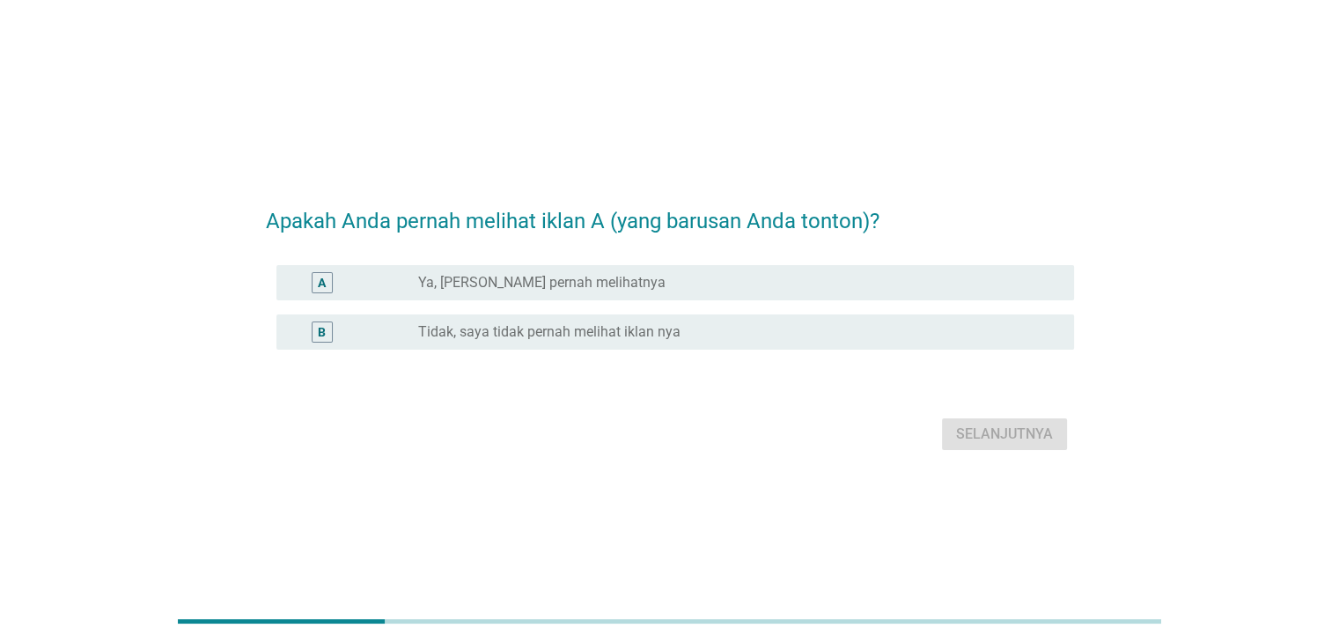
click at [684, 299] on div "A radio_button_unchecked Ya, Saya Yakin pernah melihatnya" at bounding box center [670, 282] width 808 height 49
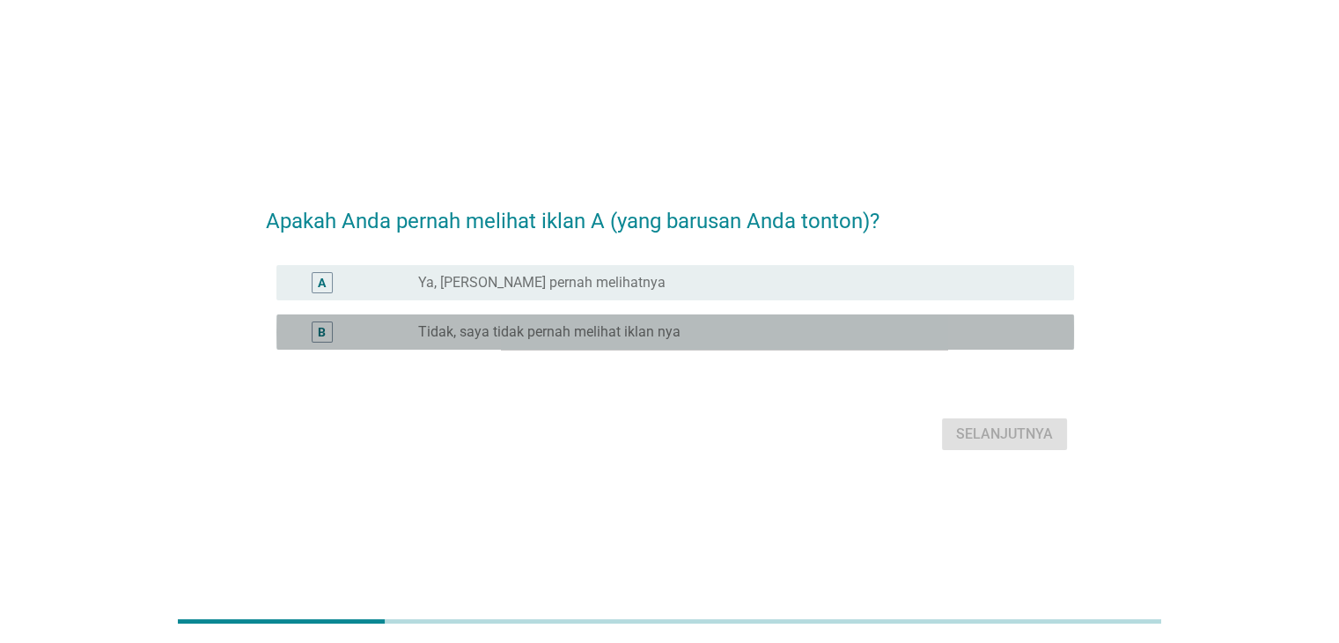
click at [858, 348] on div "B radio_button_unchecked Tidak, saya tidak pernah melihat iklan nya" at bounding box center [675, 331] width 798 height 35
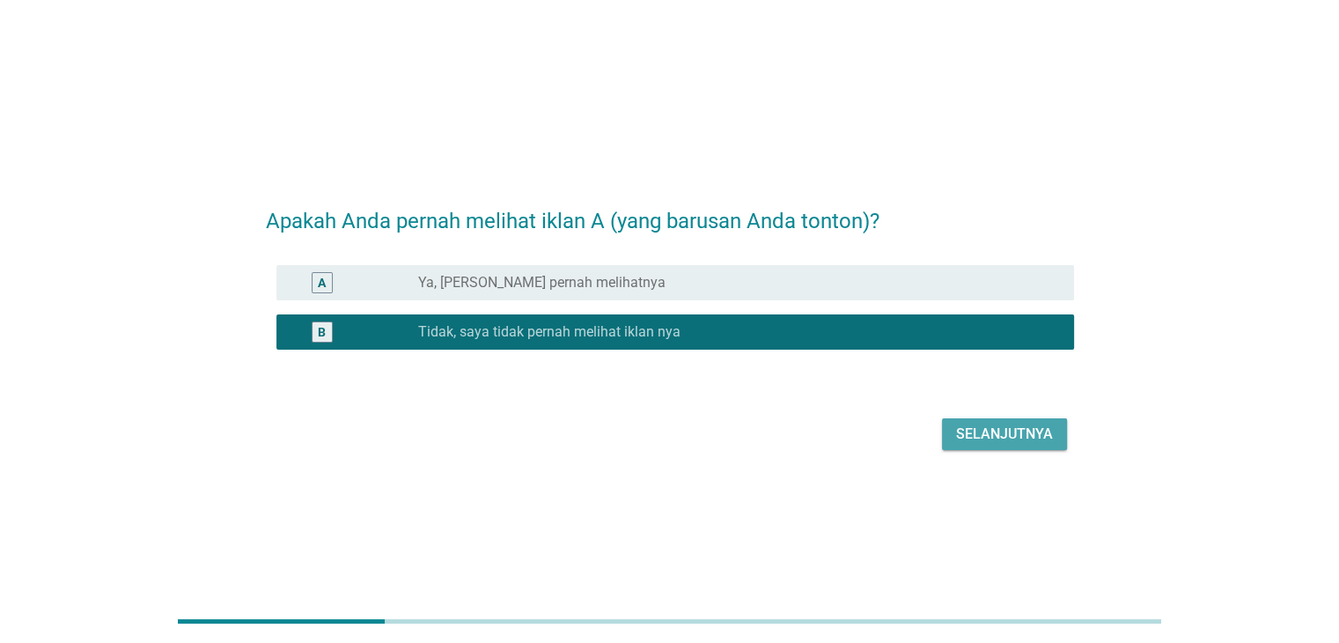
click at [964, 430] on div "Selanjutnya" at bounding box center [1004, 433] width 97 height 21
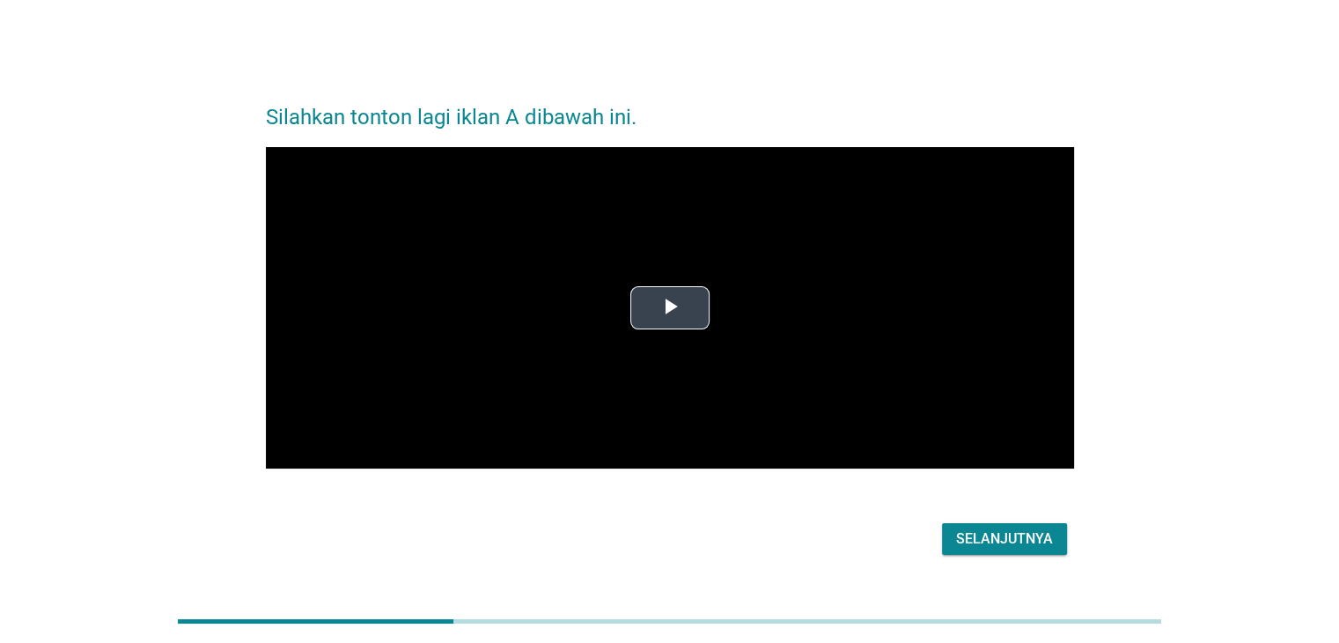
click at [670, 307] on span "Video Player" at bounding box center [670, 307] width 0 height 0
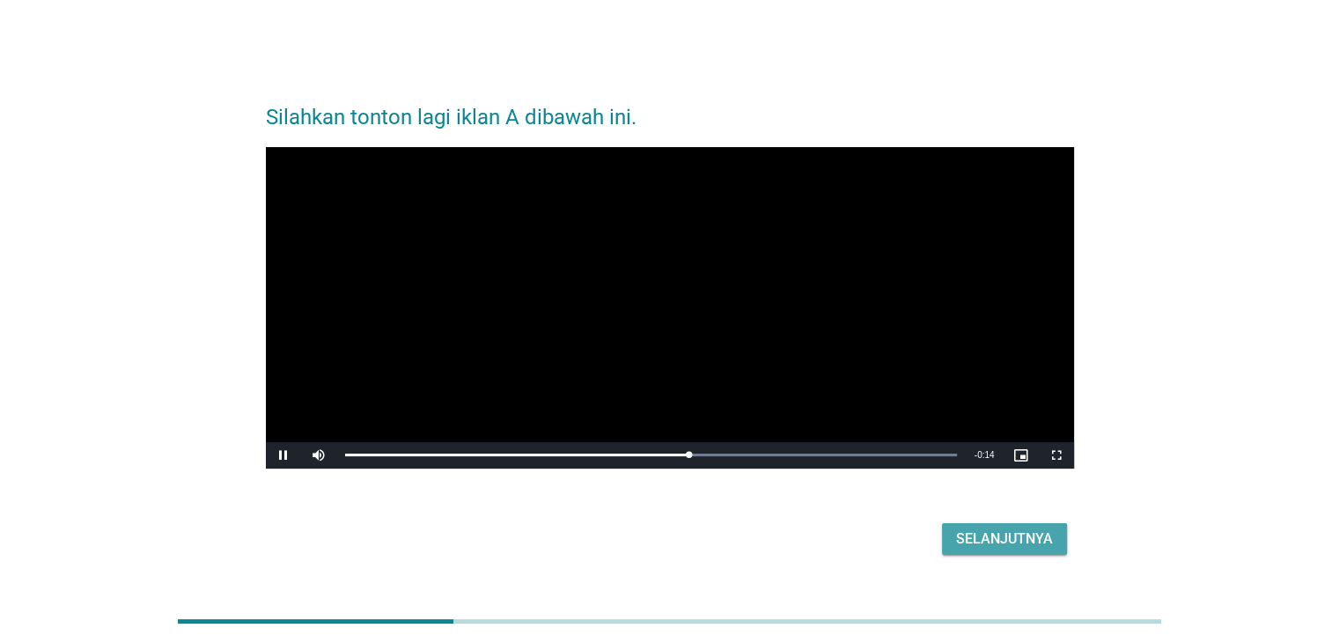
click at [975, 525] on button "Selanjutnya" at bounding box center [1004, 539] width 125 height 32
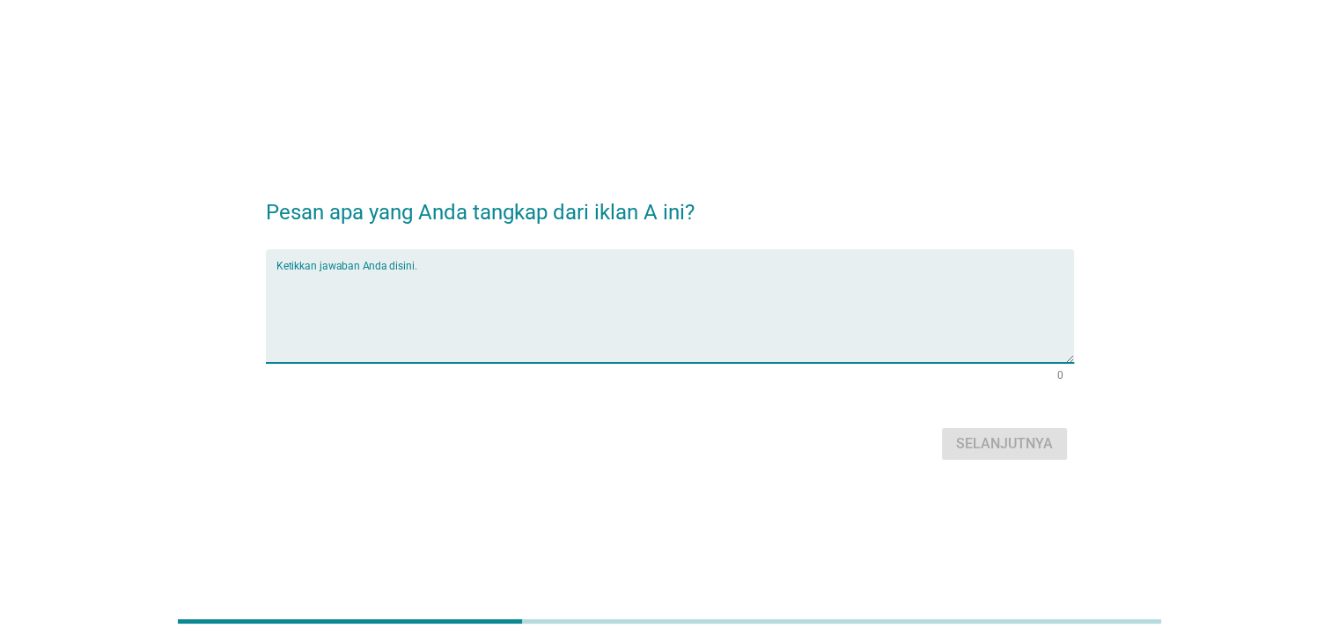
click at [479, 287] on textarea "Ketikkan jawaban Anda disini." at bounding box center [675, 316] width 798 height 92
type textarea "sssss"
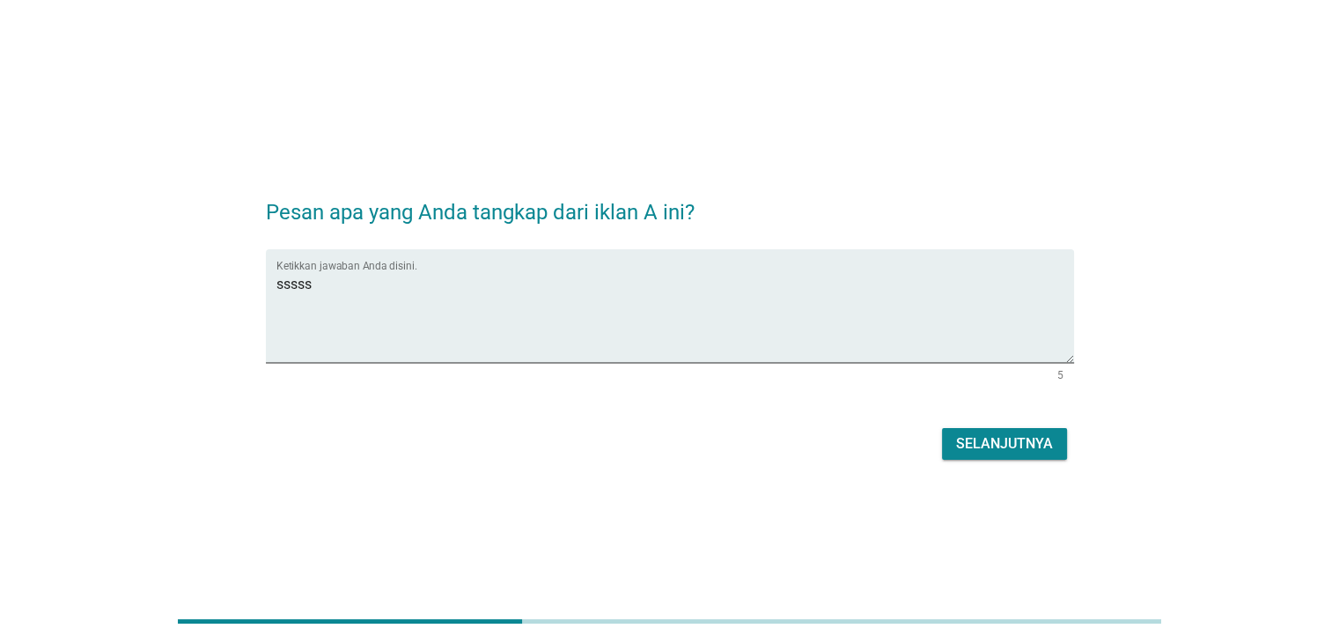
click at [970, 444] on div "Selanjutnya" at bounding box center [1004, 443] width 97 height 21
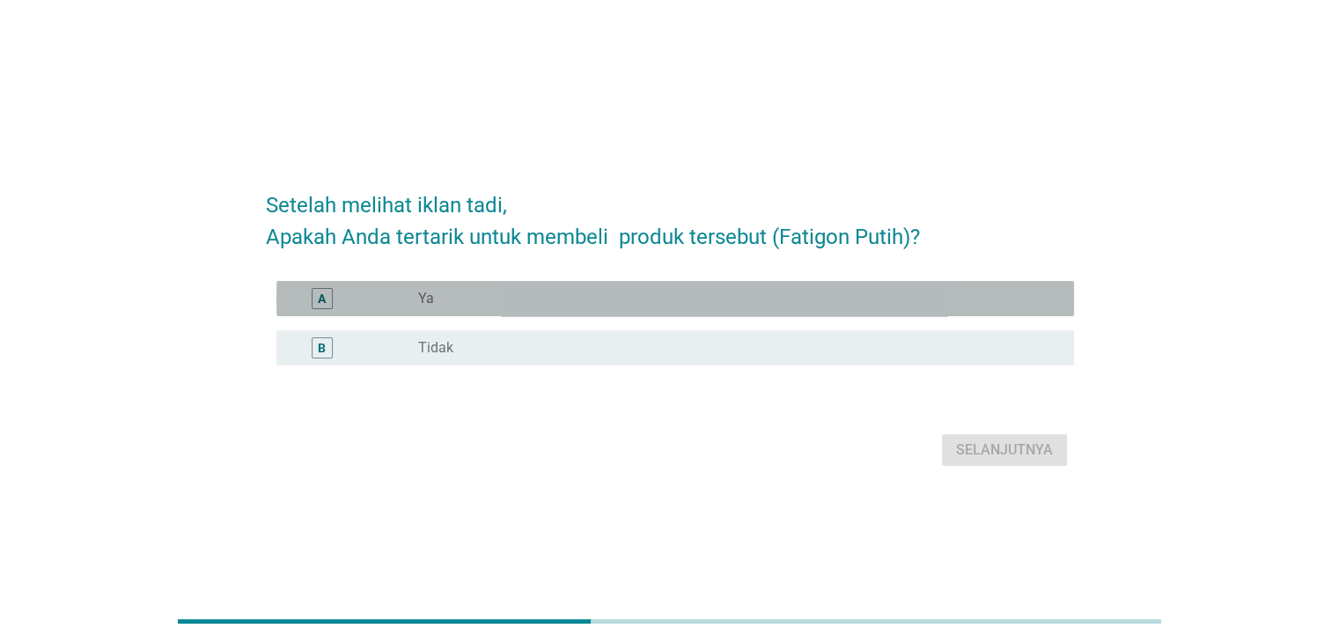
click at [569, 306] on div "radio_button_unchecked Ya" at bounding box center [738, 298] width 641 height 21
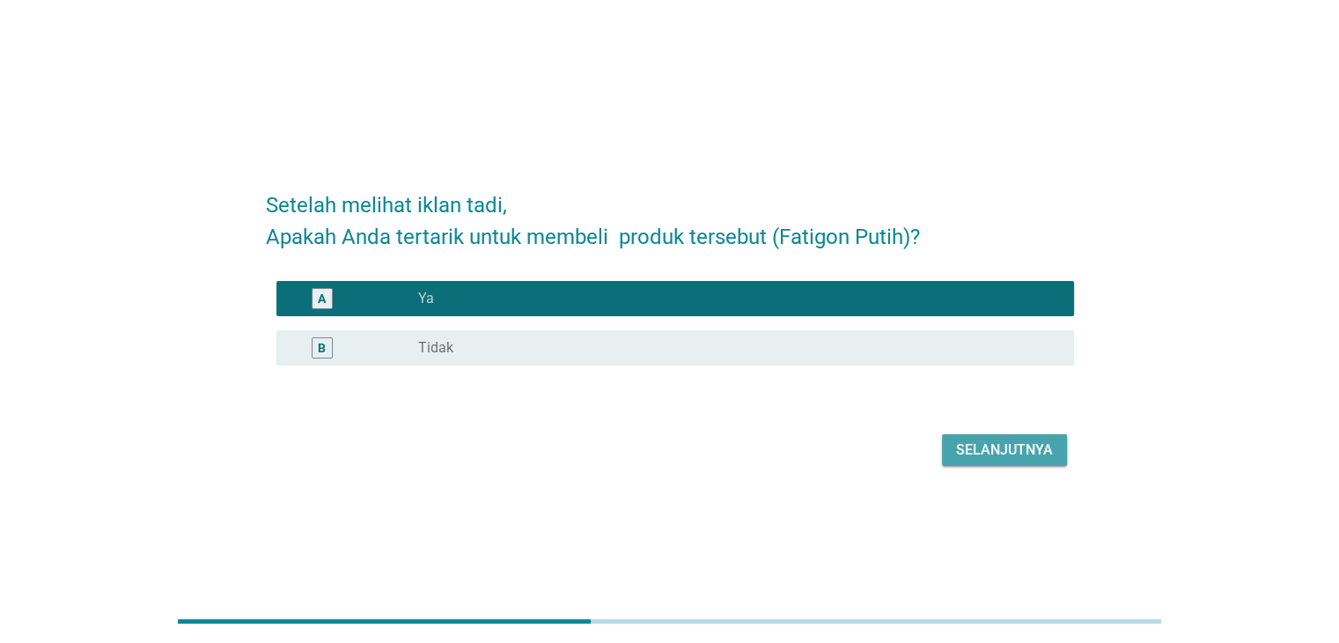
click at [995, 456] on div "Selanjutnya" at bounding box center [1004, 449] width 97 height 21
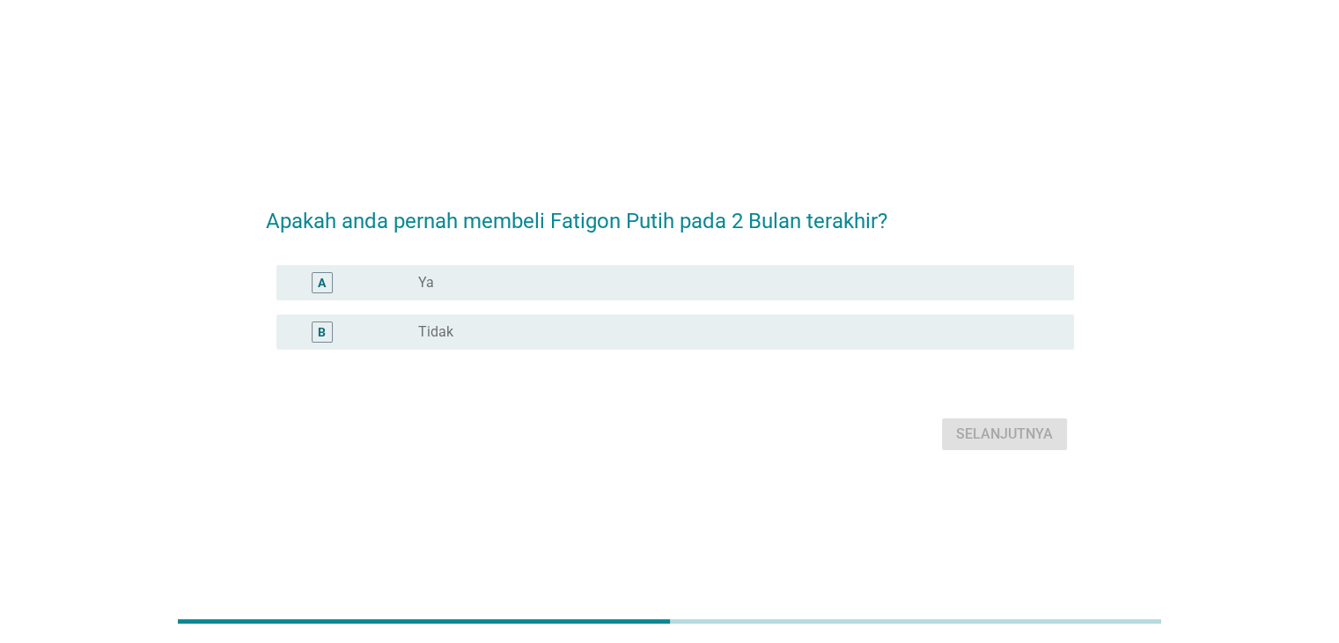
click at [628, 288] on div "radio_button_unchecked Ya" at bounding box center [731, 283] width 627 height 18
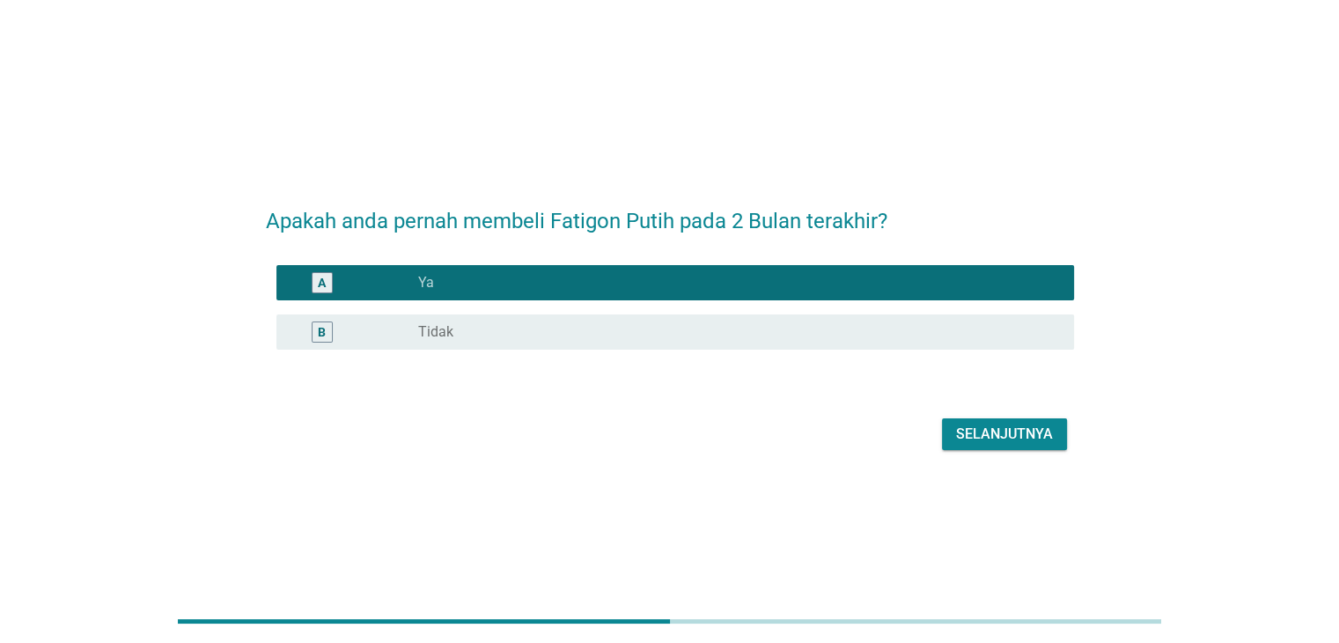
click at [628, 311] on div "B radio_button_unchecked Tidak" at bounding box center [670, 331] width 808 height 49
click at [742, 341] on div "radio_button_unchecked Tidak" at bounding box center [738, 331] width 641 height 21
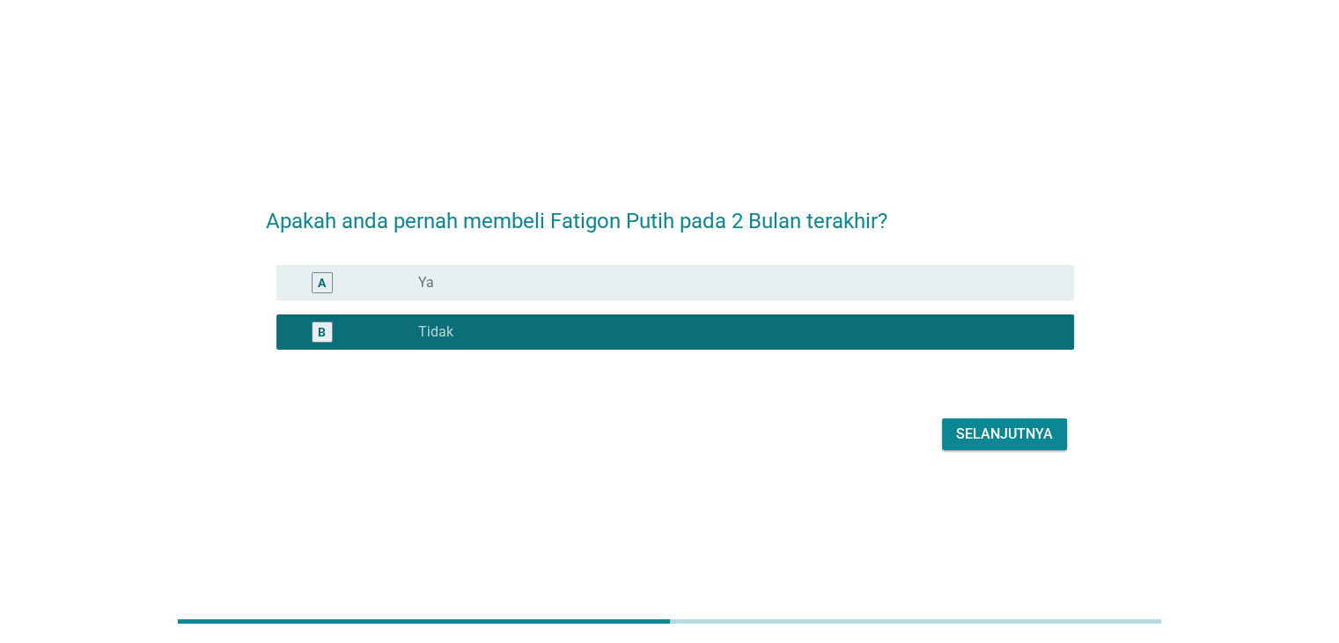
click at [977, 400] on form "Apakah anda pernah membeli Fatigon Putih pada 2 Bulan terakhir? A radio_button_…" at bounding box center [670, 321] width 808 height 268
click at [978, 433] on div "Selanjutnya" at bounding box center [1004, 433] width 97 height 21
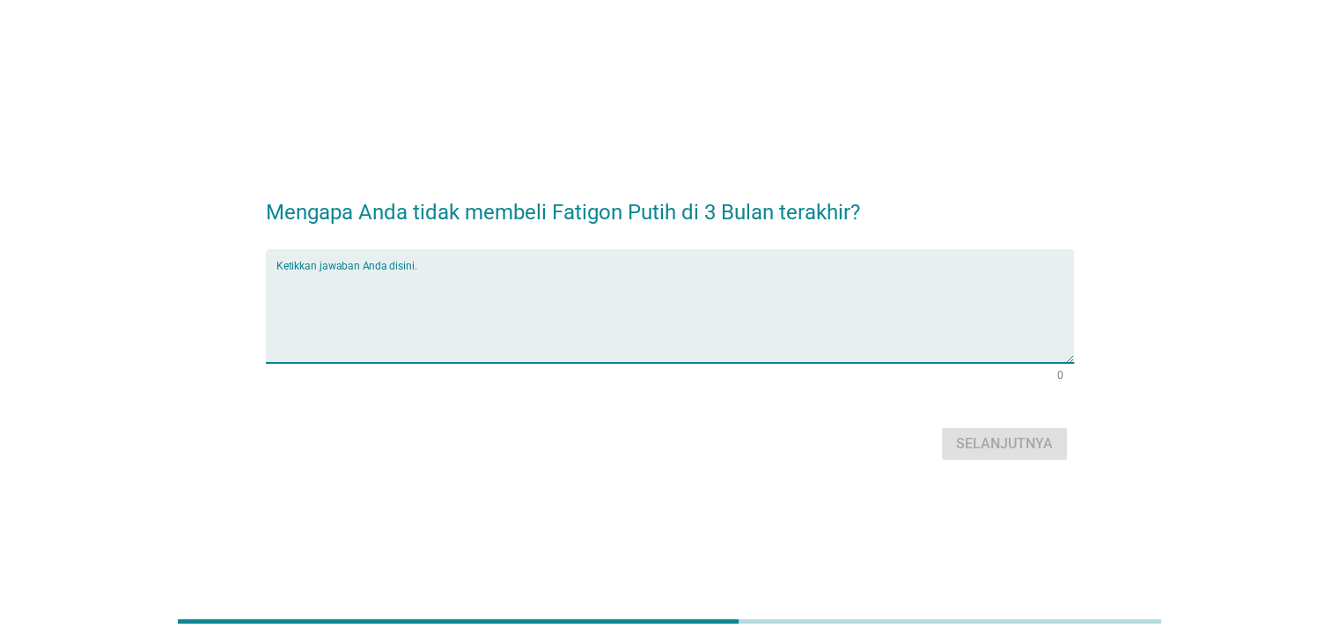
click at [623, 314] on textarea "Ketikkan jawaban Anda disini." at bounding box center [675, 316] width 798 height 92
type textarea "Baru tau"
click at [1024, 430] on button "Selanjutnya" at bounding box center [1004, 444] width 125 height 32
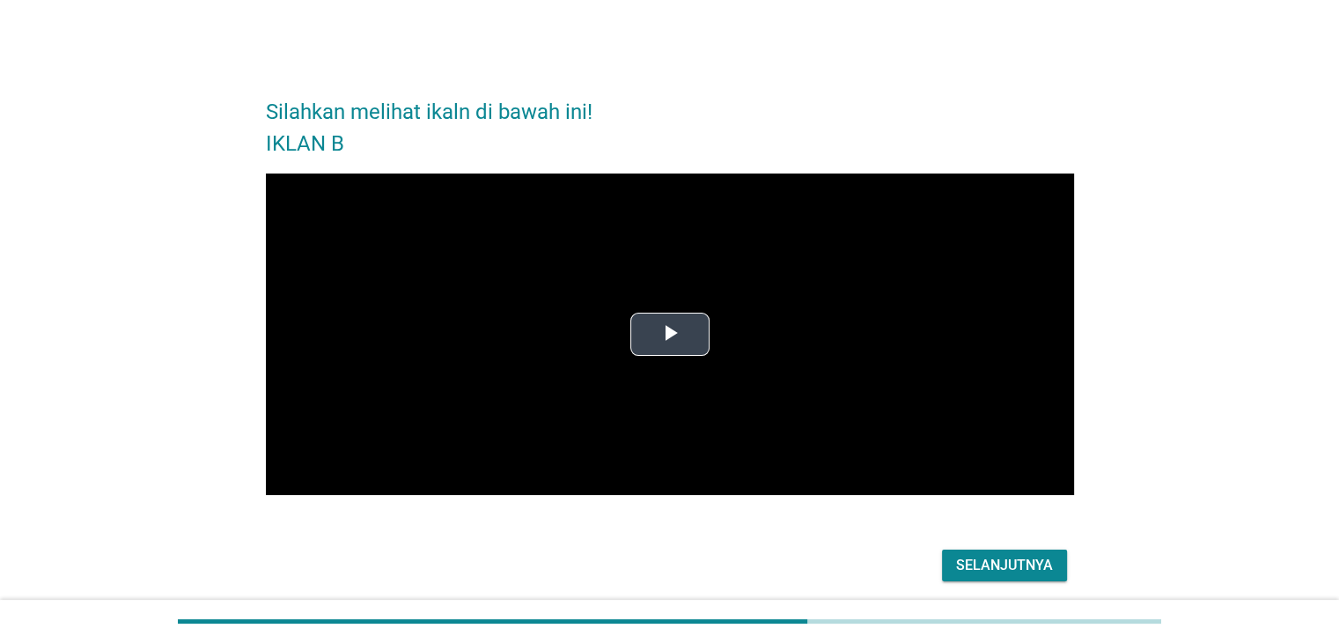
click at [656, 307] on video "Video Player" at bounding box center [670, 333] width 808 height 321
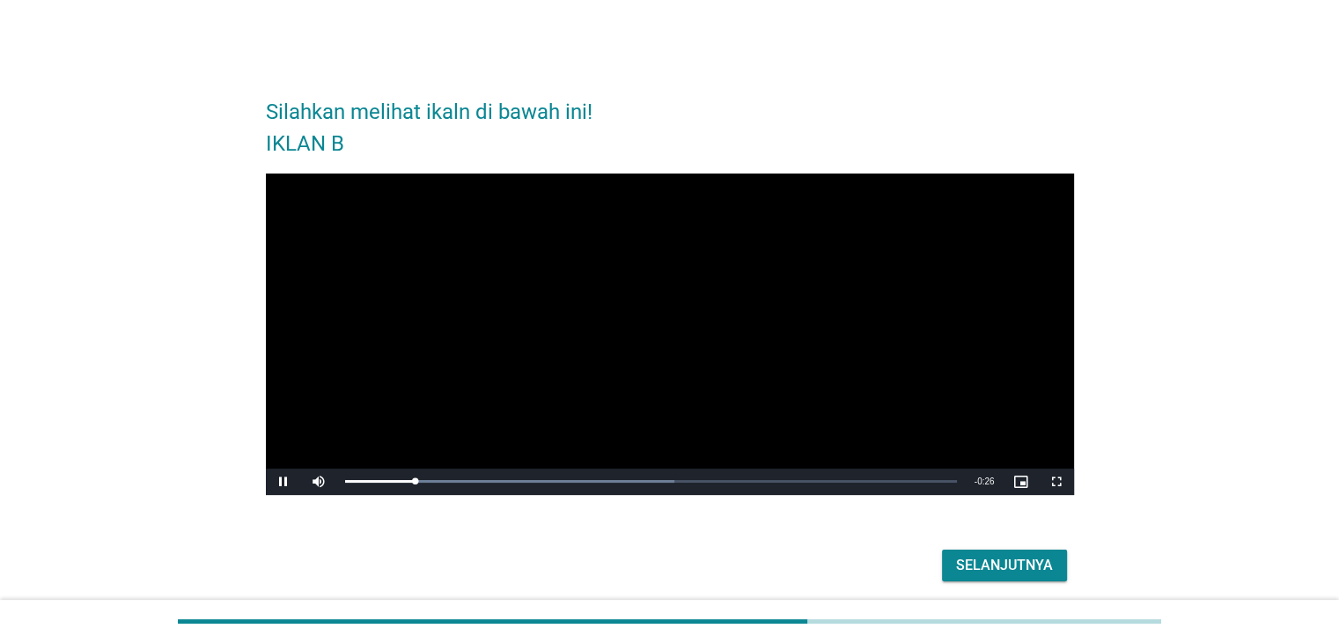
click at [967, 551] on button "Selanjutnya" at bounding box center [1004, 565] width 125 height 32
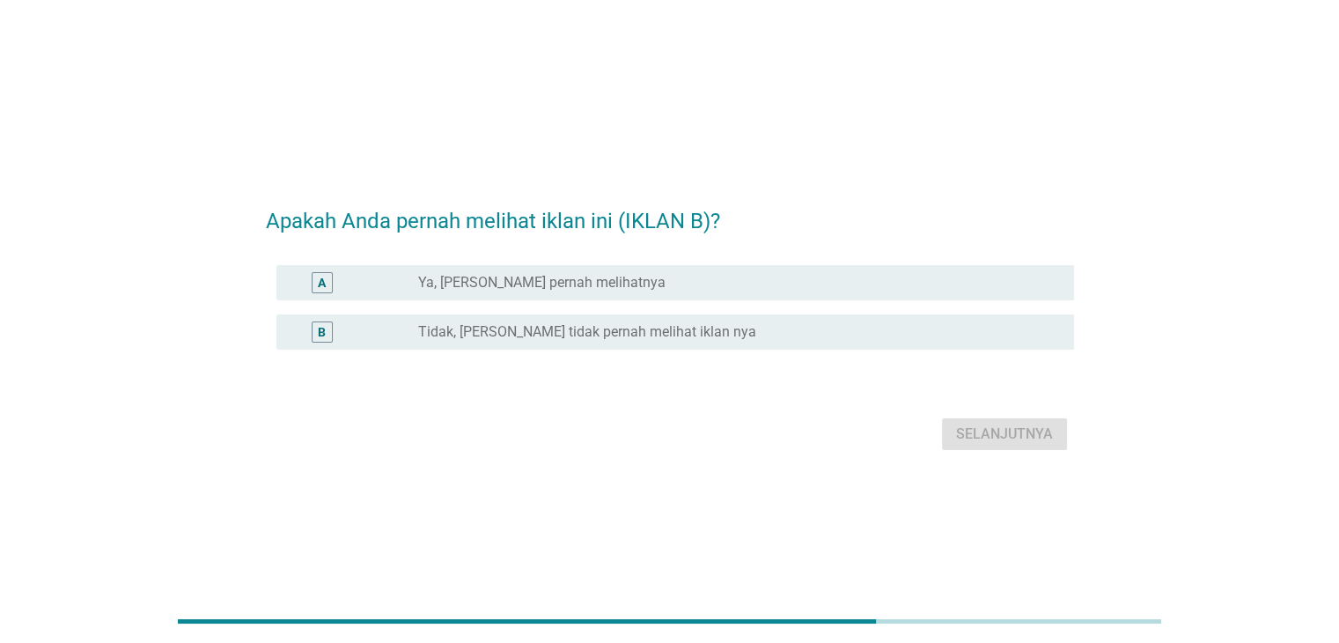
click at [753, 290] on div "radio_button_unchecked Ya, Saya yakin pernah melihatnya" at bounding box center [731, 283] width 627 height 18
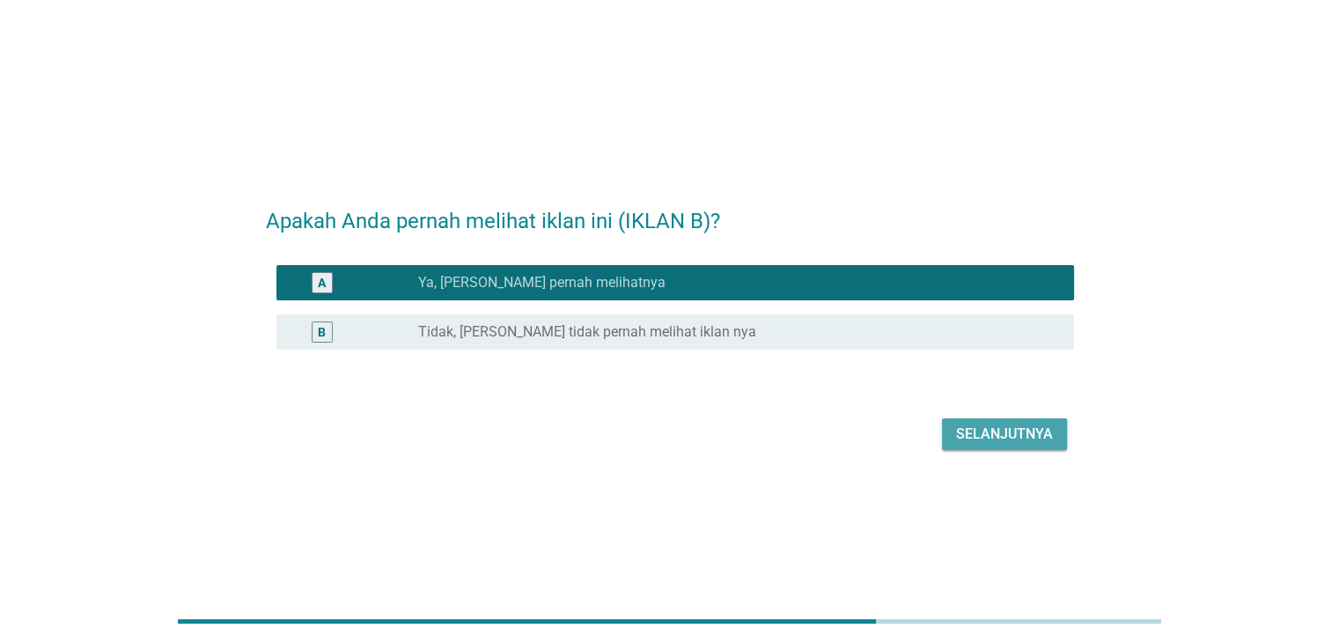
click at [965, 425] on div "Selanjutnya" at bounding box center [1004, 433] width 97 height 21
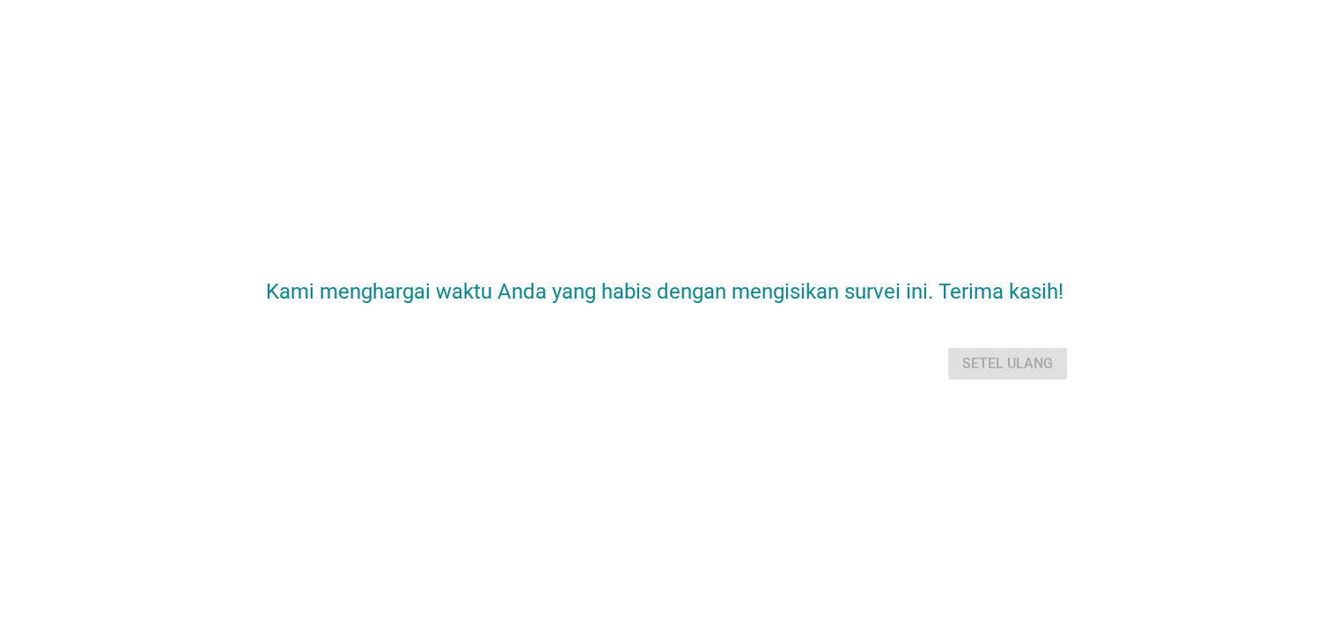
click at [975, 359] on div "Setel ulang" at bounding box center [670, 363] width 808 height 42
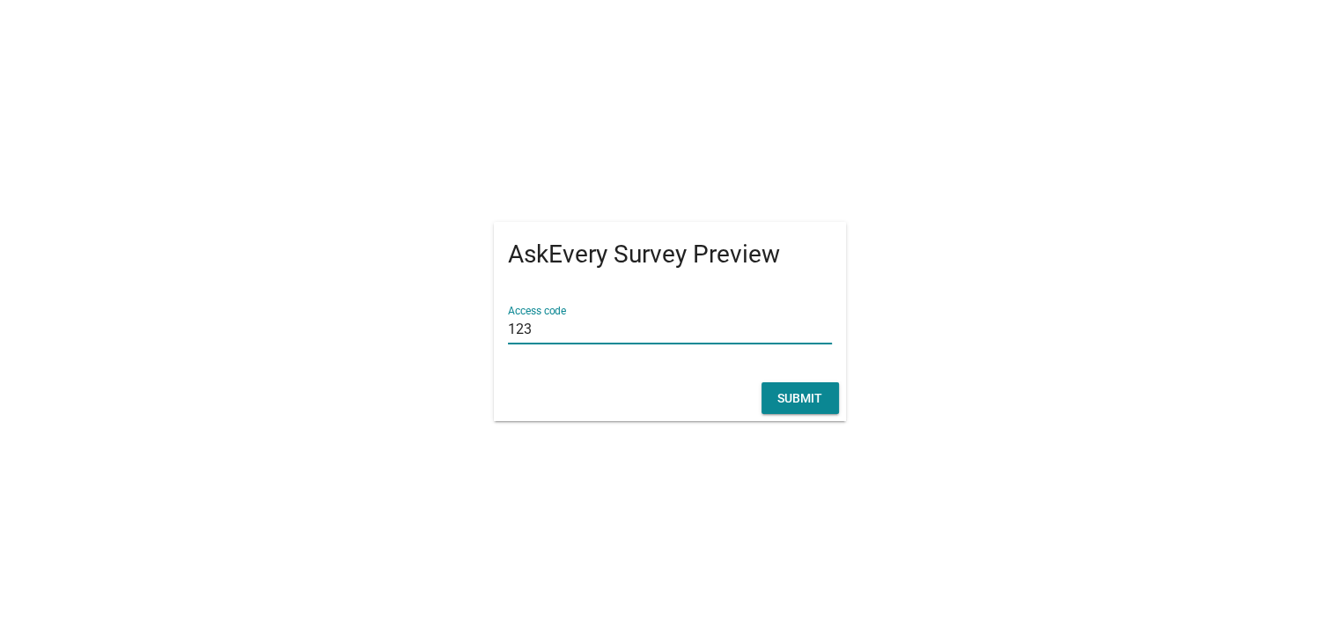
type input "123"
click at [775, 395] on div "Submit" at bounding box center [799, 398] width 49 height 18
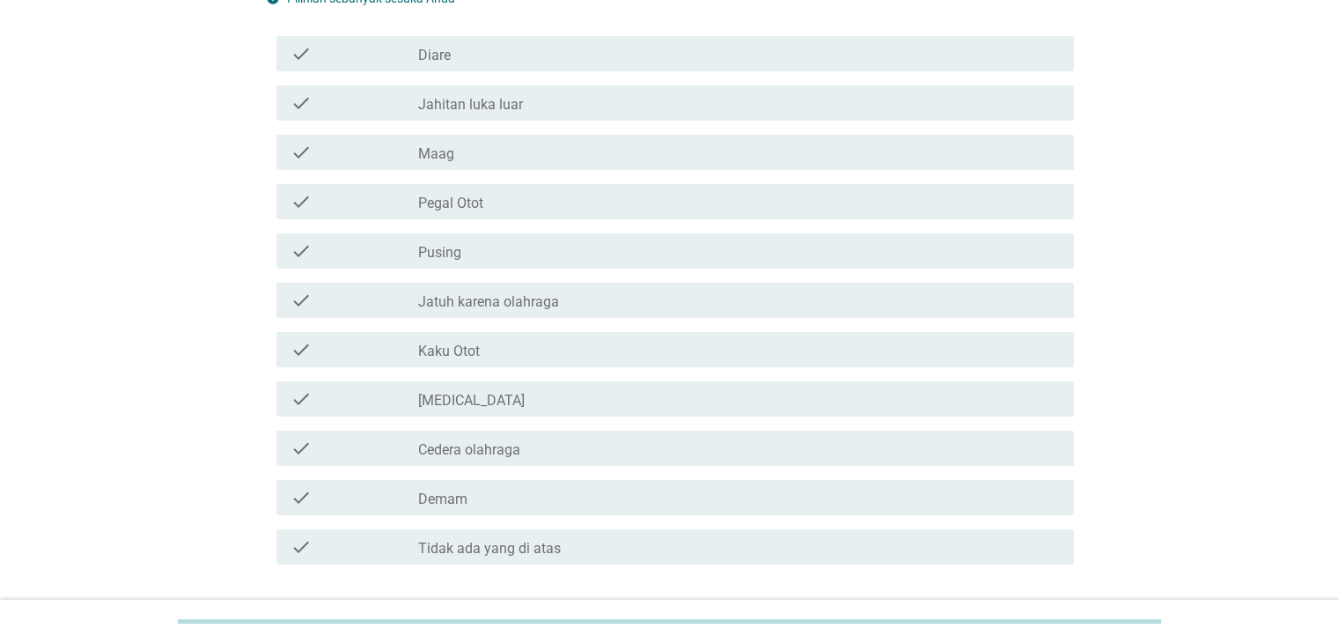
scroll to position [176, 0]
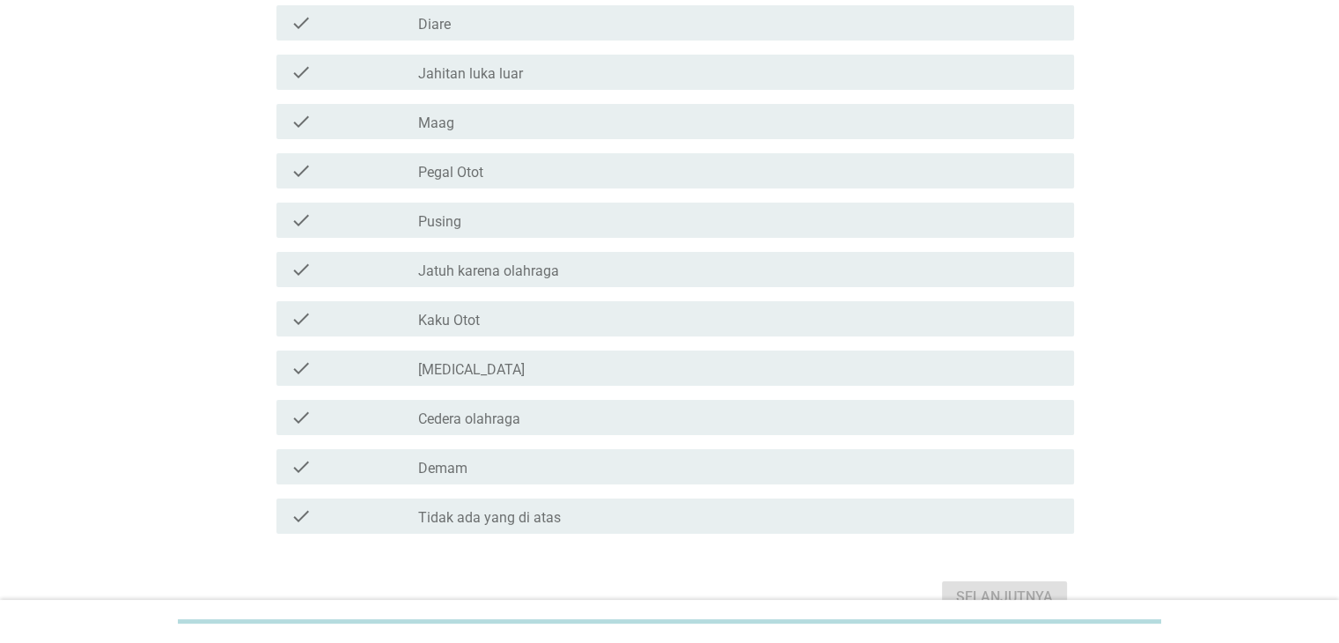
click at [496, 314] on div "check_box_outline_blank Kaku Otot" at bounding box center [738, 318] width 641 height 21
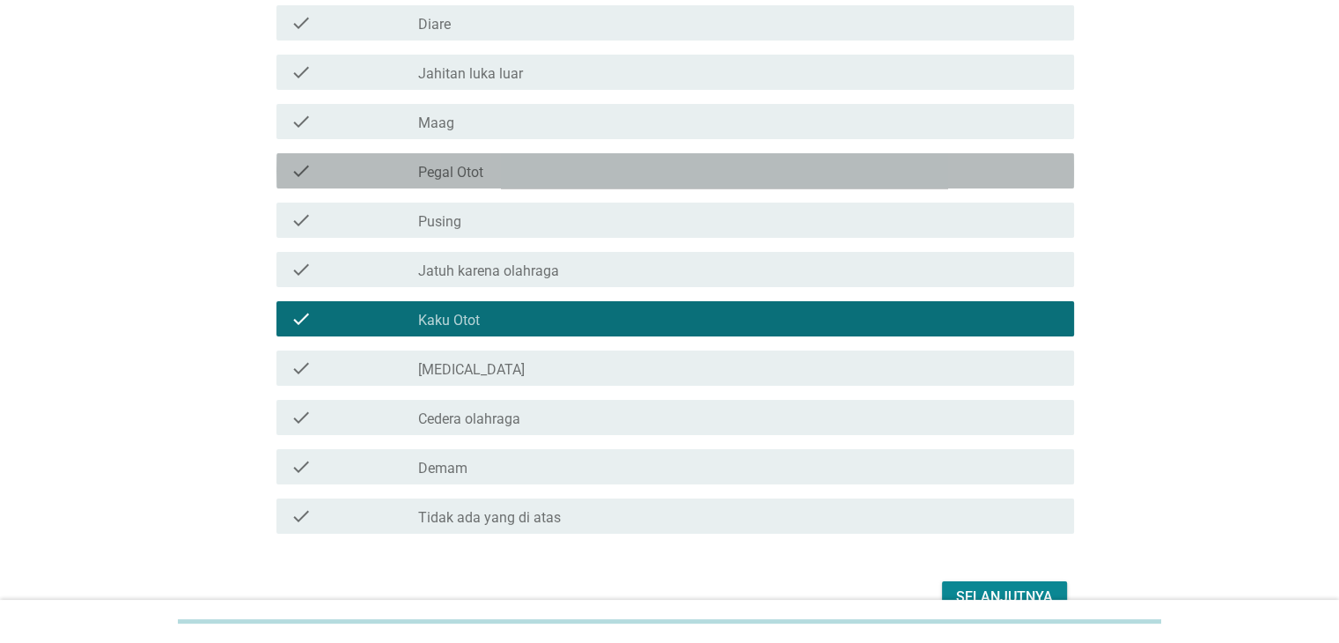
click at [513, 171] on div "check_box_outline_blank Pegal Otot" at bounding box center [738, 170] width 641 height 21
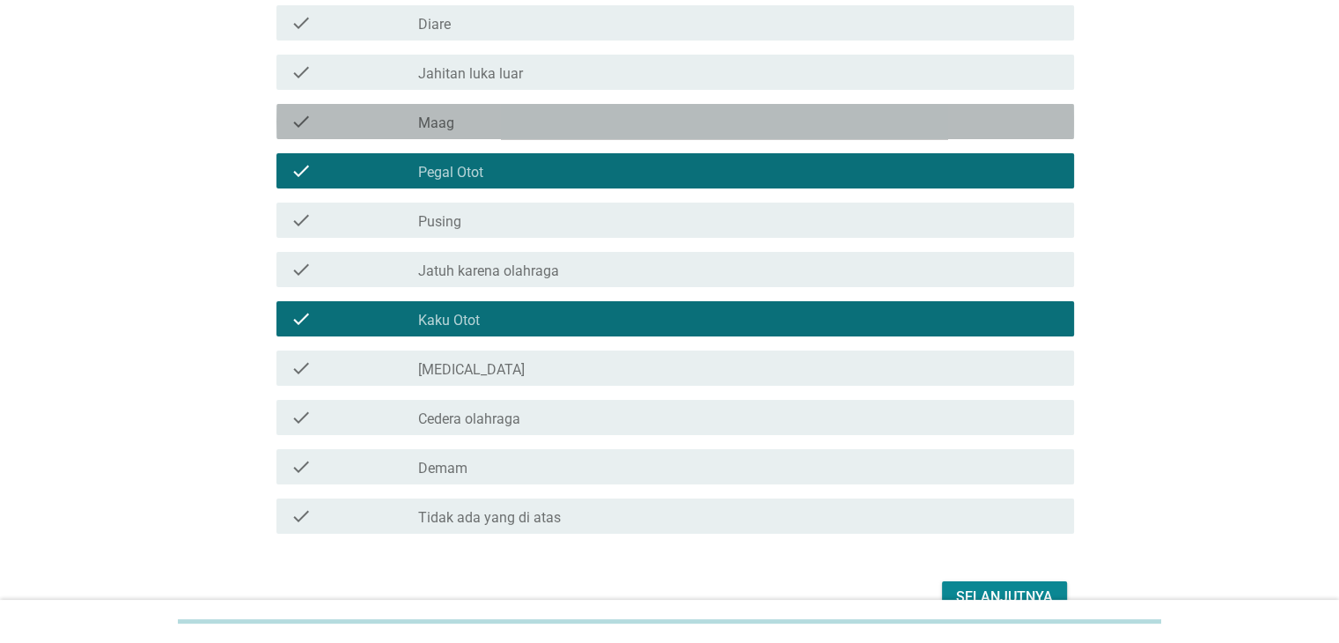
click at [532, 119] on div "check_box_outline_blank Maag" at bounding box center [738, 121] width 641 height 21
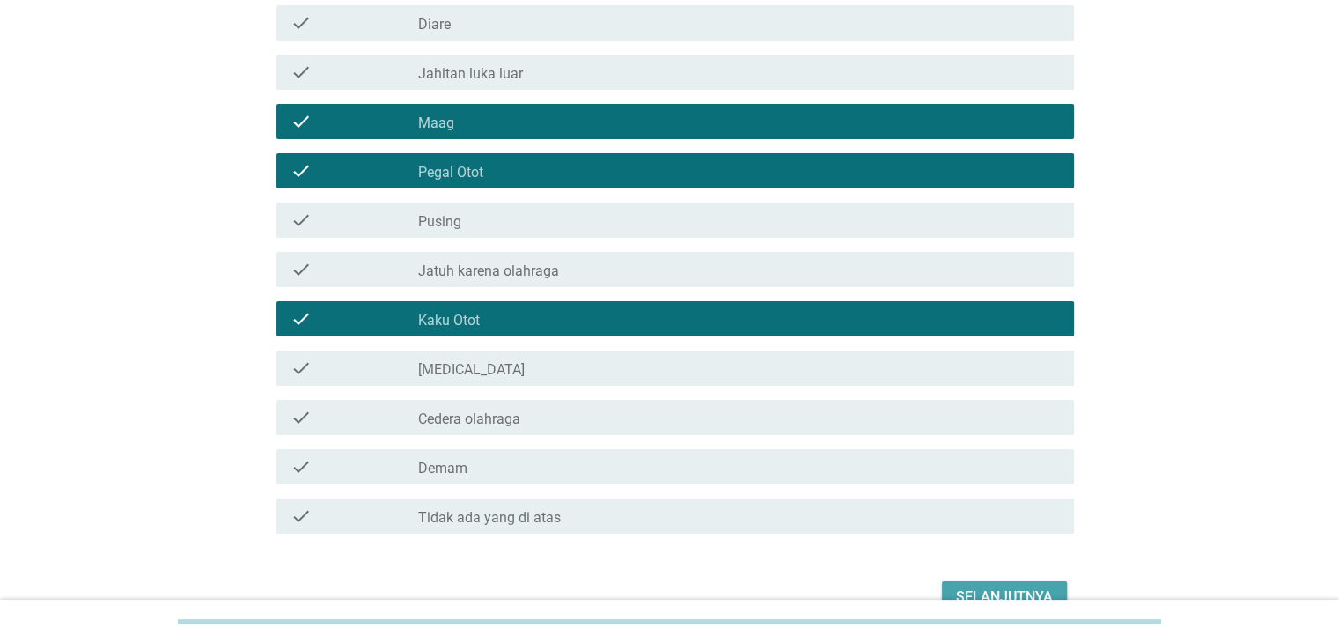
click at [1040, 598] on div "Selanjutnya" at bounding box center [1004, 596] width 97 height 21
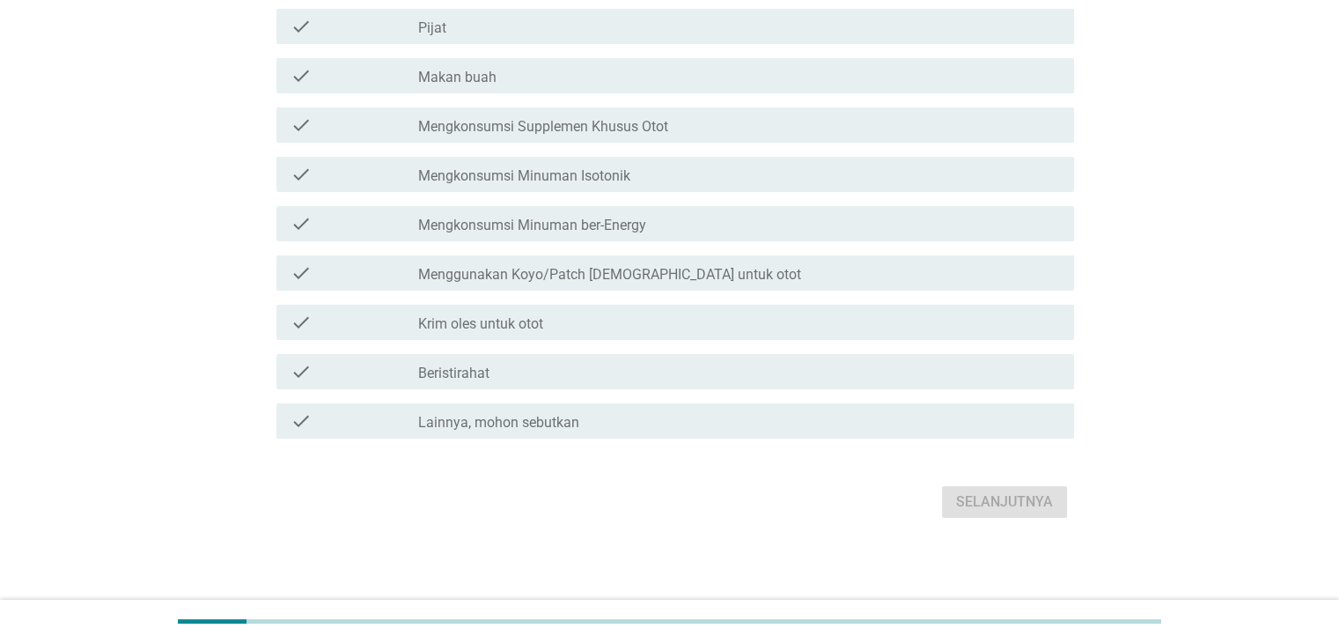
scroll to position [205, 0]
click at [624, 318] on div "check_box_outline_blank Krim oles untuk otot" at bounding box center [738, 321] width 641 height 21
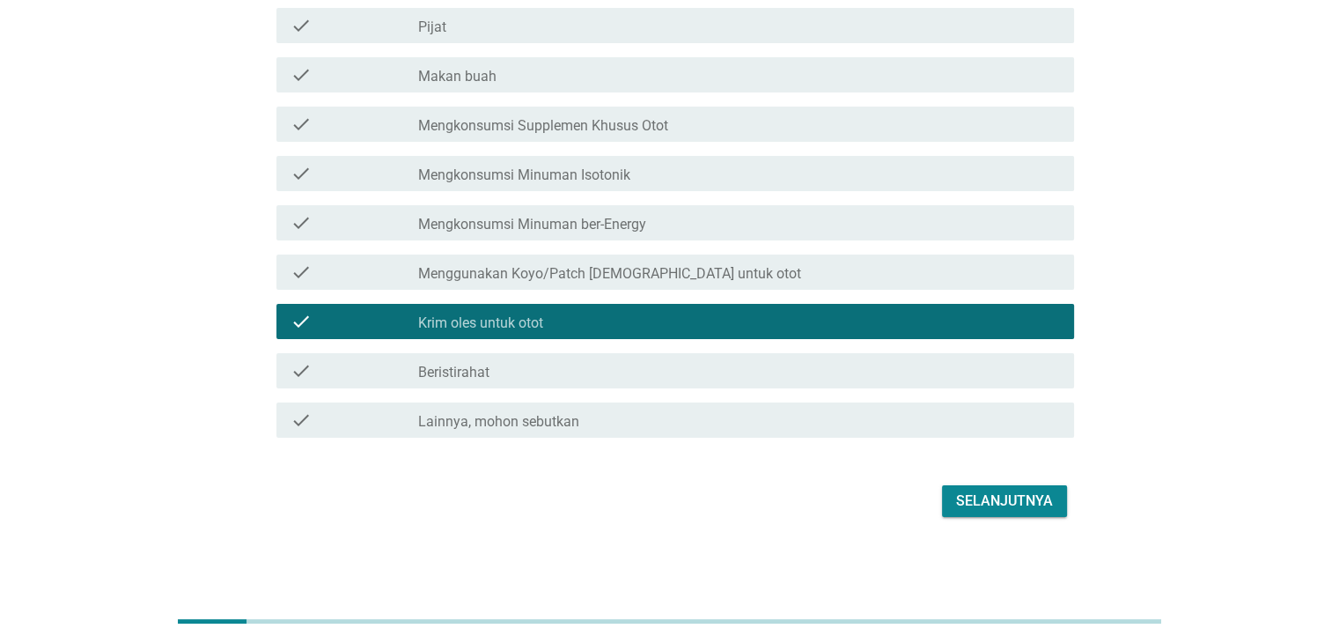
click at [973, 496] on div "Selanjutnya" at bounding box center [1004, 500] width 97 height 21
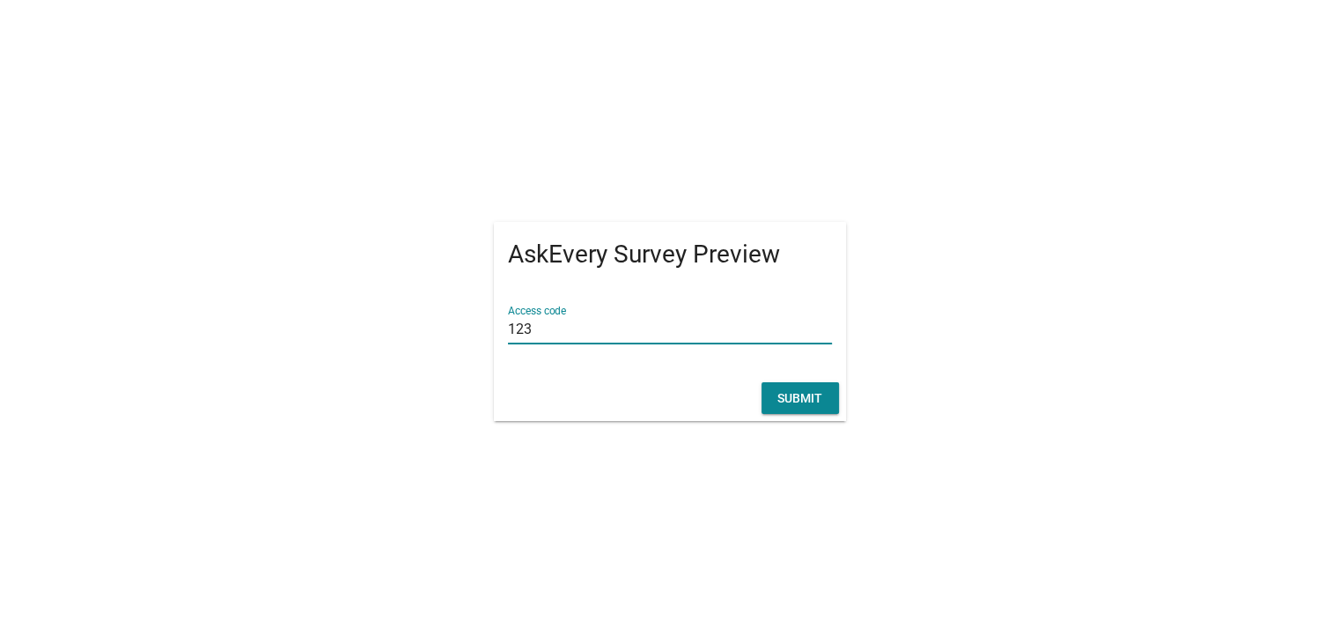
type input "123"
click at [812, 386] on button "Submit" at bounding box center [799, 398] width 77 height 32
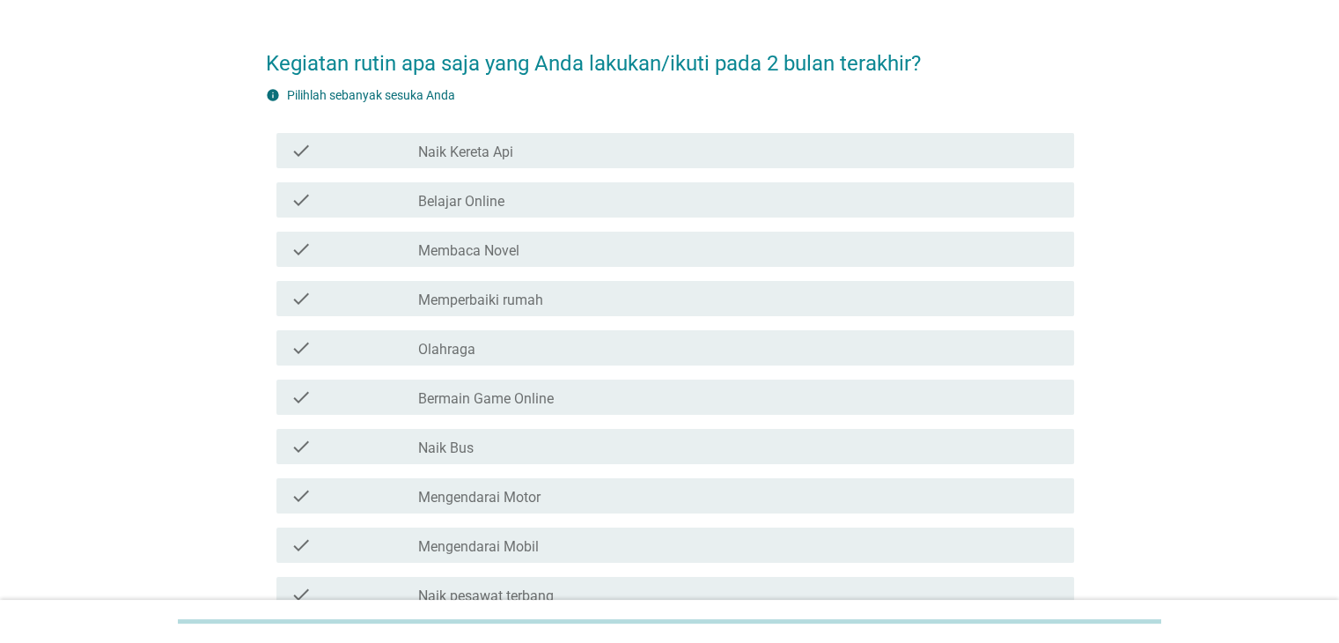
scroll to position [88, 0]
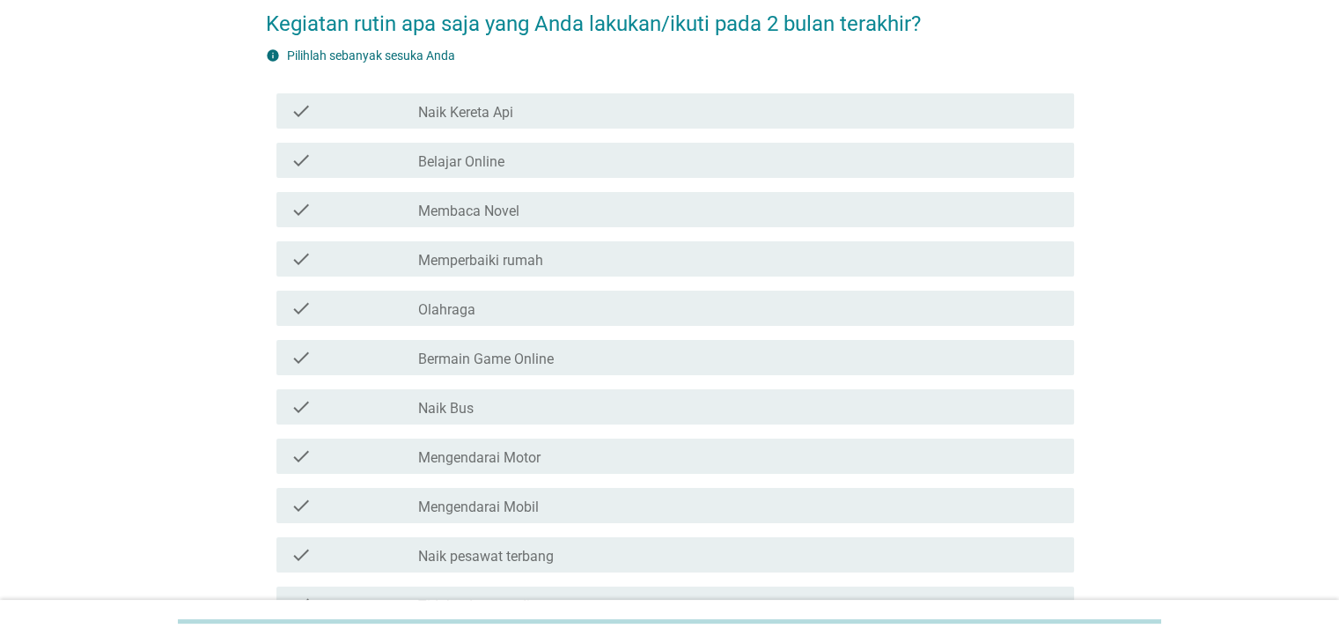
click at [594, 348] on div "check_box_outline_blank Bermain Game Online" at bounding box center [738, 357] width 641 height 21
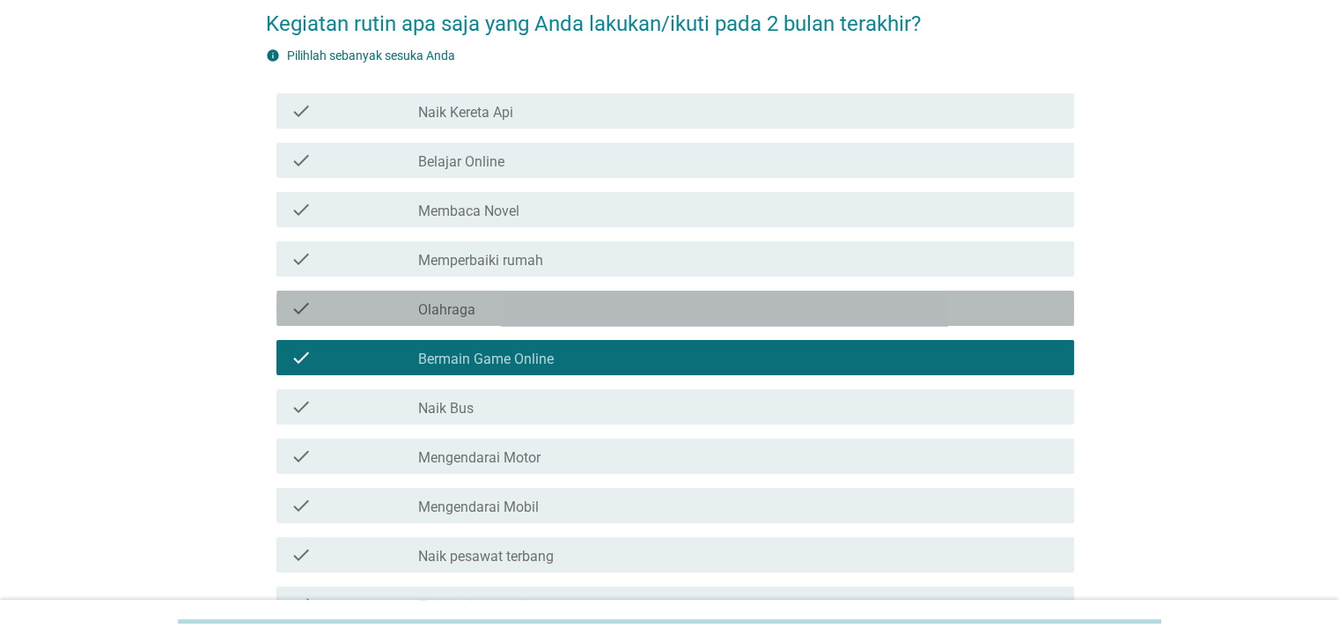
click at [605, 289] on div "check check_box_outline_blank Olahraga" at bounding box center [670, 307] width 808 height 49
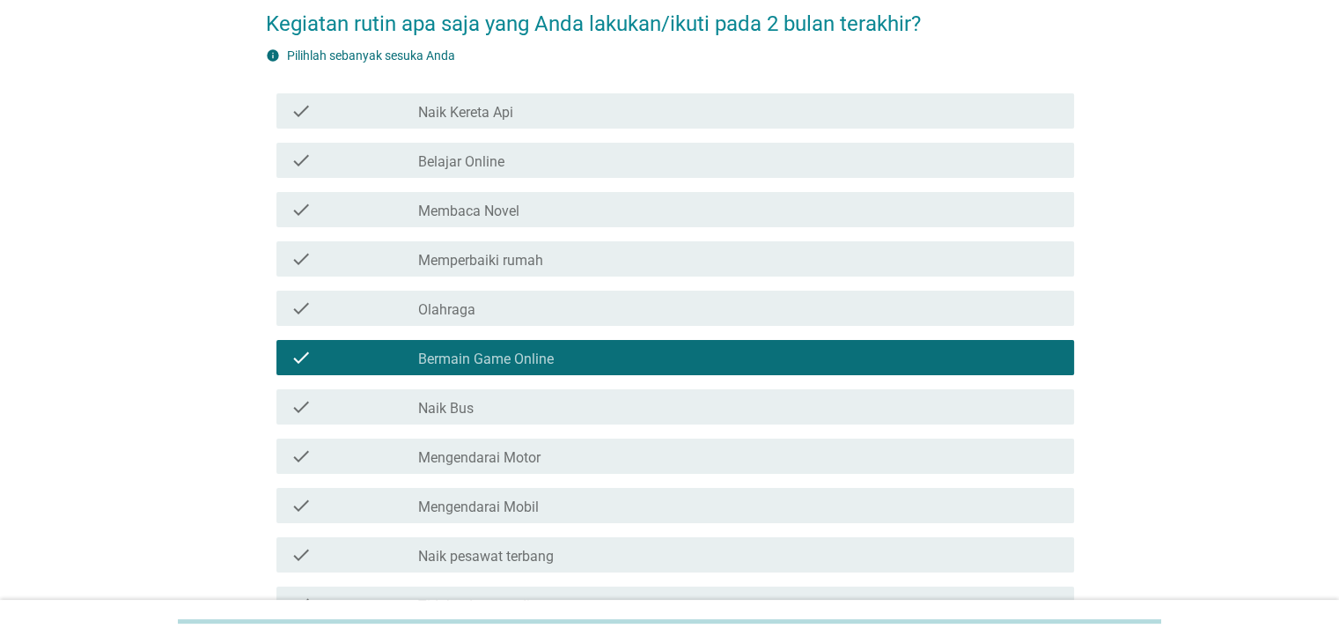
click at [611, 190] on div "check check_box_outline_blank Membaca Novel" at bounding box center [670, 209] width 808 height 49
click at [607, 160] on div "check_box_outline_blank Belajar Online" at bounding box center [738, 160] width 641 height 21
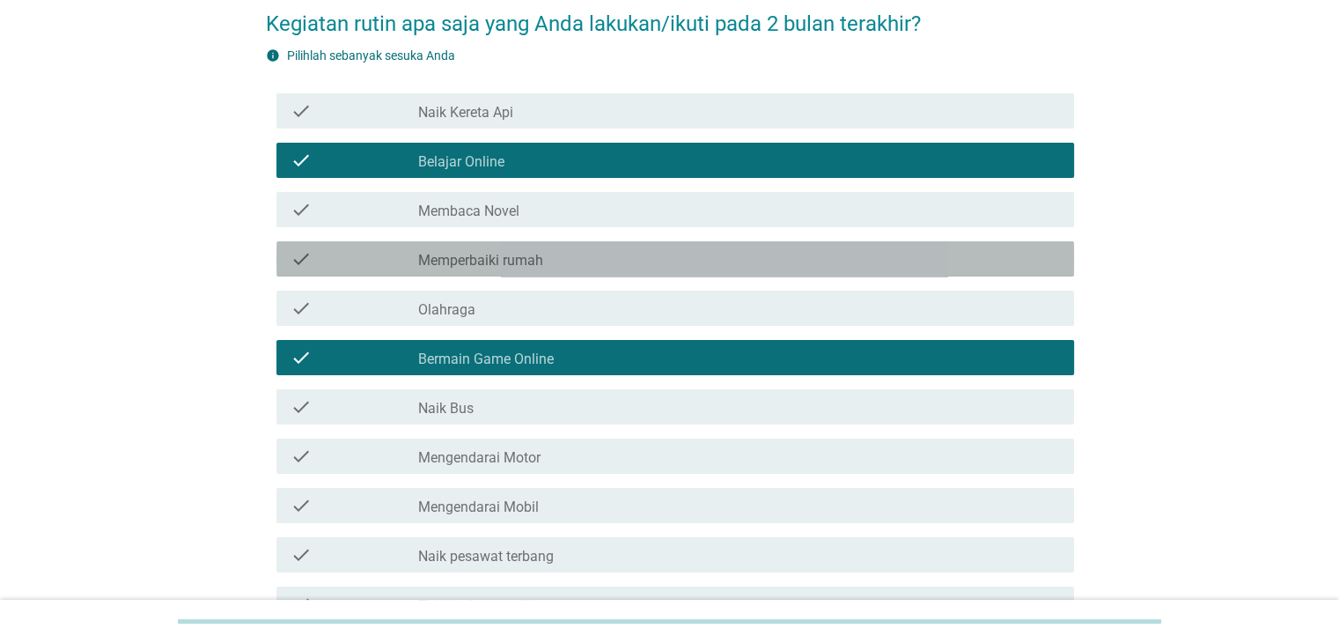
click at [602, 257] on div "check_box_outline_blank Memperbaiki rumah" at bounding box center [738, 258] width 641 height 21
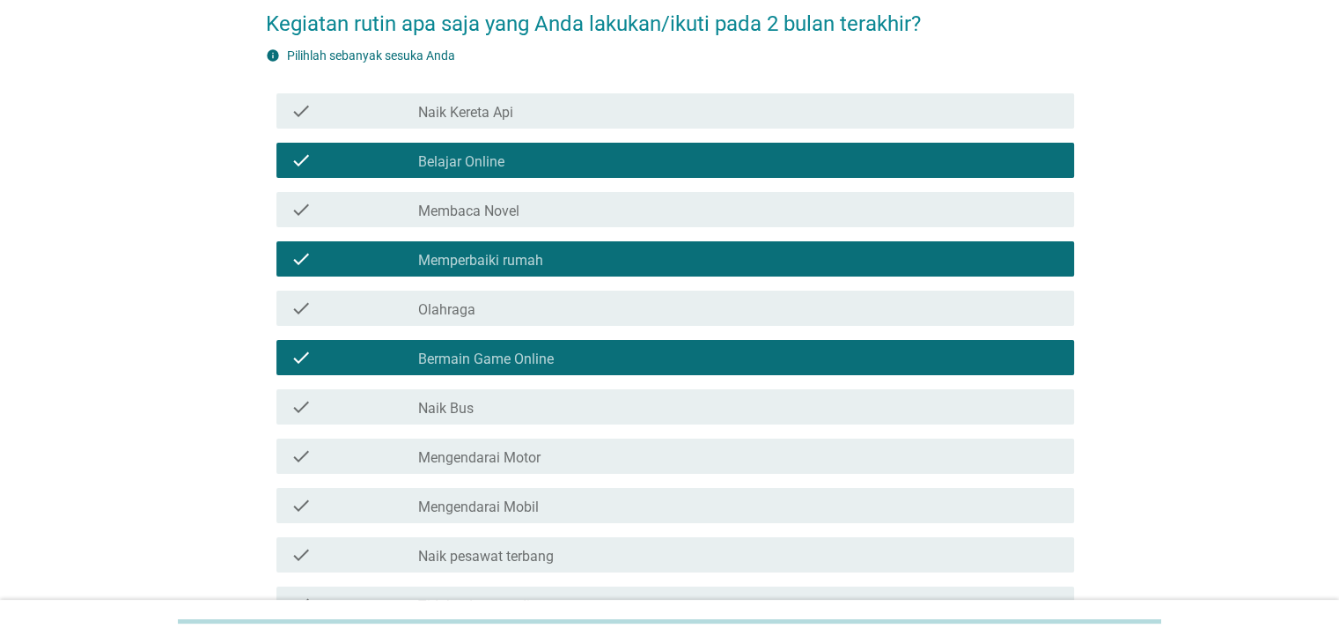
click at [554, 313] on div "check_box_outline_blank Olahraga" at bounding box center [738, 308] width 641 height 21
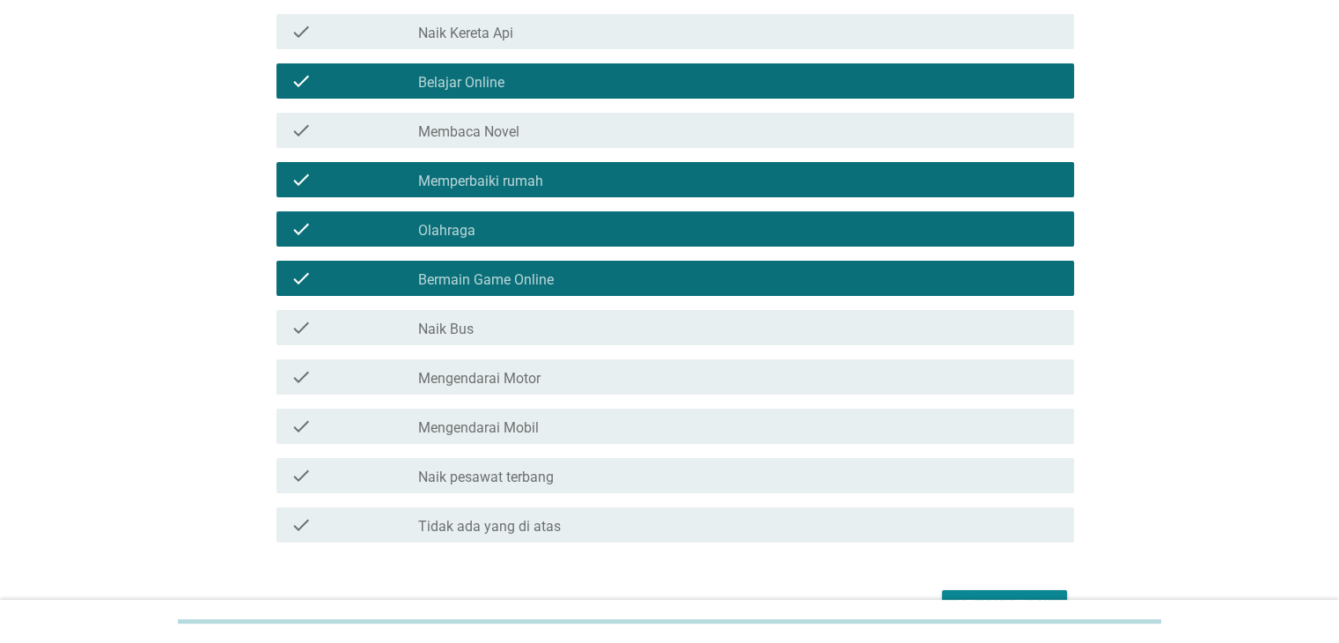
scroll to position [272, 0]
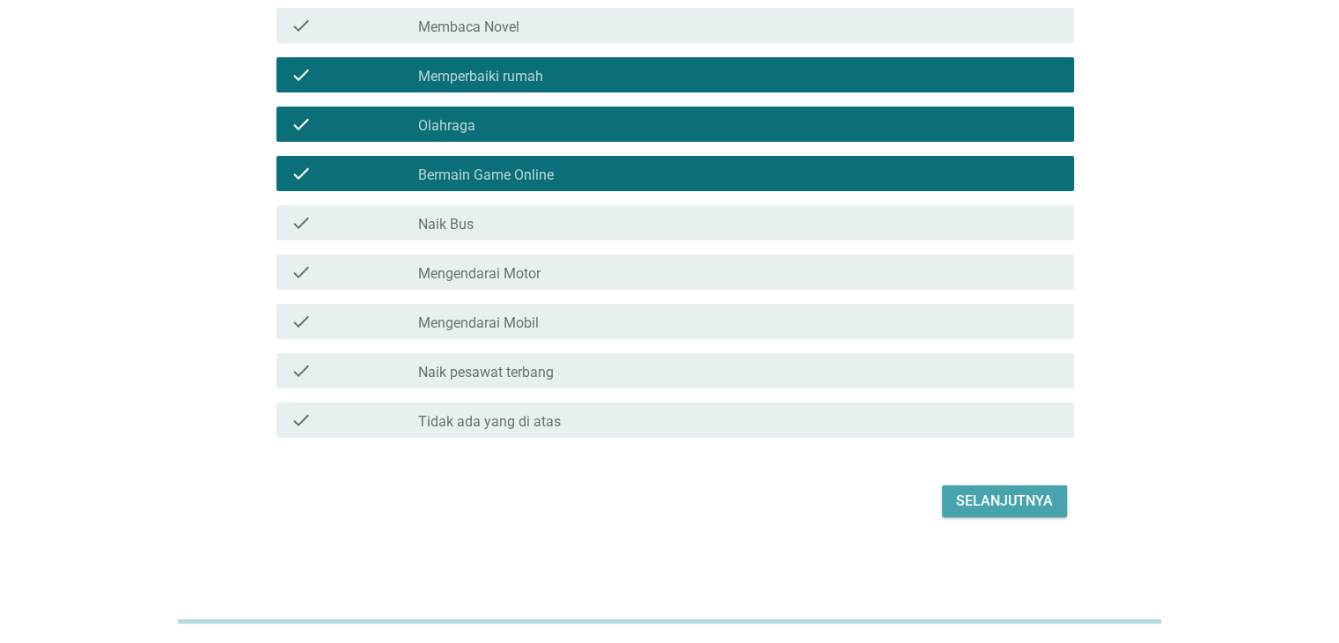
click at [1033, 507] on div "Selanjutnya" at bounding box center [1004, 500] width 97 height 21
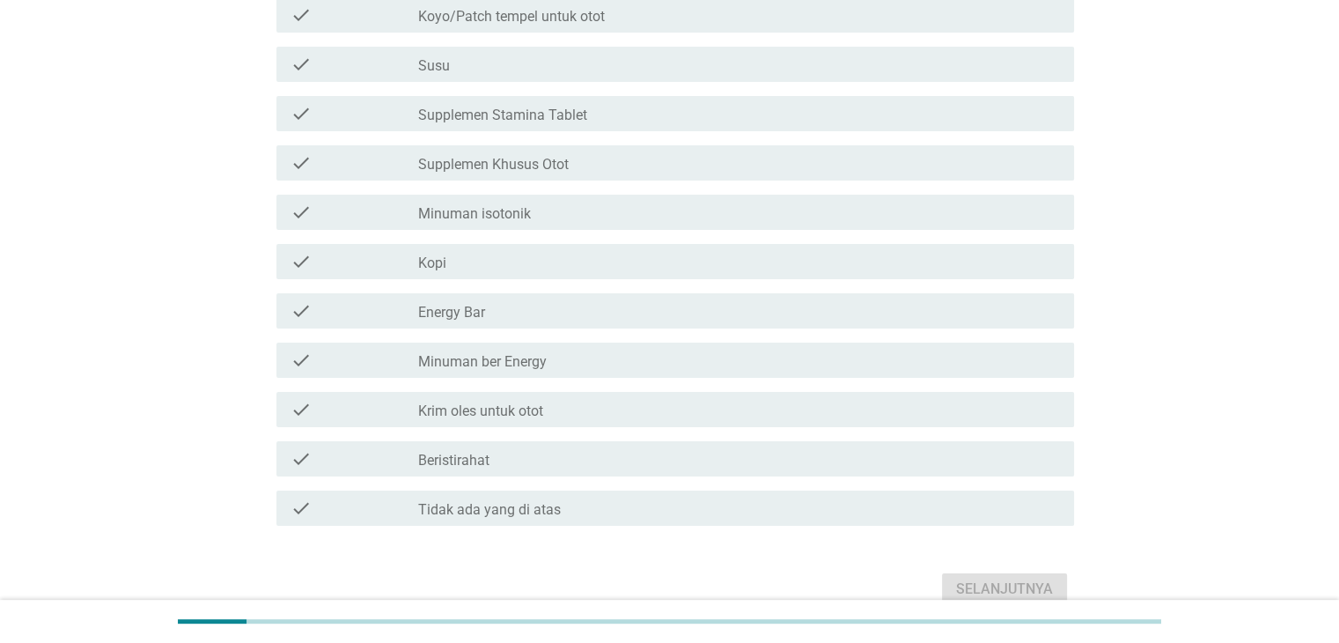
scroll to position [0, 0]
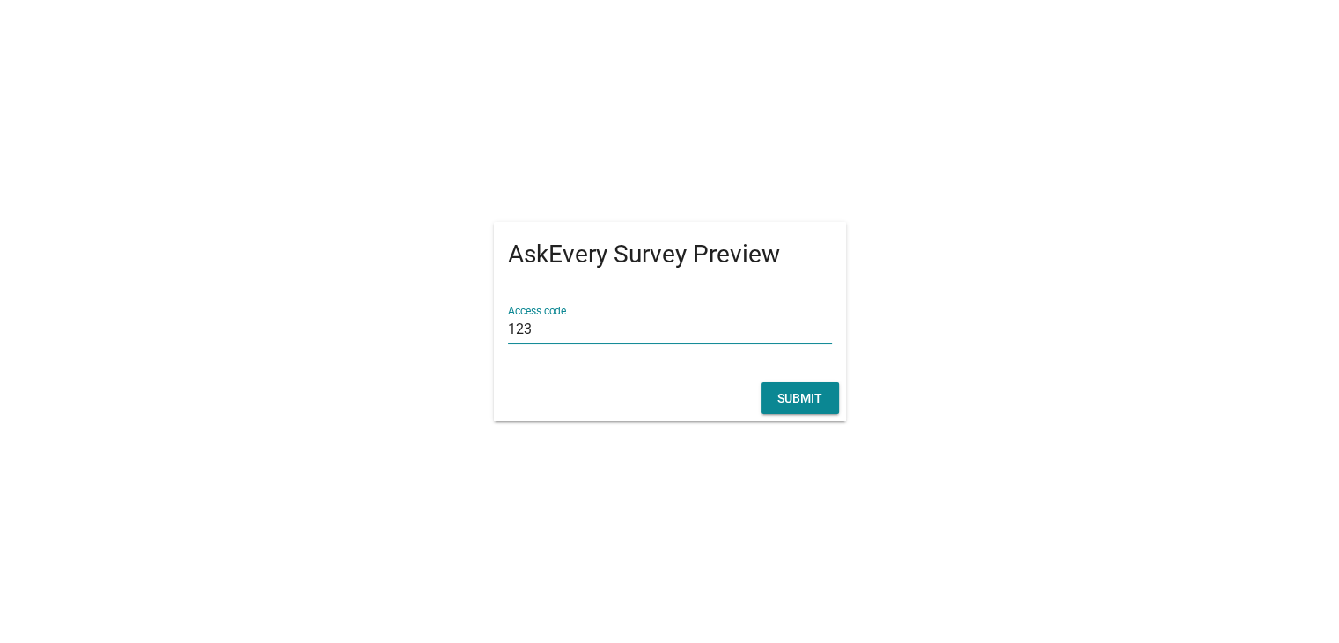
type input "123"
click at [787, 400] on div "Submit" at bounding box center [799, 398] width 49 height 18
type input "123"
click at [803, 401] on div "Submit" at bounding box center [799, 398] width 49 height 18
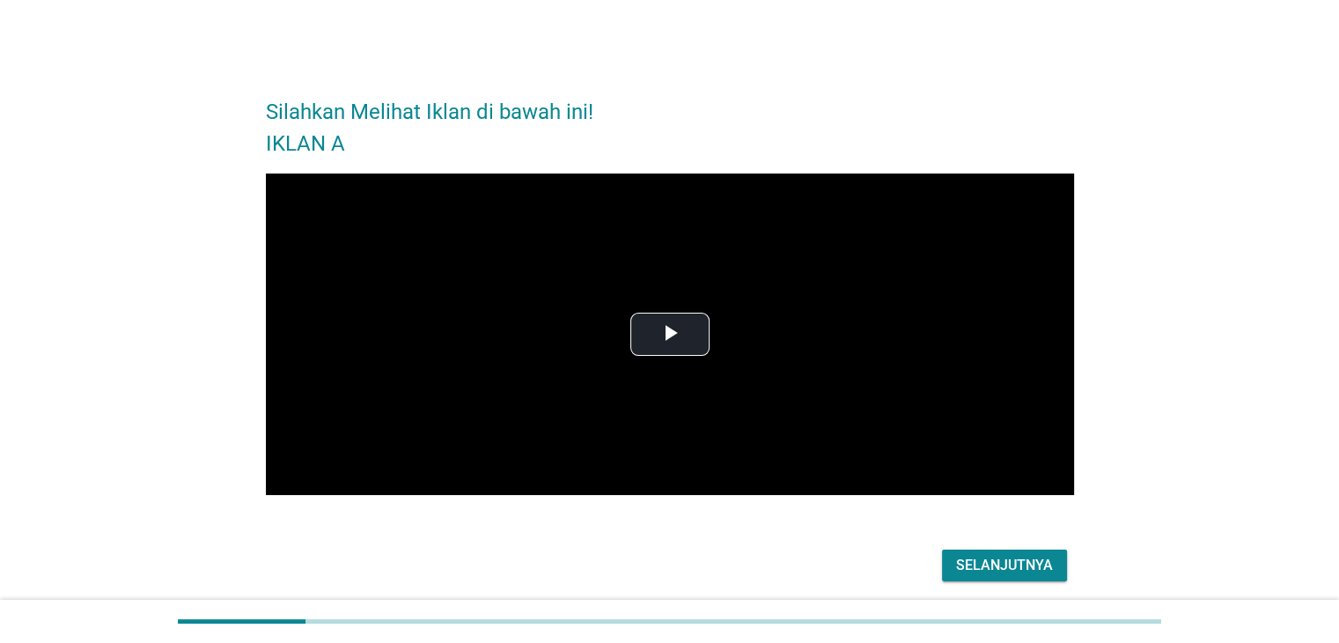
click at [969, 555] on div "Selanjutnya" at bounding box center [1004, 565] width 97 height 21
click at [969, 554] on div "Selanjutnya" at bounding box center [670, 565] width 808 height 42
click at [969, 554] on div "Silahkan Melihat Iklan di bawah ini! IKLAN A Video Player is loading. Play Vide…" at bounding box center [669, 332] width 1339 height 664
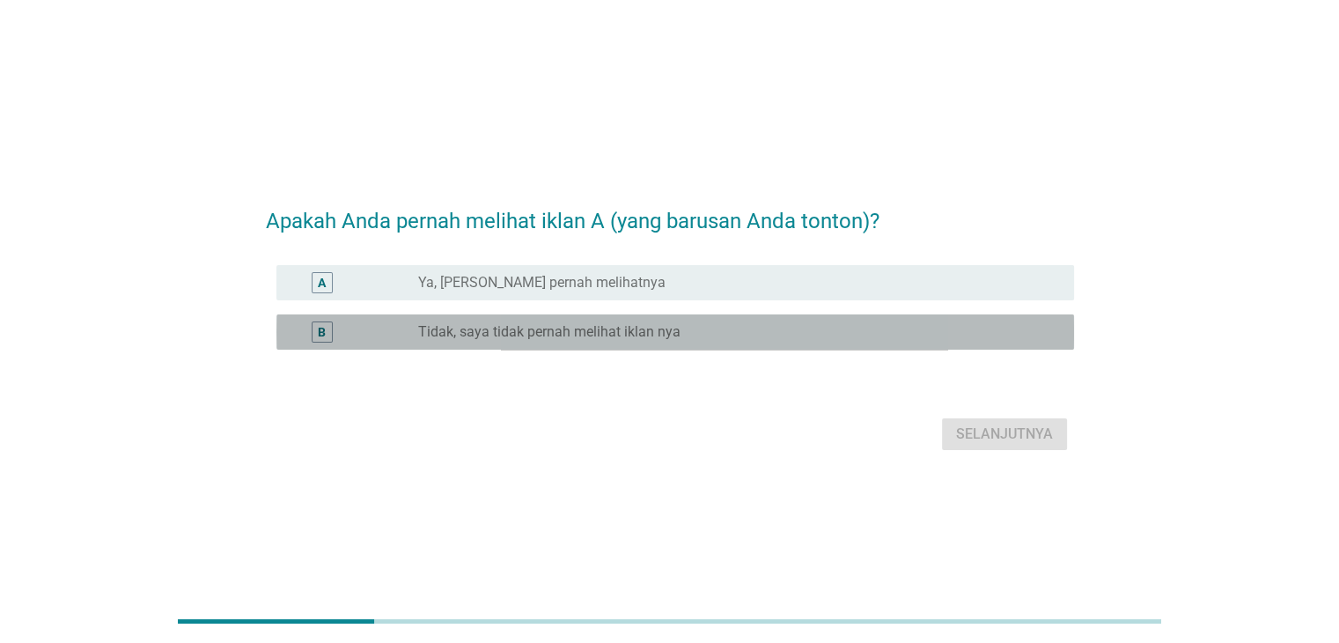
click at [753, 335] on div "radio_button_unchecked Tidak, saya tidak pernah melihat iklan nya" at bounding box center [731, 332] width 627 height 18
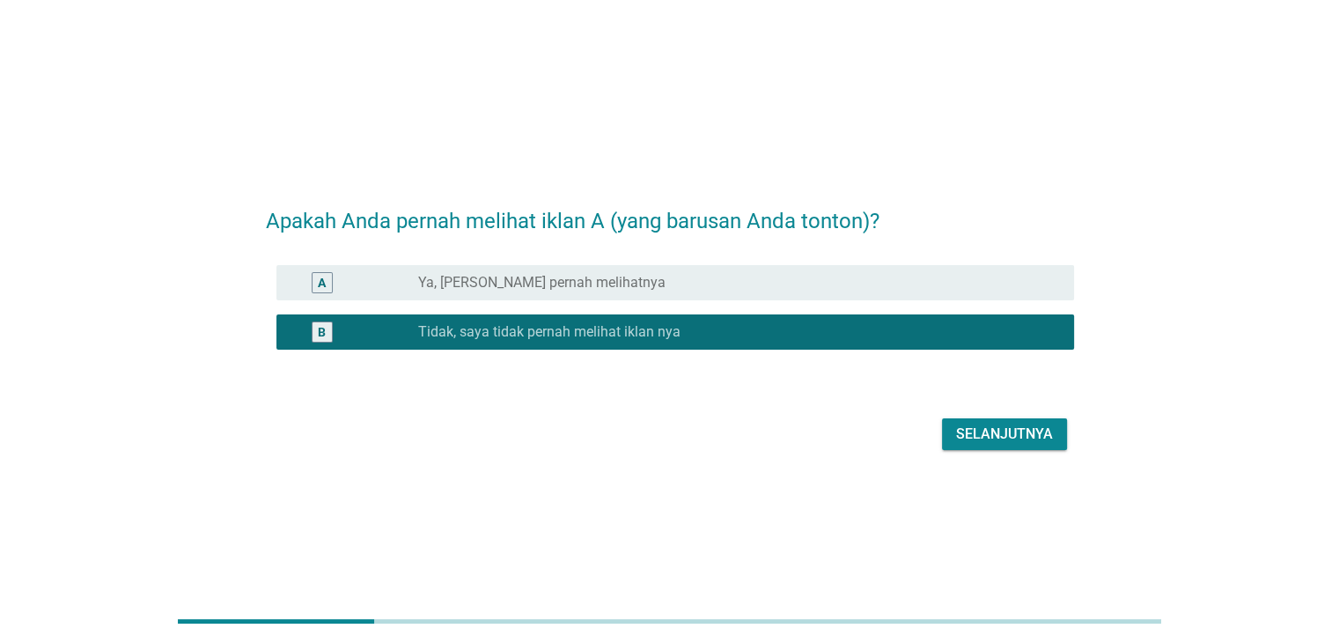
click at [986, 408] on form "Apakah Anda pernah melihat iklan A (yang barusan Anda tonton)? A radio_button_u…" at bounding box center [670, 321] width 808 height 268
click at [995, 436] on div "Selanjutnya" at bounding box center [1004, 433] width 97 height 21
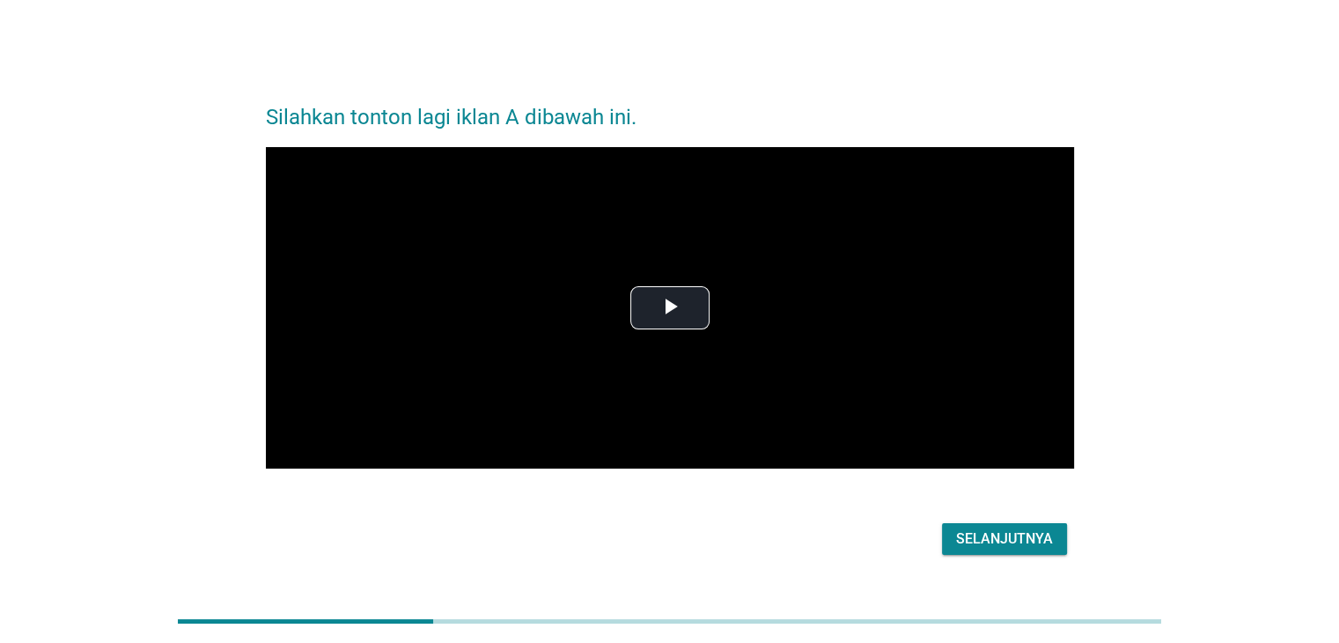
click at [1018, 559] on div "Silahkan tonton lagi iklan A dibawah ini. Video Player is loading. Play Video P…" at bounding box center [670, 322] width 836 height 504
click at [1012, 539] on div "Selanjutnya" at bounding box center [1004, 538] width 97 height 21
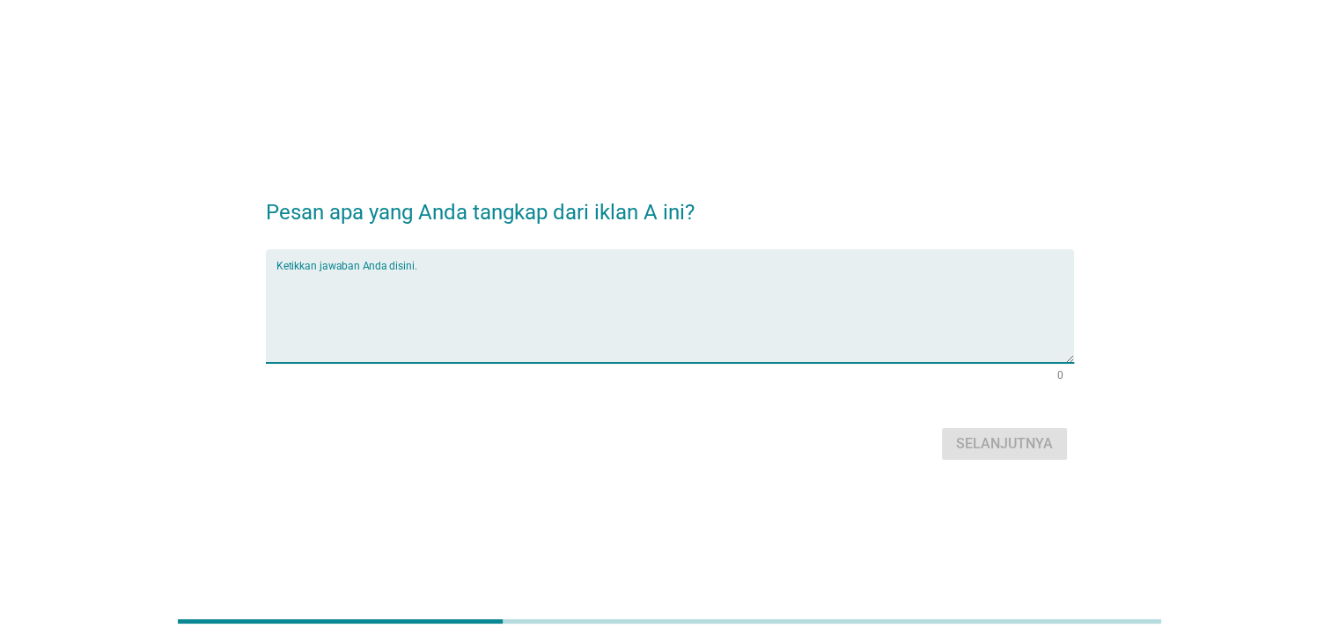
click at [920, 311] on textarea "Ketikkan jawaban Anda disini." at bounding box center [675, 316] width 798 height 92
type textarea "k"
click at [1053, 441] on button "Selanjutnya" at bounding box center [1004, 444] width 125 height 32
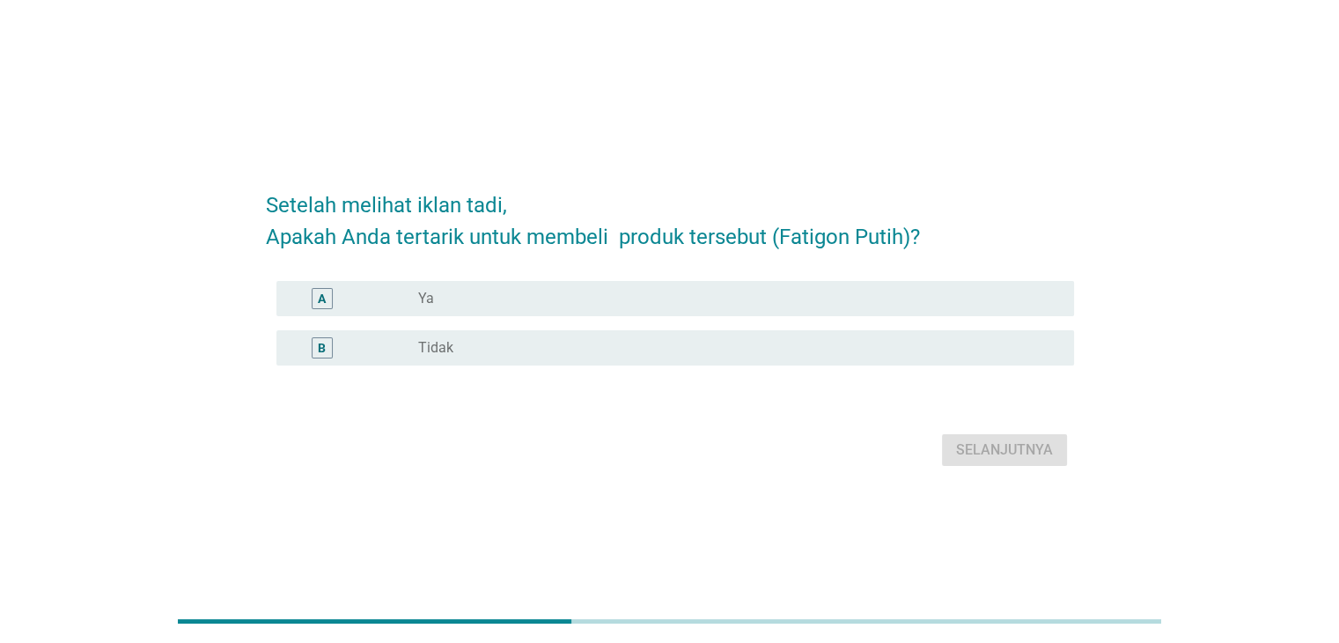
click at [643, 306] on div "radio_button_unchecked Ya" at bounding box center [738, 298] width 641 height 21
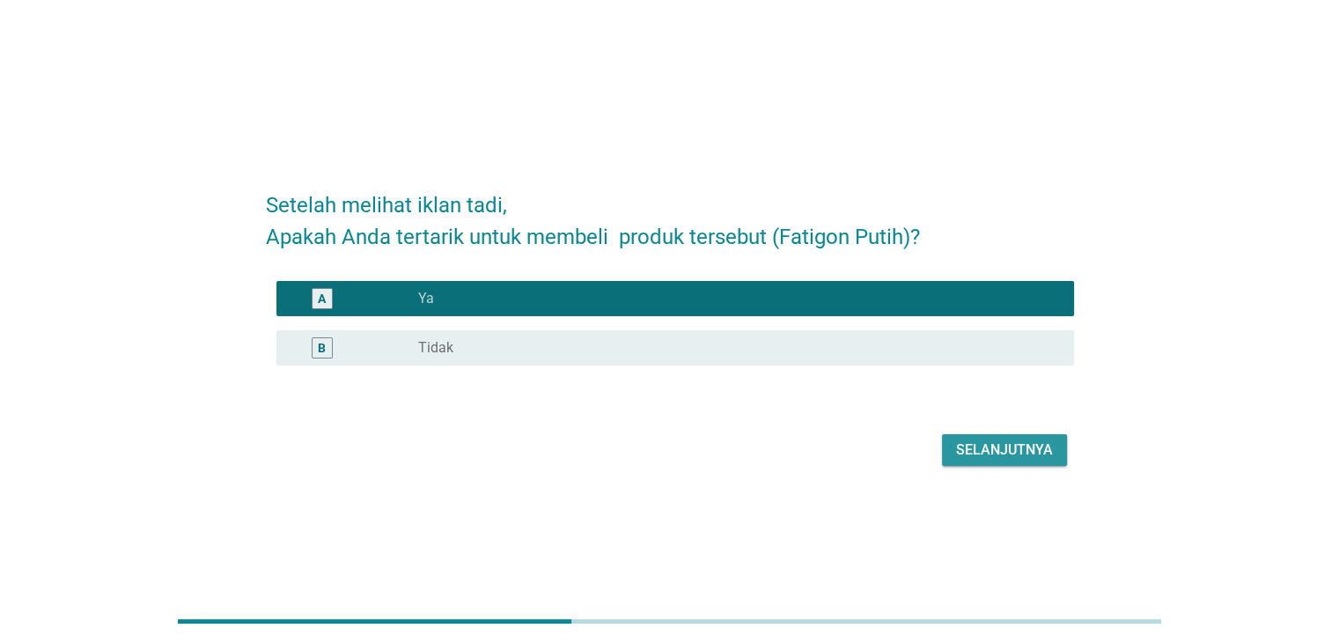
click at [954, 456] on button "Selanjutnya" at bounding box center [1004, 450] width 125 height 32
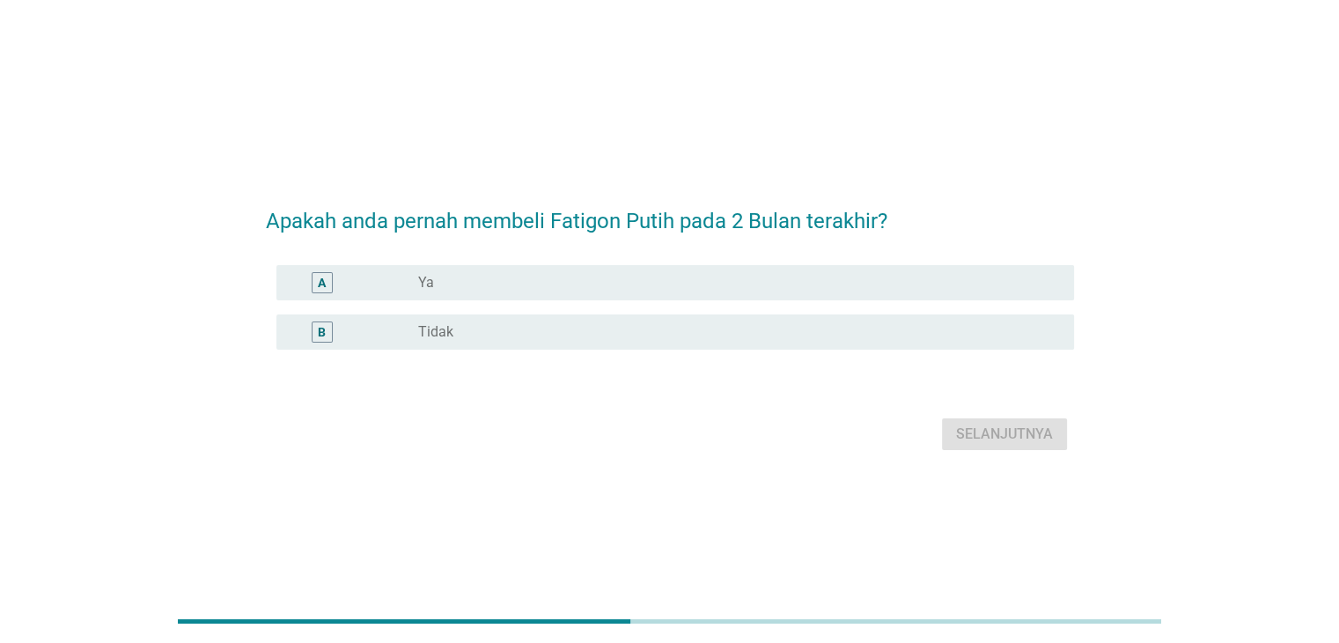
click at [630, 332] on div "radio_button_unchecked Tidak" at bounding box center [731, 332] width 627 height 18
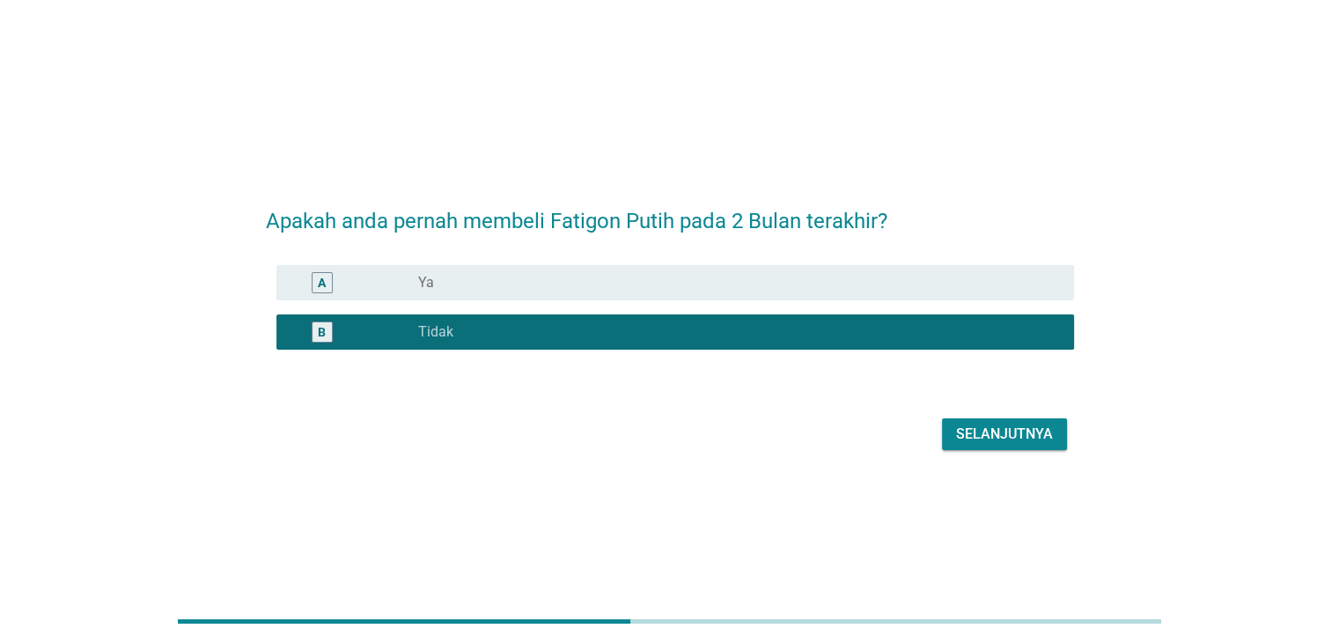
click at [962, 430] on div "Selanjutnya" at bounding box center [1004, 433] width 97 height 21
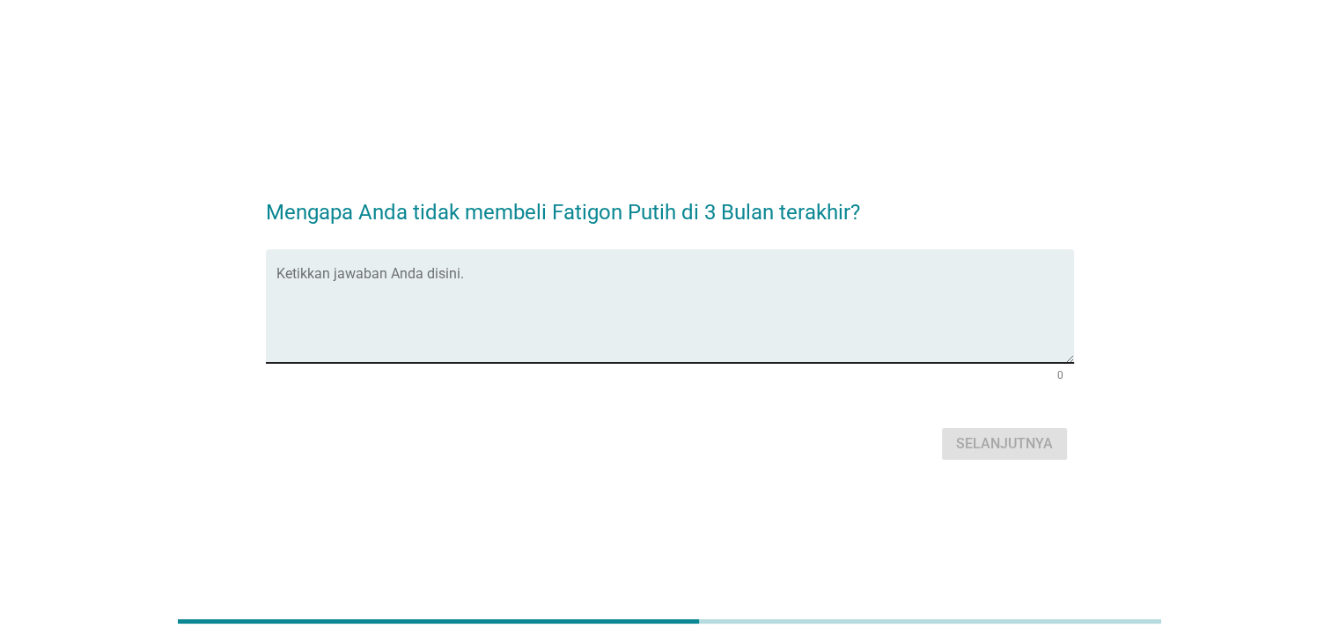
click at [904, 334] on textarea "Ketikkan jawaban Anda disini." at bounding box center [675, 316] width 798 height 92
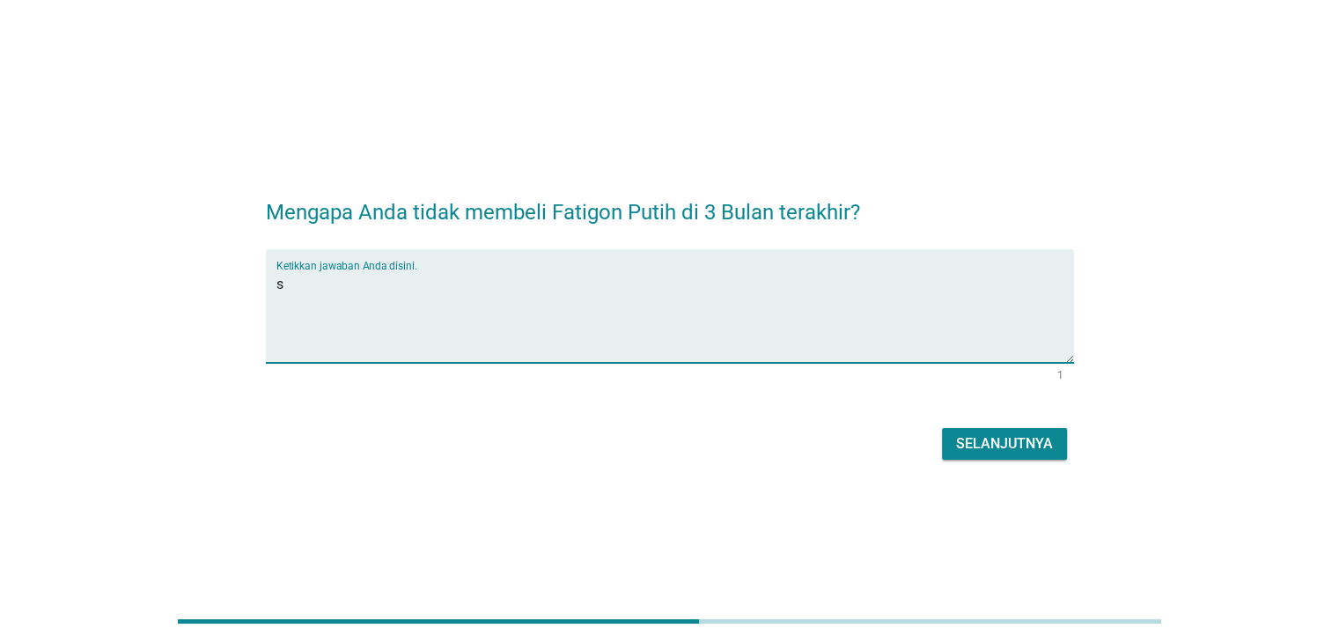
type textarea "s"
click at [1003, 436] on div "Selanjutnya" at bounding box center [1004, 443] width 97 height 21
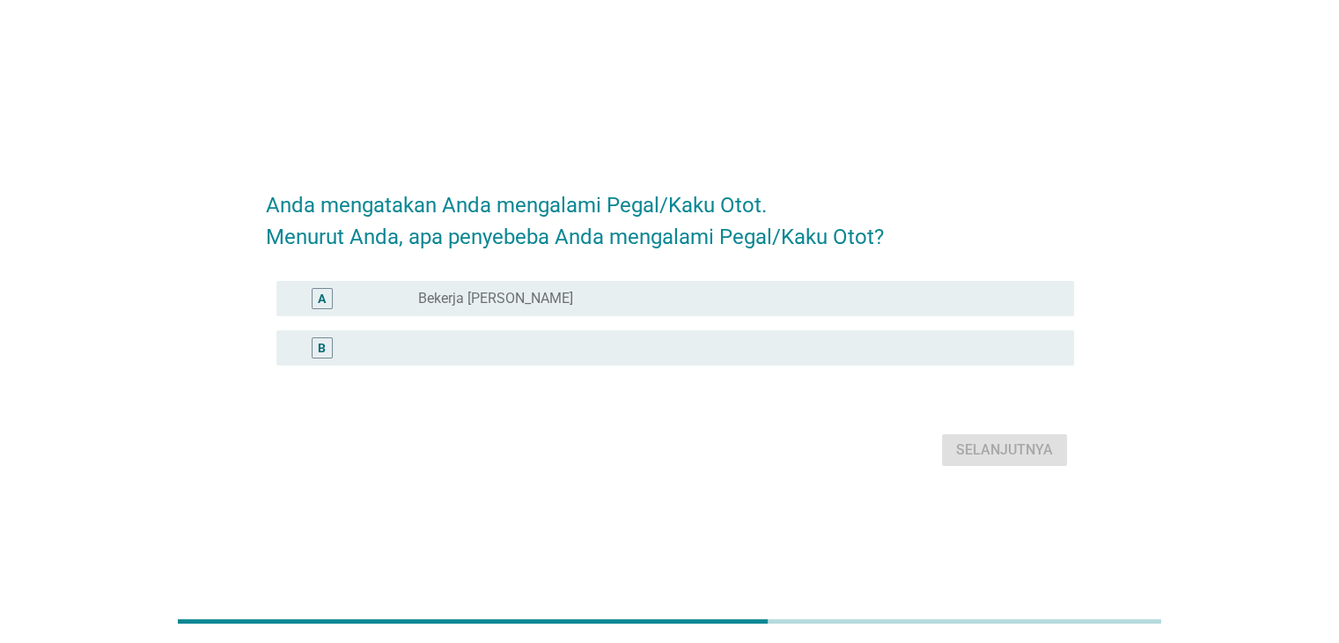
click at [894, 323] on div "B radio_button_unchecked" at bounding box center [670, 347] width 808 height 49
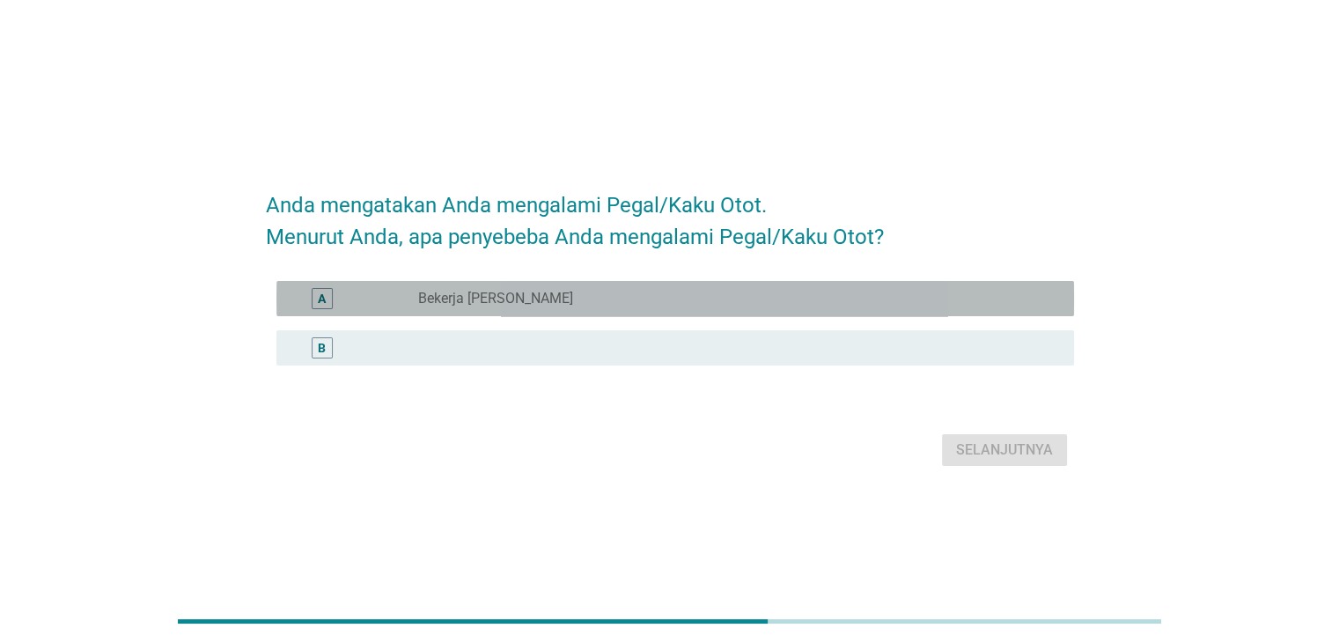
click at [915, 290] on div "radio_button_unchecked Bekerja di Kantor" at bounding box center [731, 299] width 627 height 18
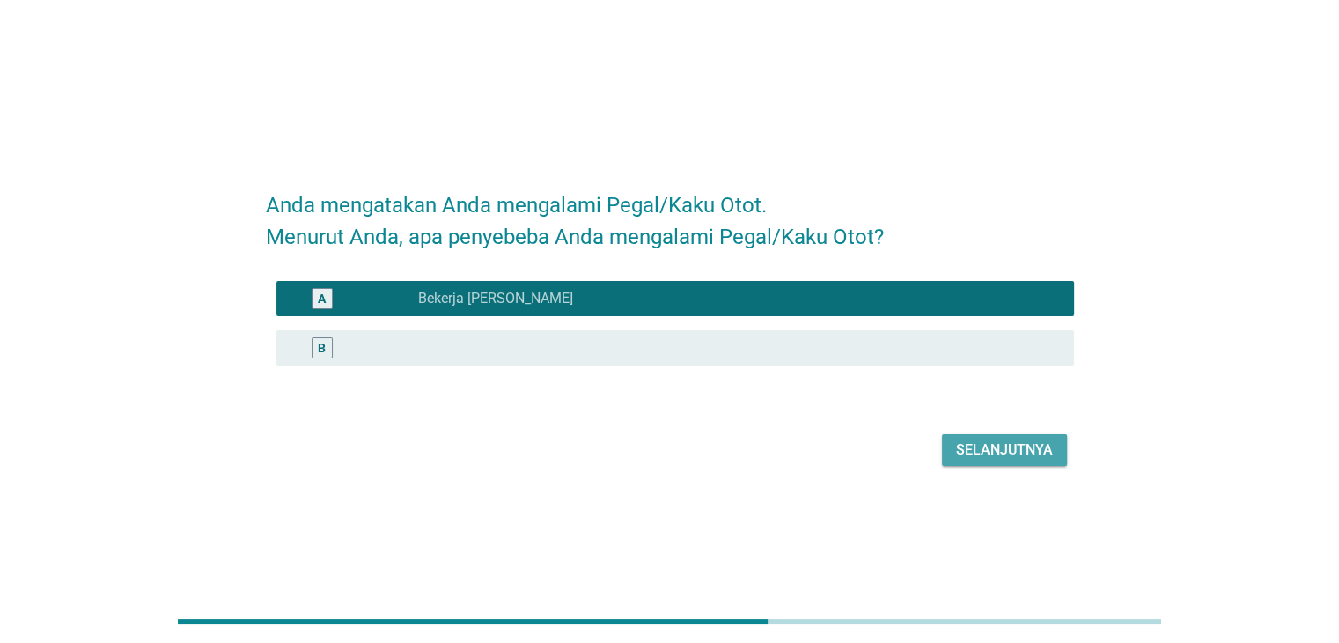
click at [1020, 446] on div "Selanjutnya" at bounding box center [1004, 449] width 97 height 21
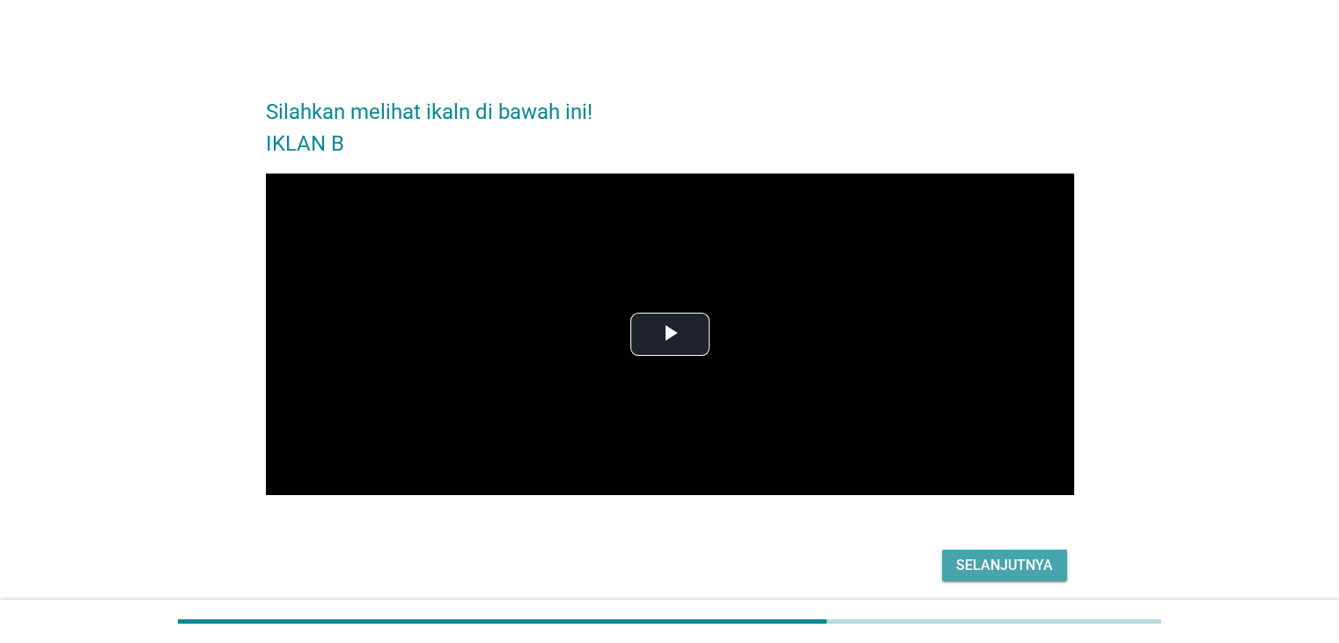
click at [1046, 562] on div "Selanjutnya" at bounding box center [1004, 565] width 97 height 21
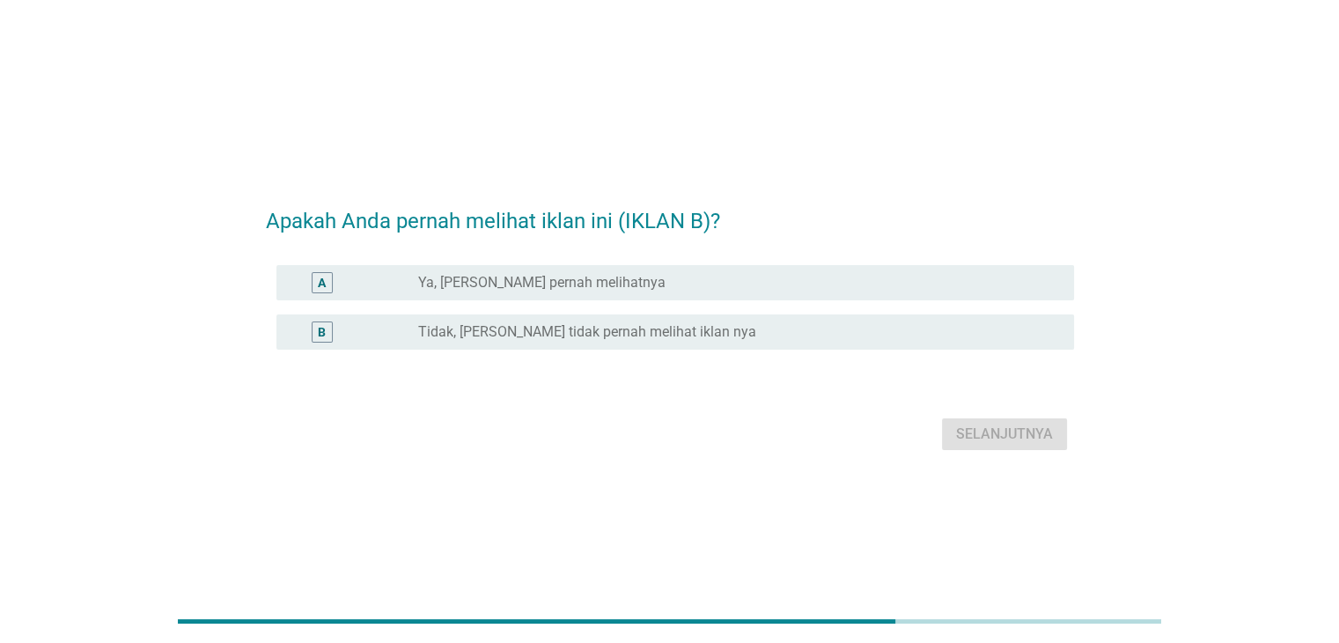
click at [937, 335] on div "radio_button_unchecked Tidak, Saya tidak pernah melihat iklan nya" at bounding box center [731, 332] width 627 height 18
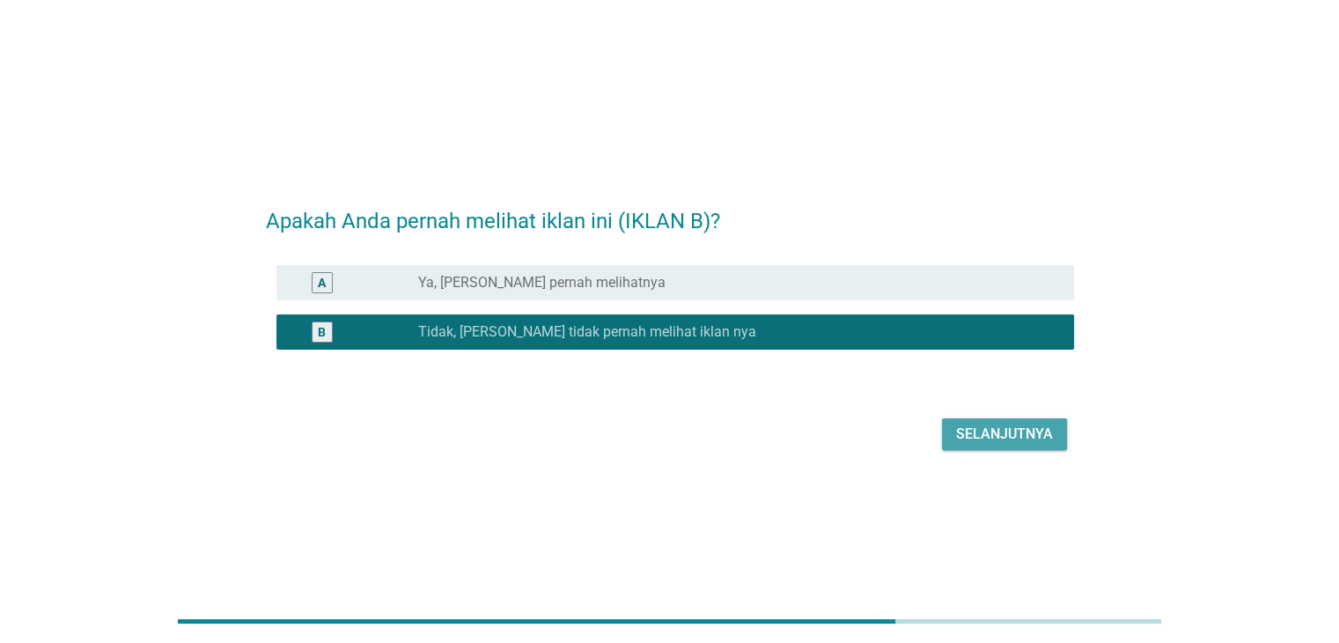
click at [991, 420] on button "Selanjutnya" at bounding box center [1004, 434] width 125 height 32
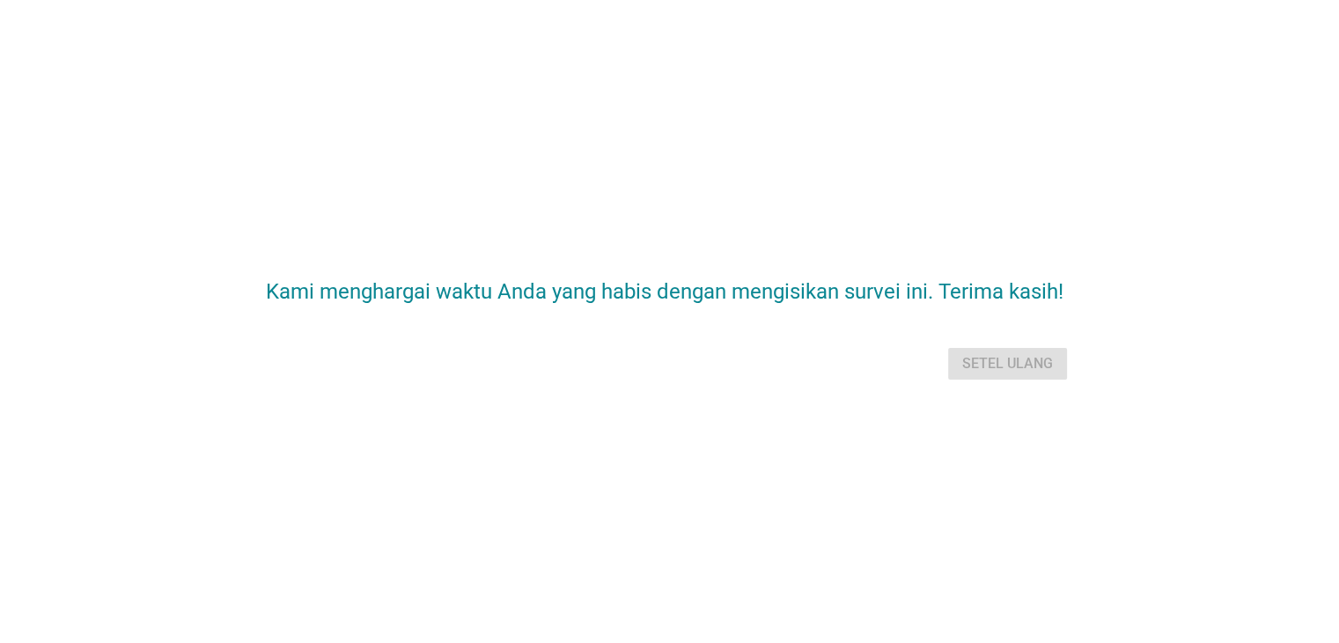
click at [1005, 378] on div "Setel ulang" at bounding box center [670, 363] width 808 height 42
click at [1011, 357] on div "Setel ulang" at bounding box center [670, 363] width 808 height 42
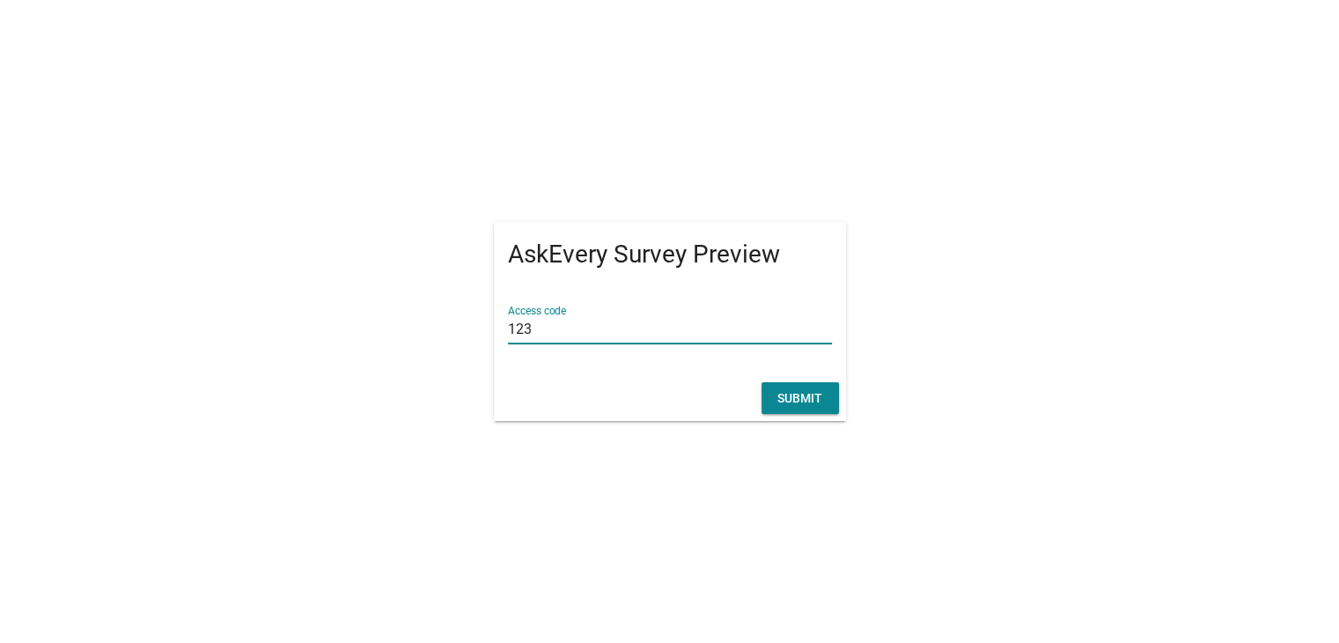
type input "123"
click at [782, 383] on button "Submit" at bounding box center [799, 398] width 77 height 32
type input "123"
click at [789, 398] on div "Submit" at bounding box center [799, 398] width 49 height 18
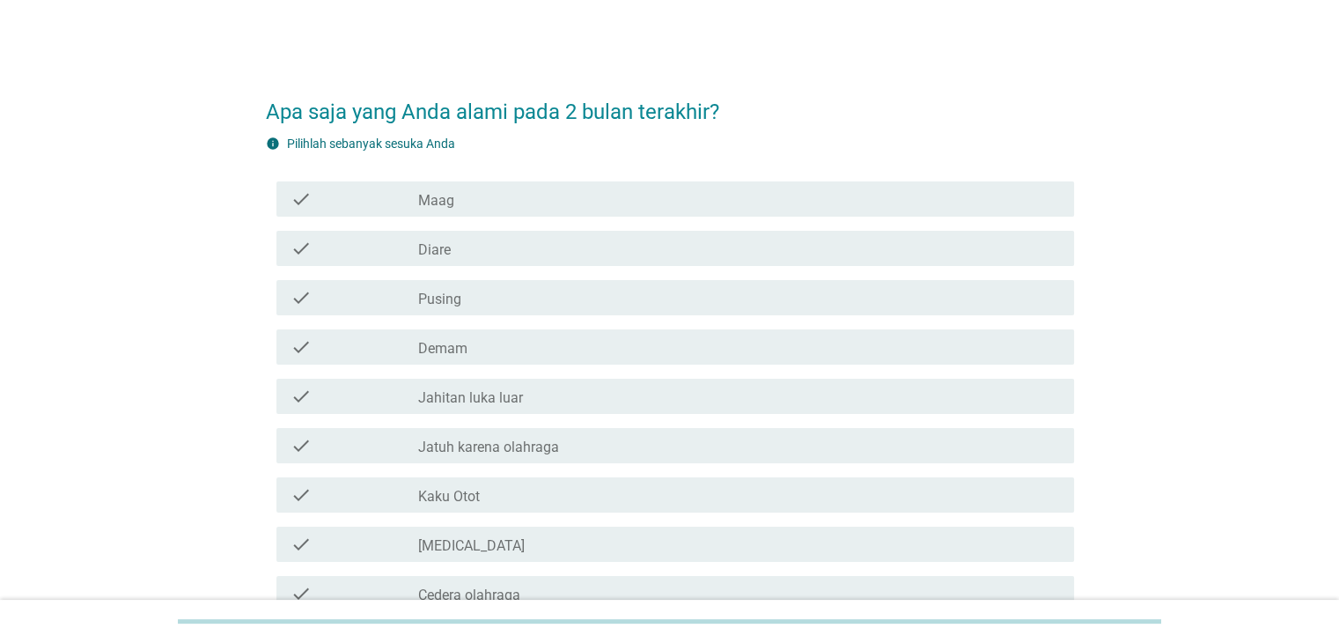
click at [523, 207] on div "check_box_outline_blank Maag" at bounding box center [738, 198] width 641 height 21
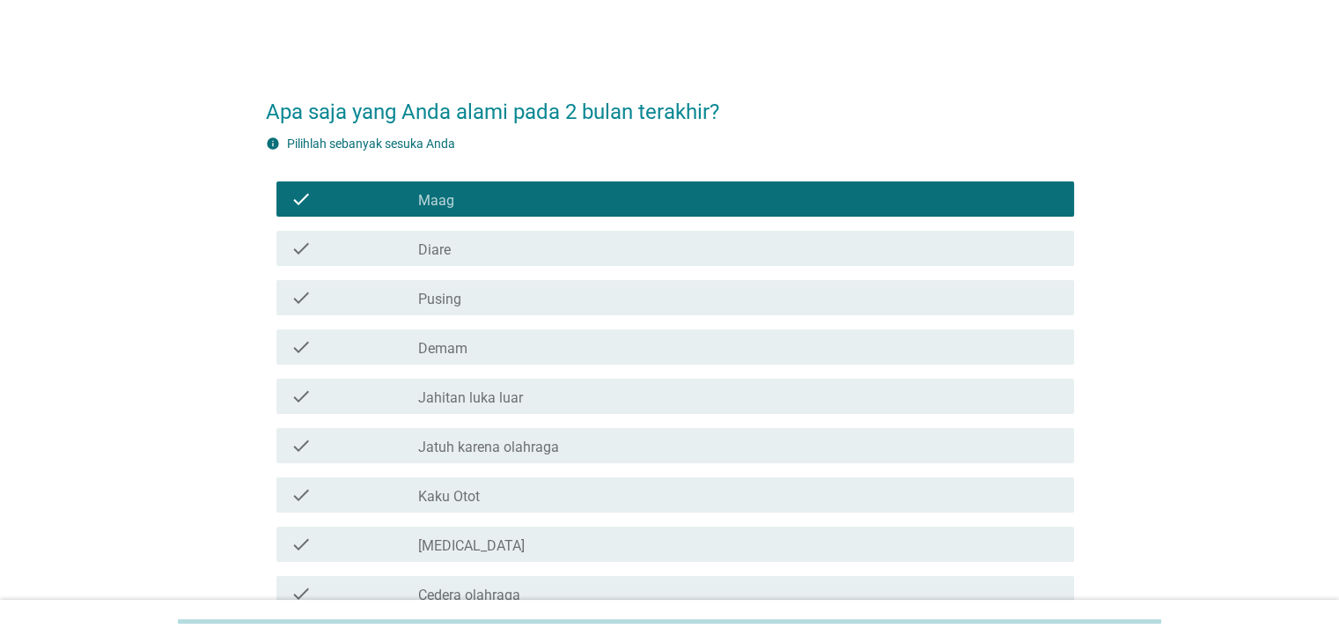
click at [481, 484] on div "check_box_outline_blank Kaku Otot" at bounding box center [738, 494] width 641 height 21
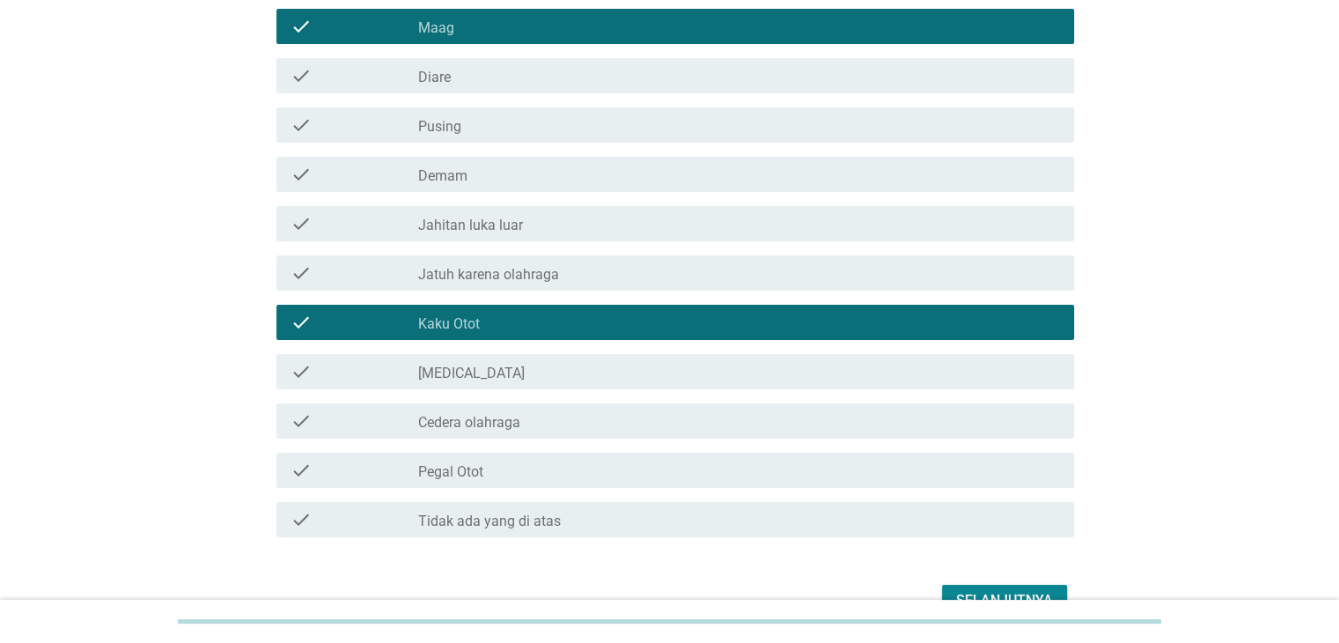
scroll to position [176, 0]
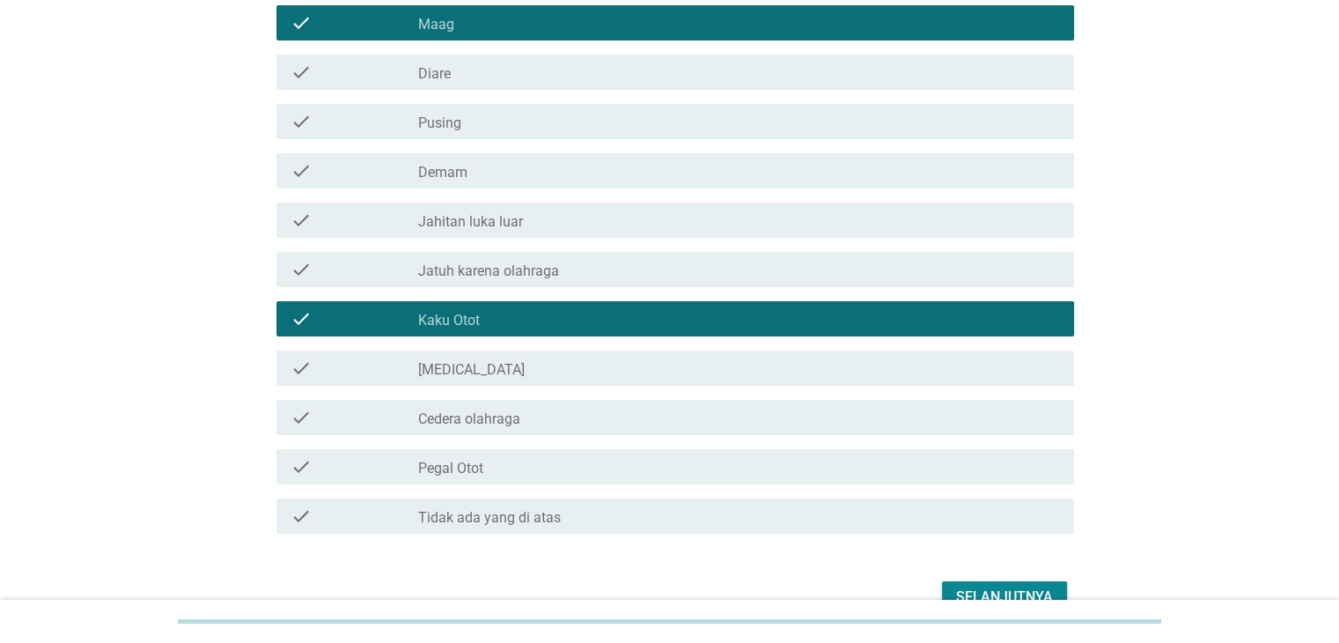
click at [481, 462] on label "Pegal Otot" at bounding box center [450, 468] width 65 height 18
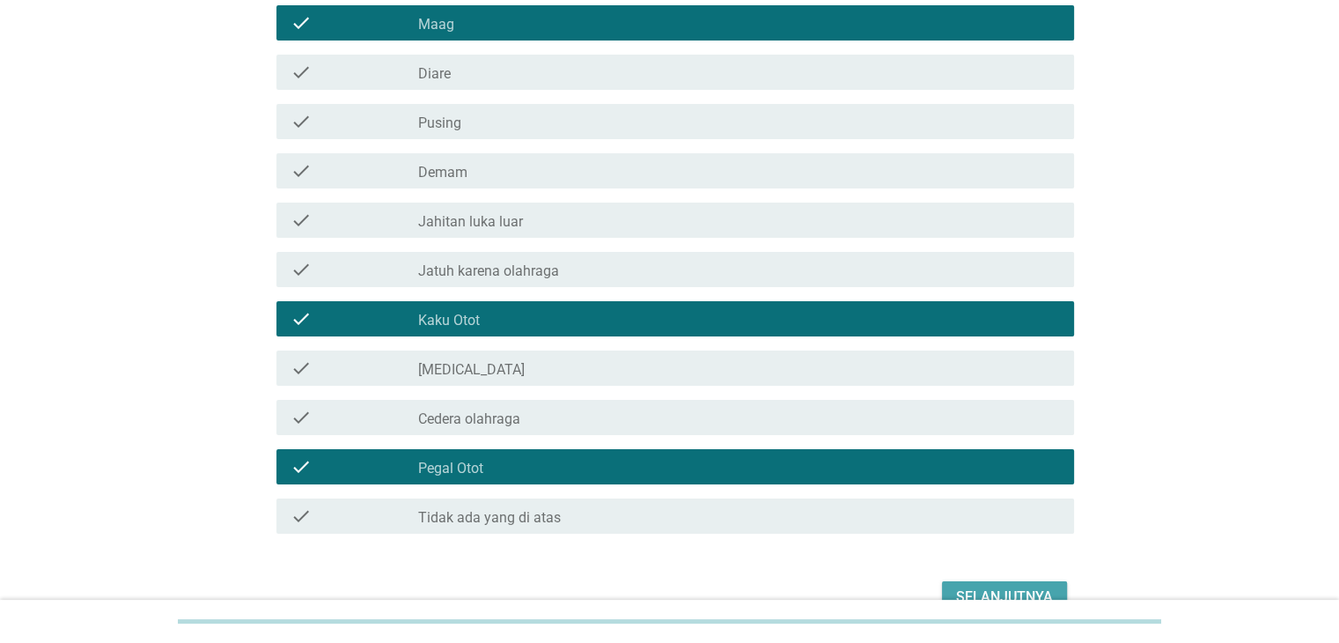
click at [1040, 582] on button "Selanjutnya" at bounding box center [1004, 597] width 125 height 32
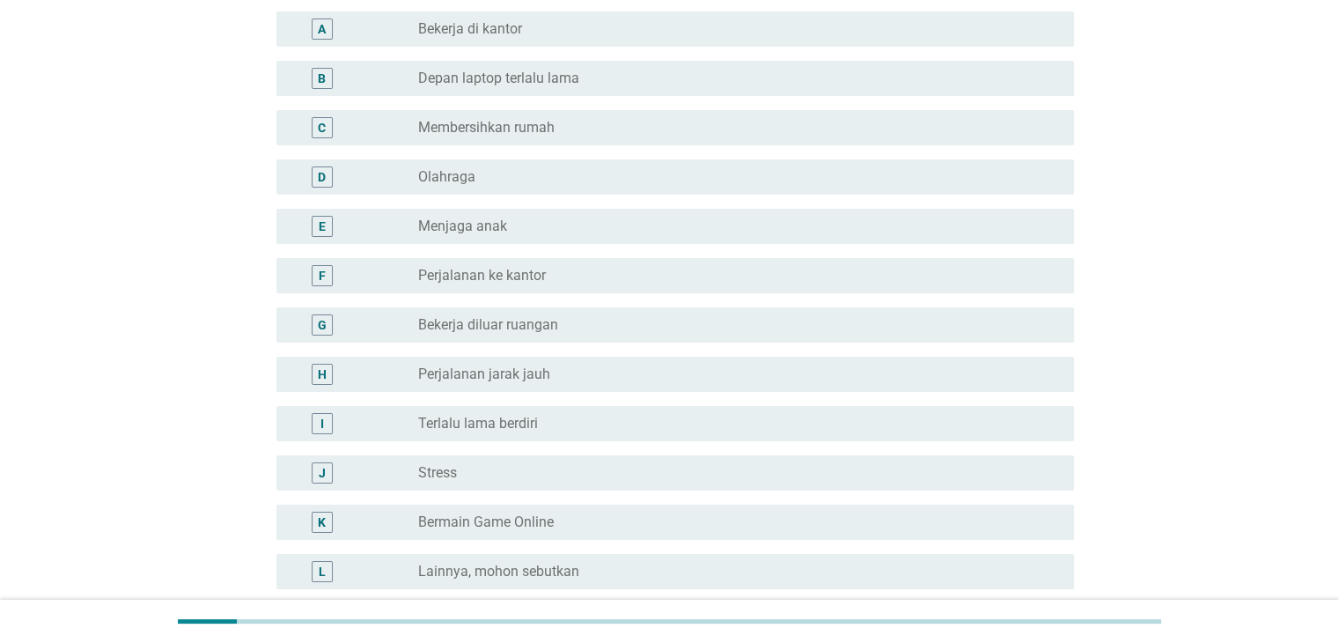
scroll to position [0, 0]
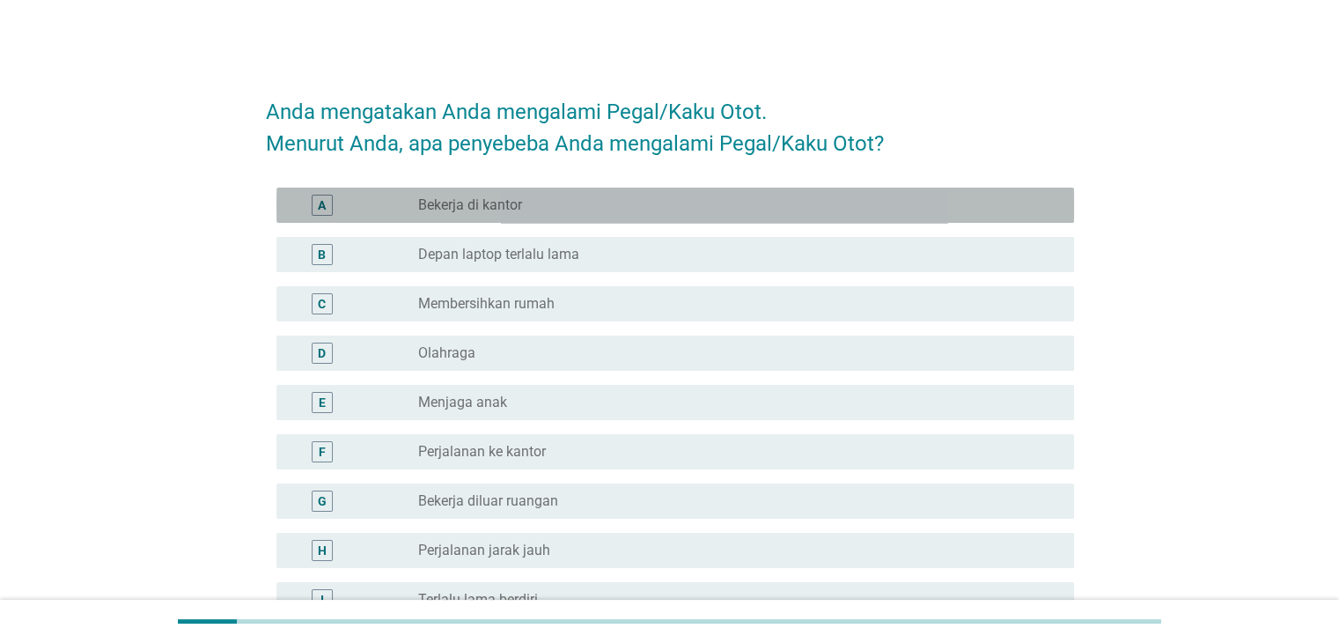
click at [467, 209] on label "Bekerja di kantor" at bounding box center [470, 205] width 104 height 18
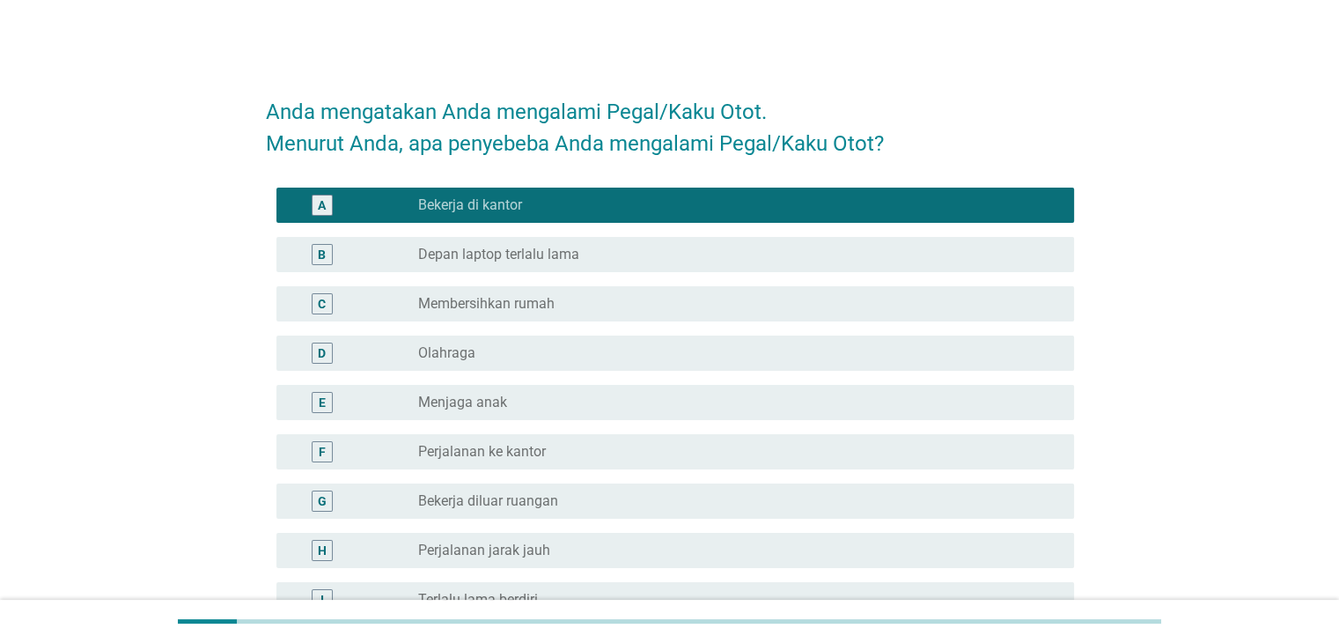
click at [479, 342] on div "radio_button_unchecked Olahraga" at bounding box center [738, 352] width 641 height 21
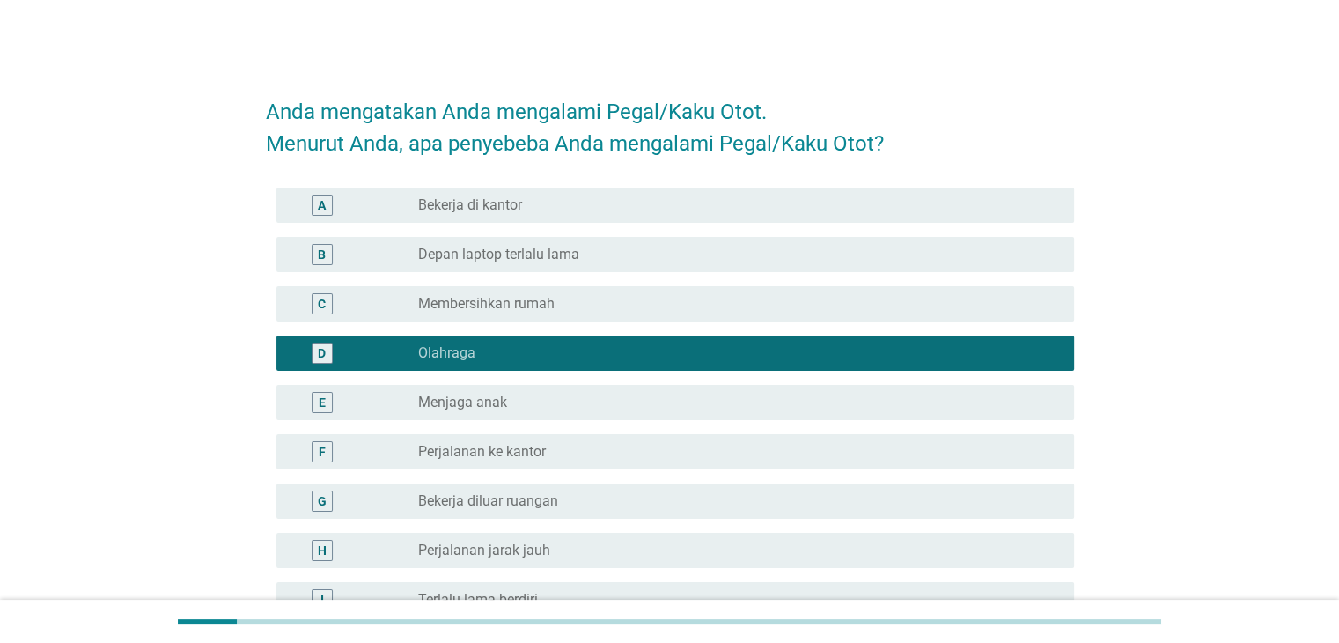
click at [518, 202] on label "Bekerja di kantor" at bounding box center [470, 205] width 104 height 18
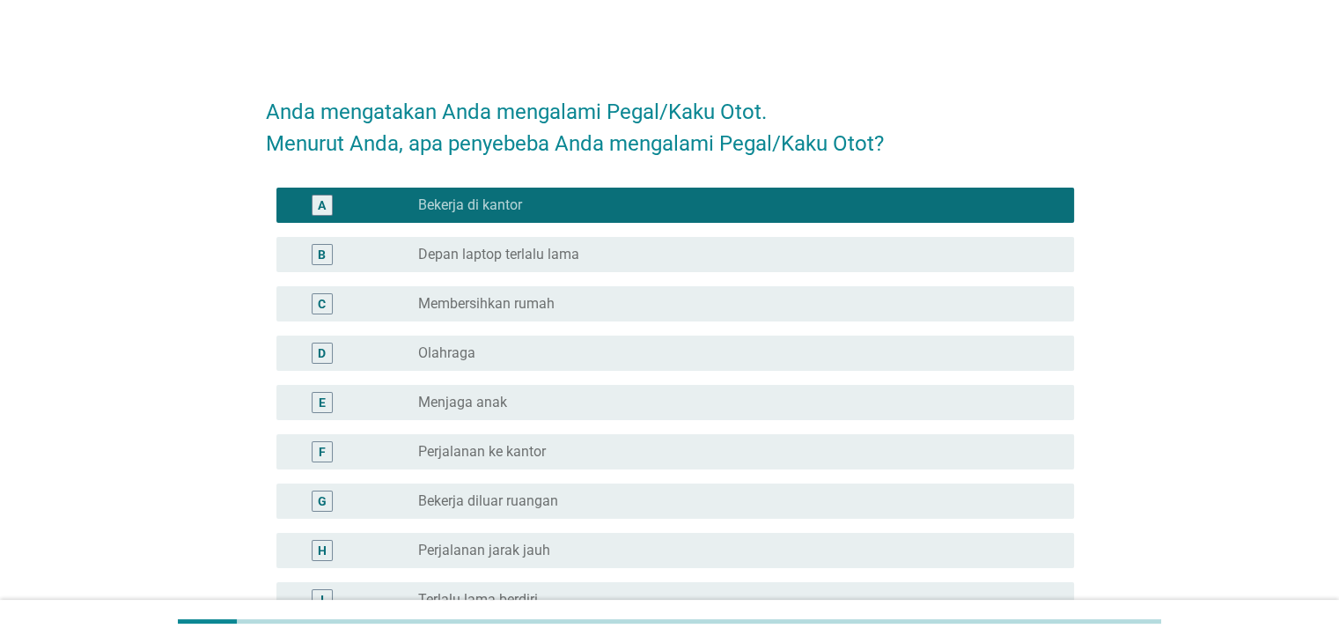
click at [574, 247] on label "Depan laptop terlalu lama" at bounding box center [498, 255] width 161 height 18
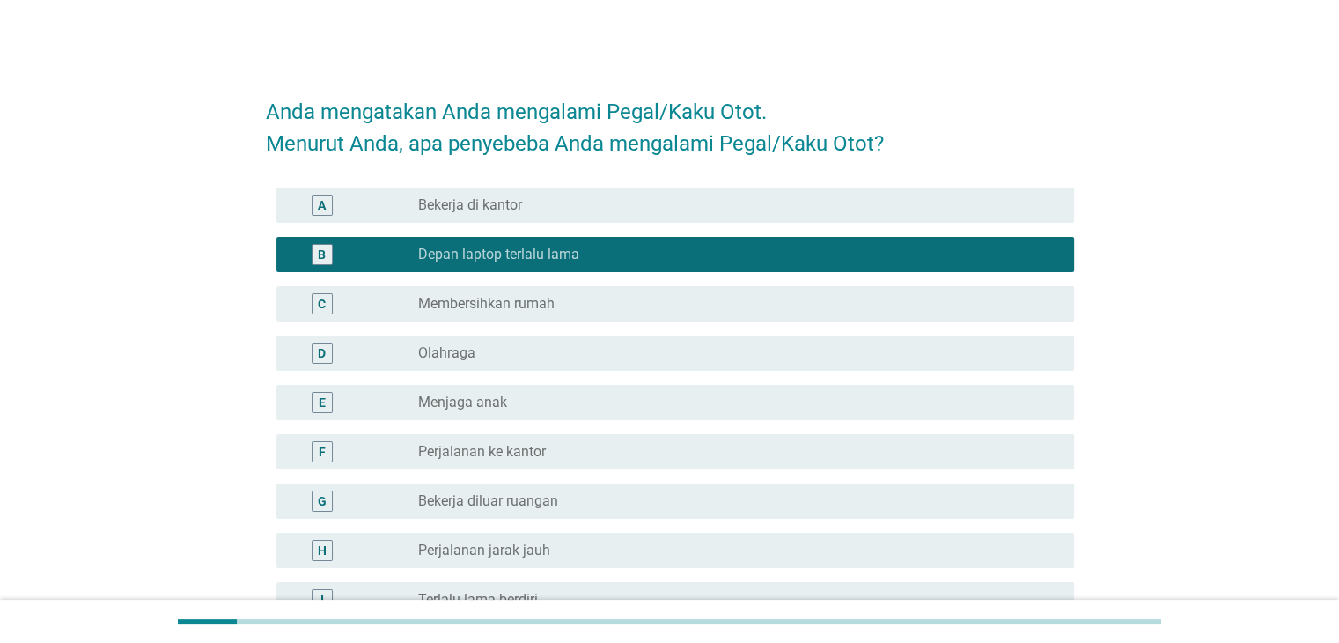
click at [570, 373] on div "D radio_button_unchecked Olahraga" at bounding box center [670, 352] width 808 height 49
click at [566, 450] on div "radio_button_unchecked Perjalanan ke kantor" at bounding box center [731, 452] width 627 height 18
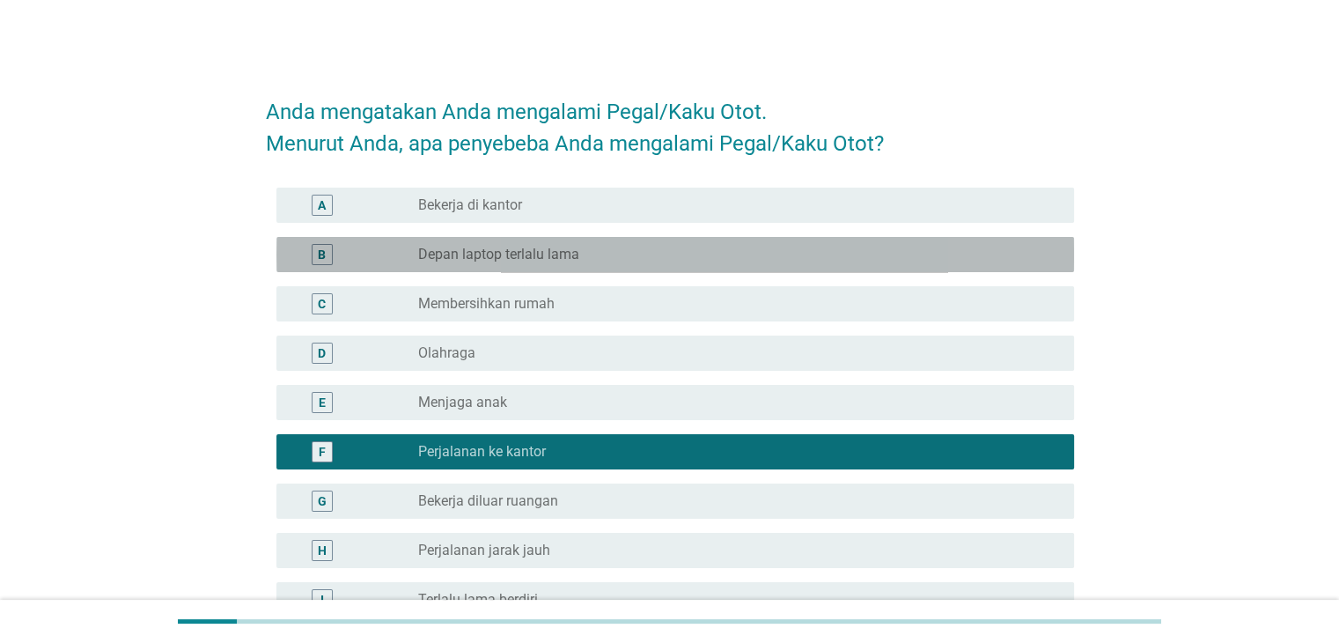
click at [567, 244] on div "radio_button_unchecked Depan laptop terlalu lama" at bounding box center [738, 254] width 641 height 21
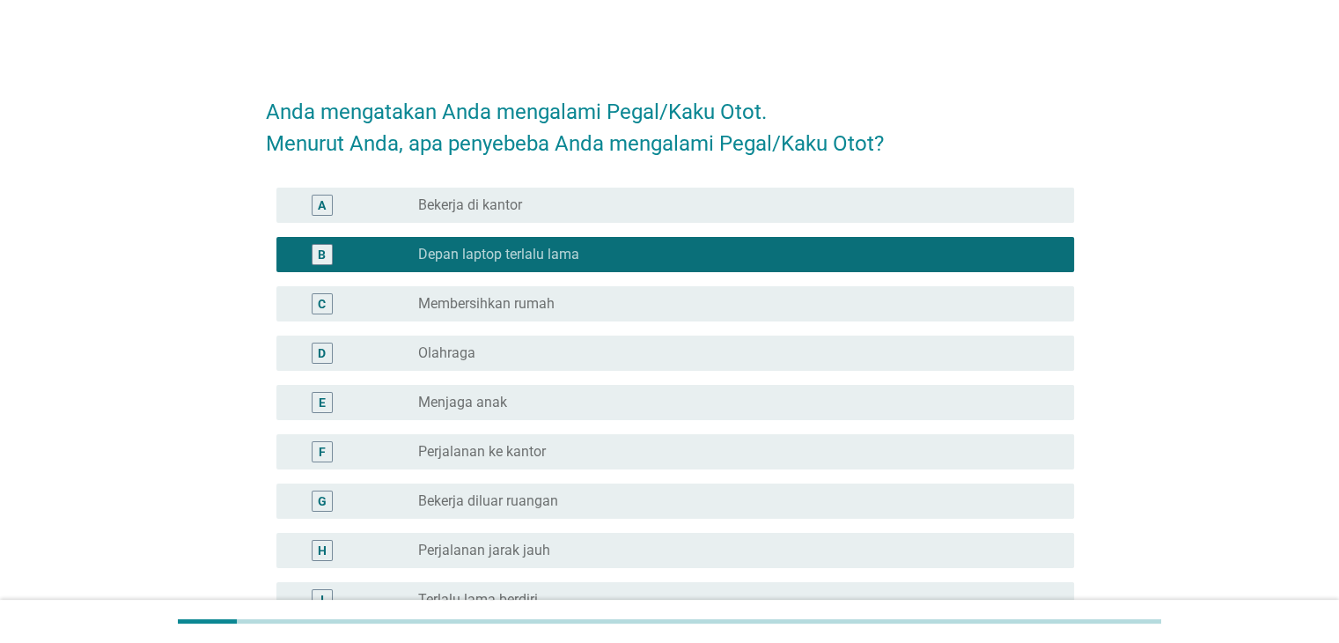
click at [556, 322] on div "C radio_button_unchecked Membersihkan rumah" at bounding box center [670, 303] width 808 height 49
click at [567, 328] on div "D radio_button_unchecked Olahraga" at bounding box center [670, 352] width 808 height 49
click at [553, 351] on div "radio_button_unchecked Olahraga" at bounding box center [731, 353] width 627 height 18
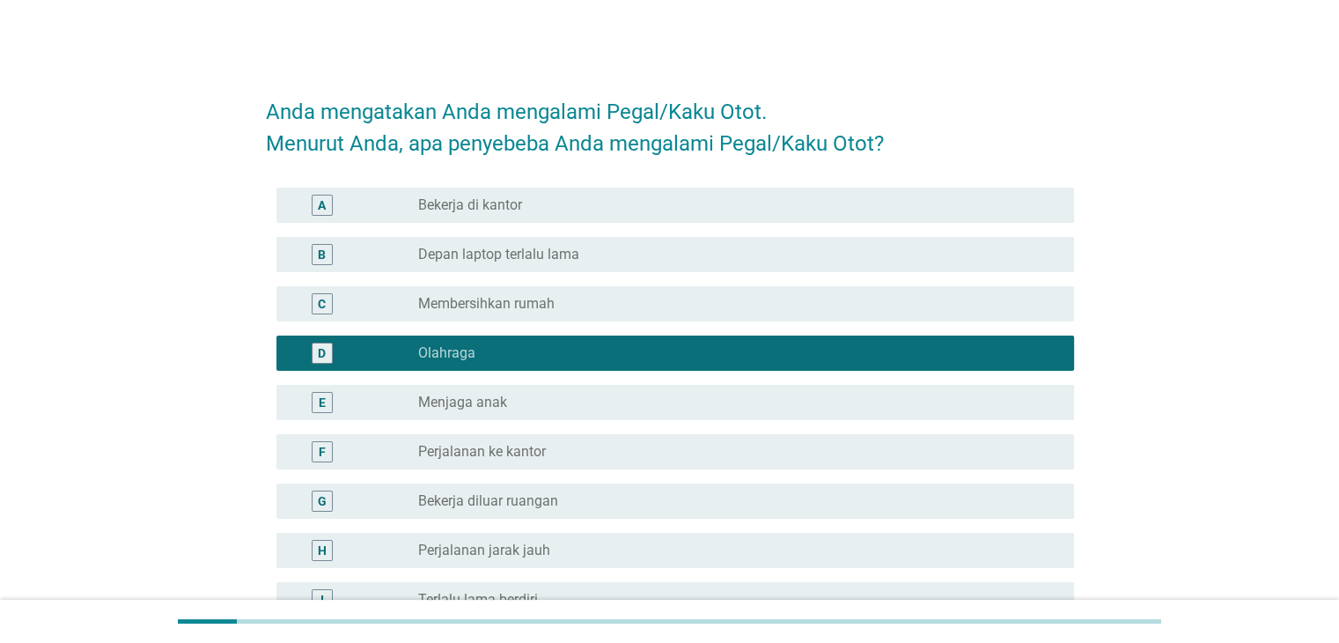
click at [553, 409] on div "radio_button_unchecked Menjaga anak" at bounding box center [731, 402] width 627 height 18
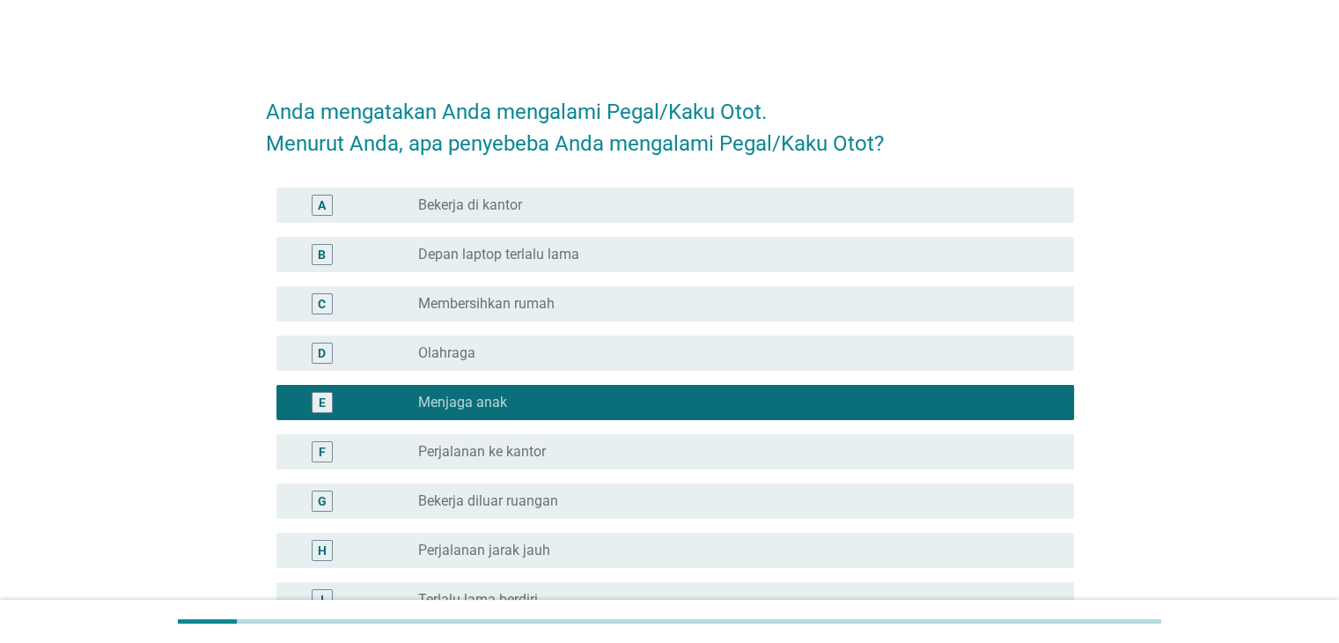
scroll to position [88, 0]
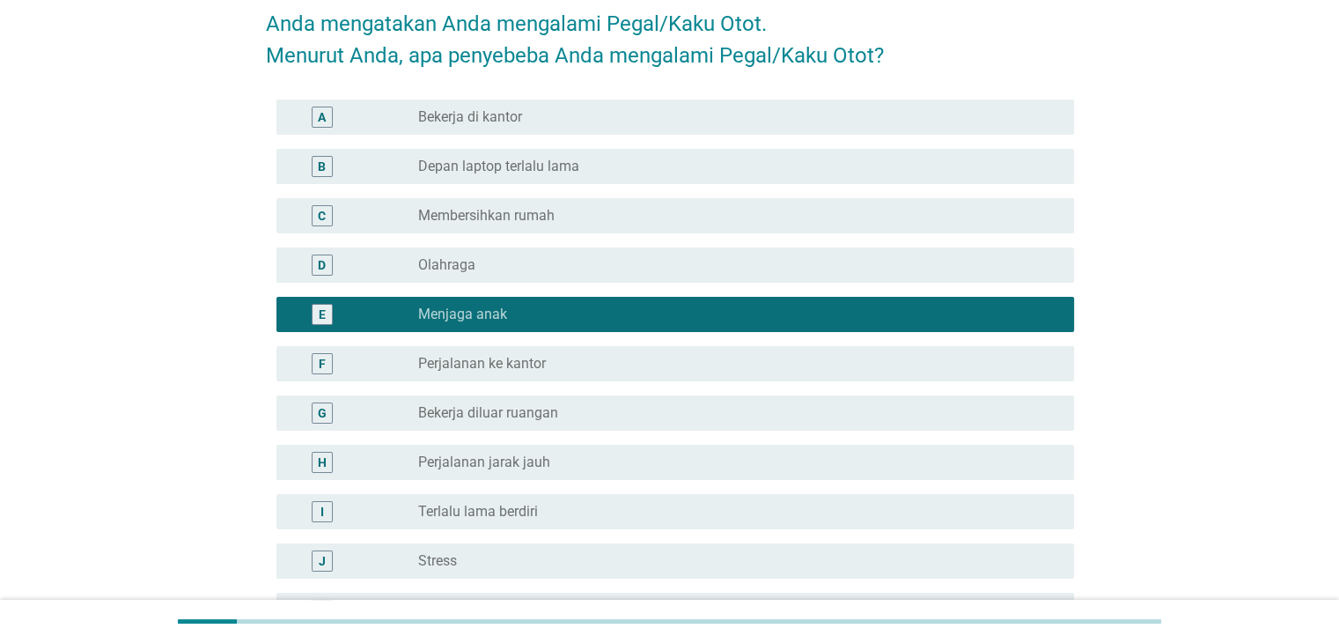
click at [1193, 380] on div "Anda mengatakan Anda mengalami [GEOGRAPHIC_DATA]/Kaku Otot. Menurut Anda, apa p…" at bounding box center [669, 386] width 1254 height 820
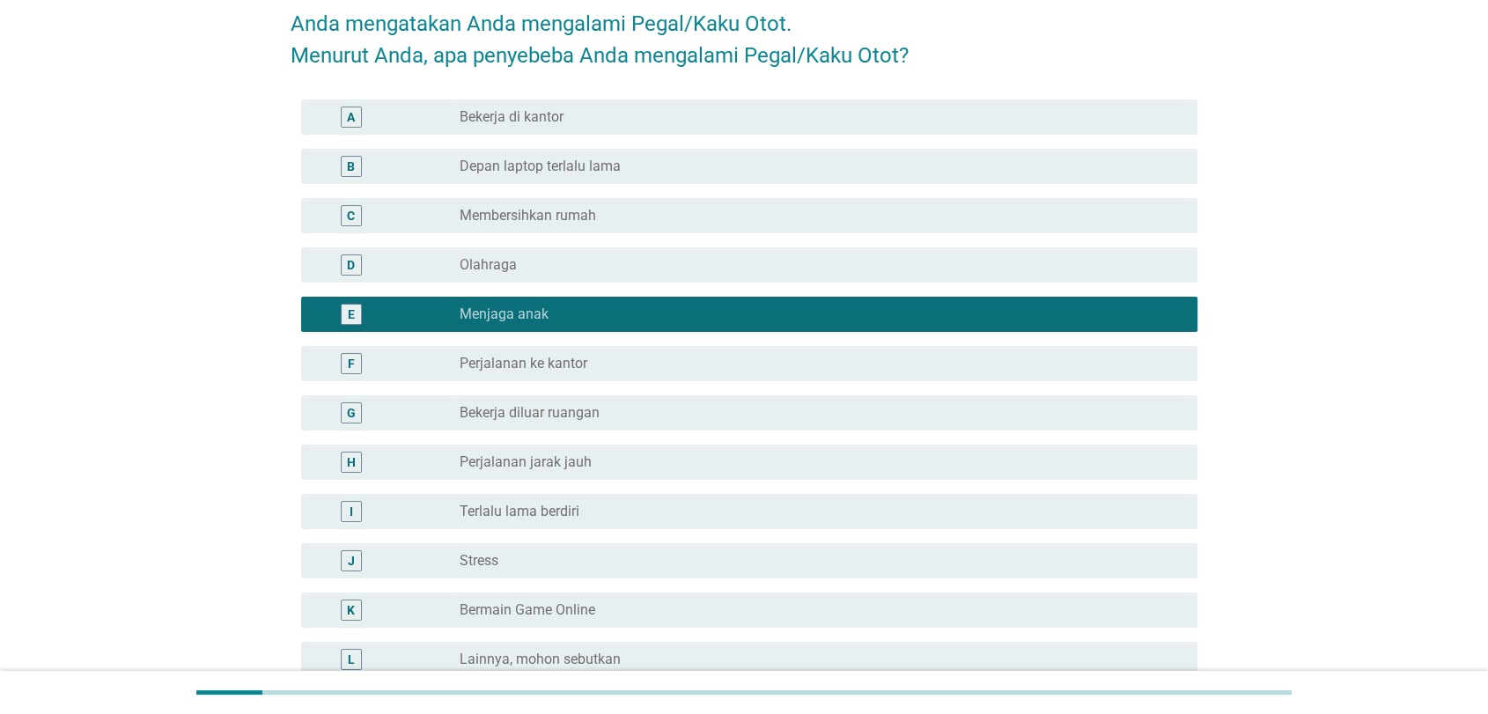
drag, startPoint x: 1220, startPoint y: 361, endPoint x: 1356, endPoint y: 401, distance: 141.5
click at [1338, 401] on div "Anda mengatakan Anda mengalami [GEOGRAPHIC_DATA]/Kaku Otot. Menurut Anda, apa p…" at bounding box center [743, 386] width 1403 height 820
